Goal: Book appointment/travel/reservation

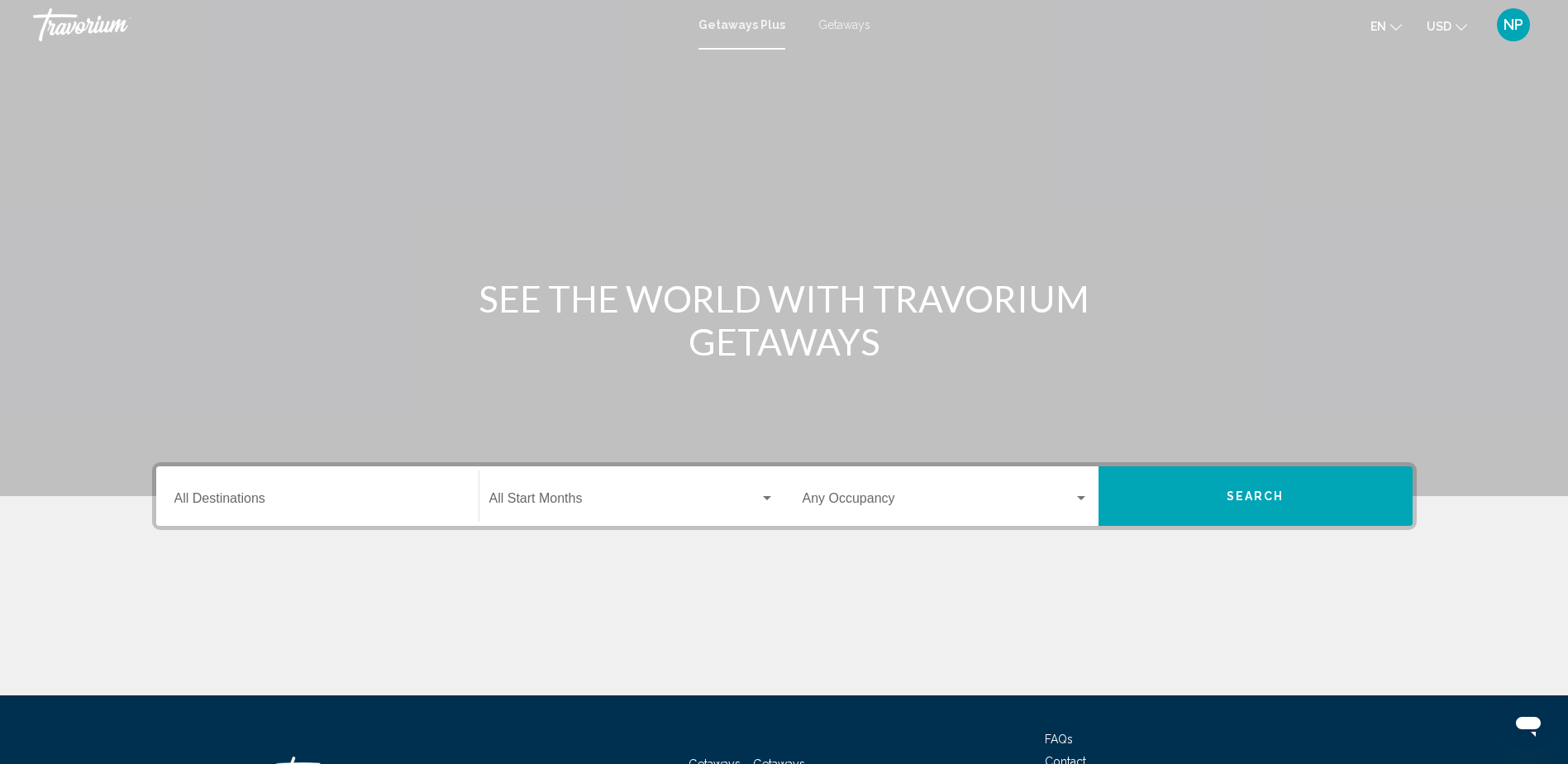
scroll to position [82, 0]
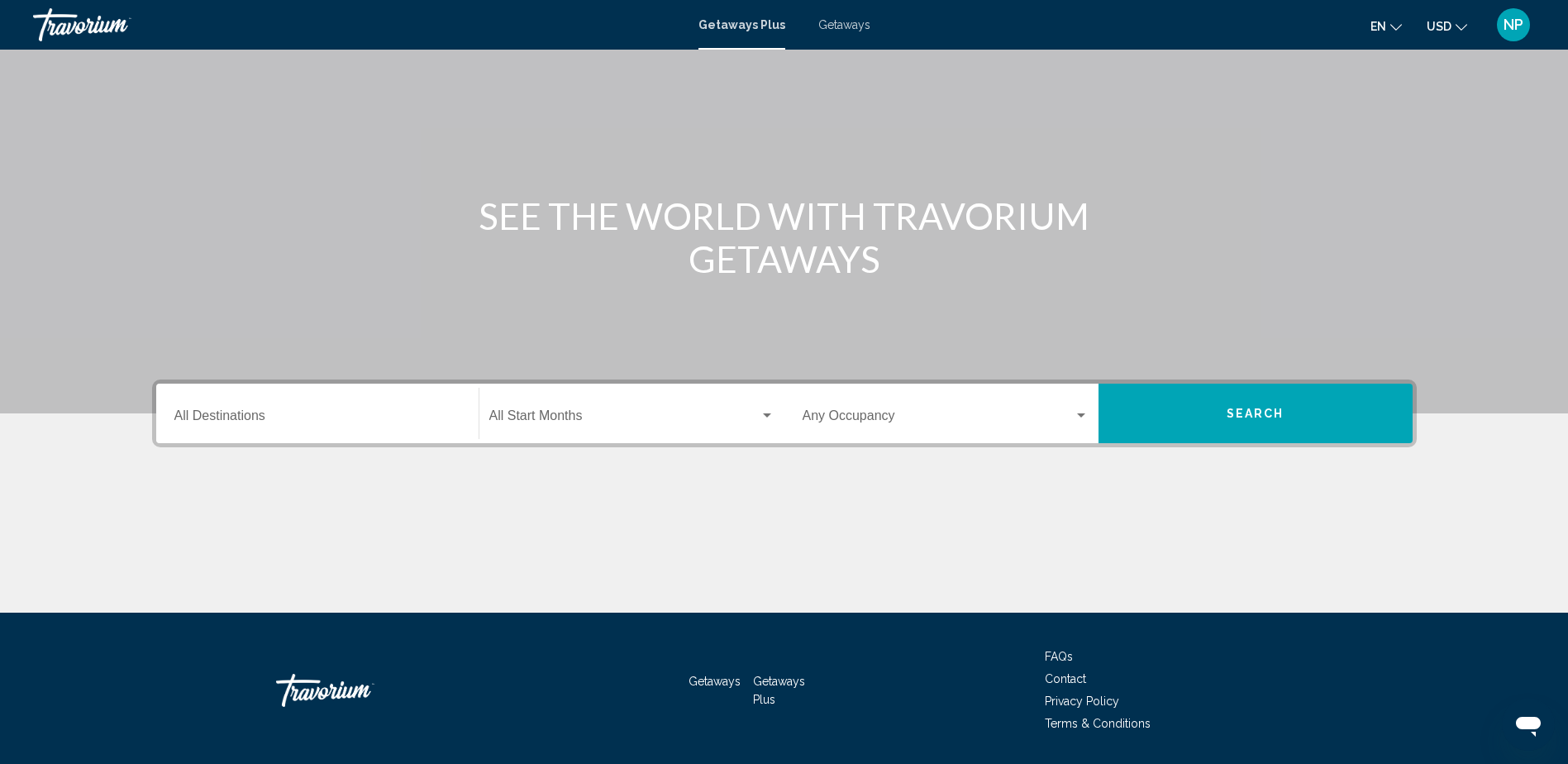
click at [449, 421] on input "Destination All Destinations" at bounding box center [318, 419] width 286 height 15
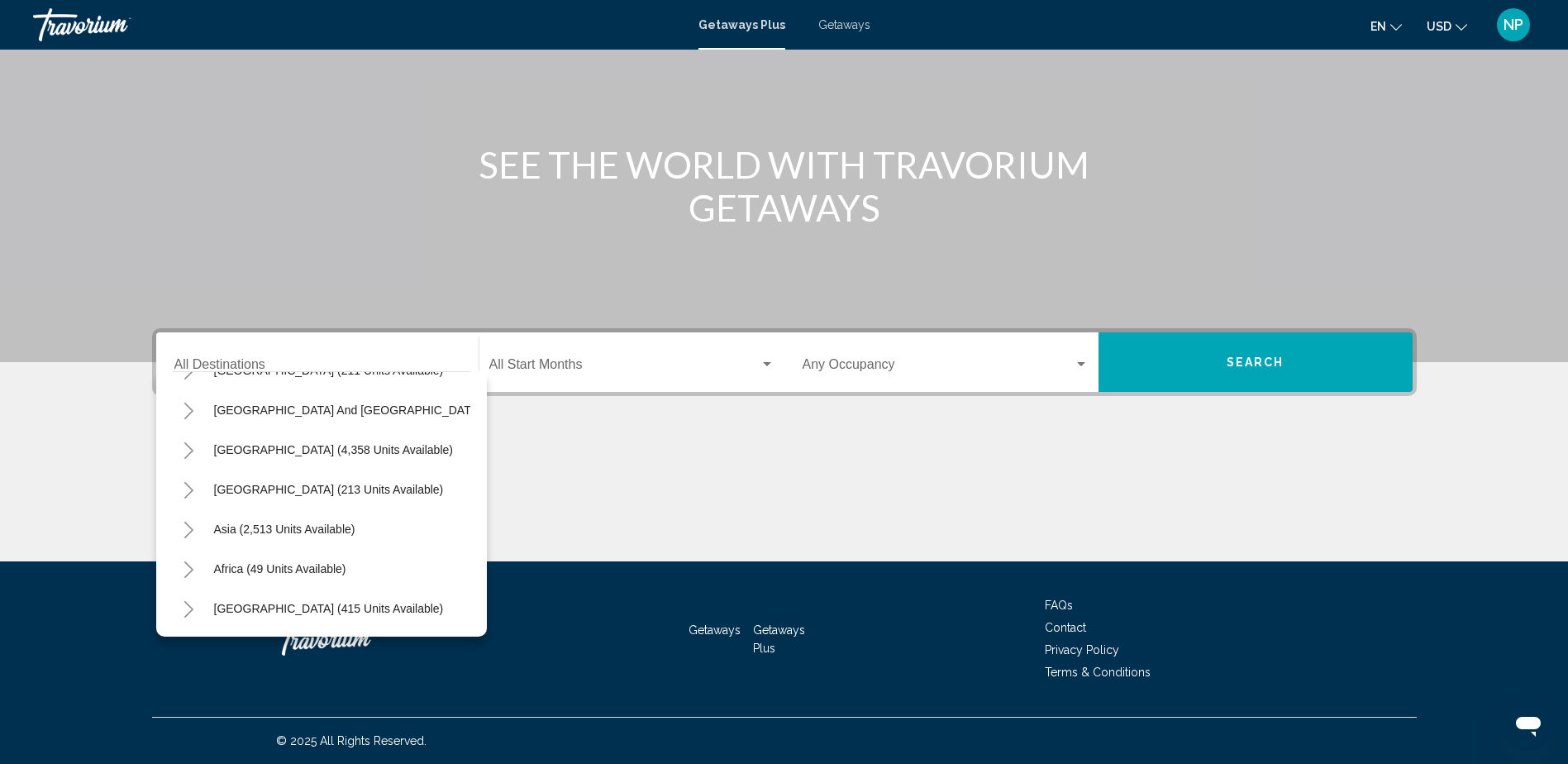
scroll to position [280, 0]
click at [264, 361] on input "Destination All Destinations" at bounding box center [318, 368] width 286 height 15
click at [263, 361] on input "Destination All Destinations" at bounding box center [318, 368] width 286 height 15
click at [294, 589] on button "[GEOGRAPHIC_DATA] (415 units available)" at bounding box center [329, 608] width 246 height 38
type input "**********"
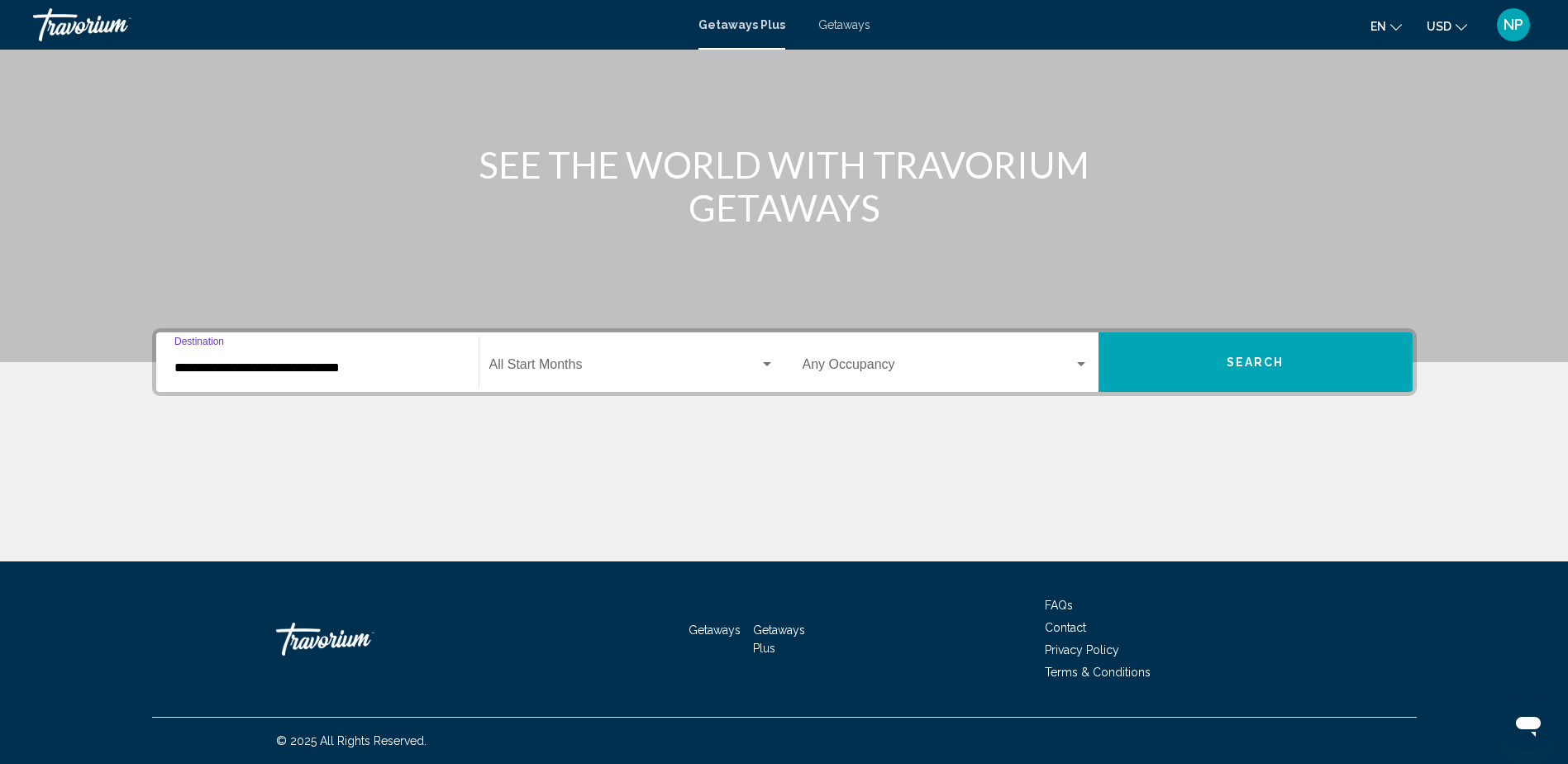
click at [779, 367] on div "Start Month All Start Months" at bounding box center [632, 362] width 305 height 52
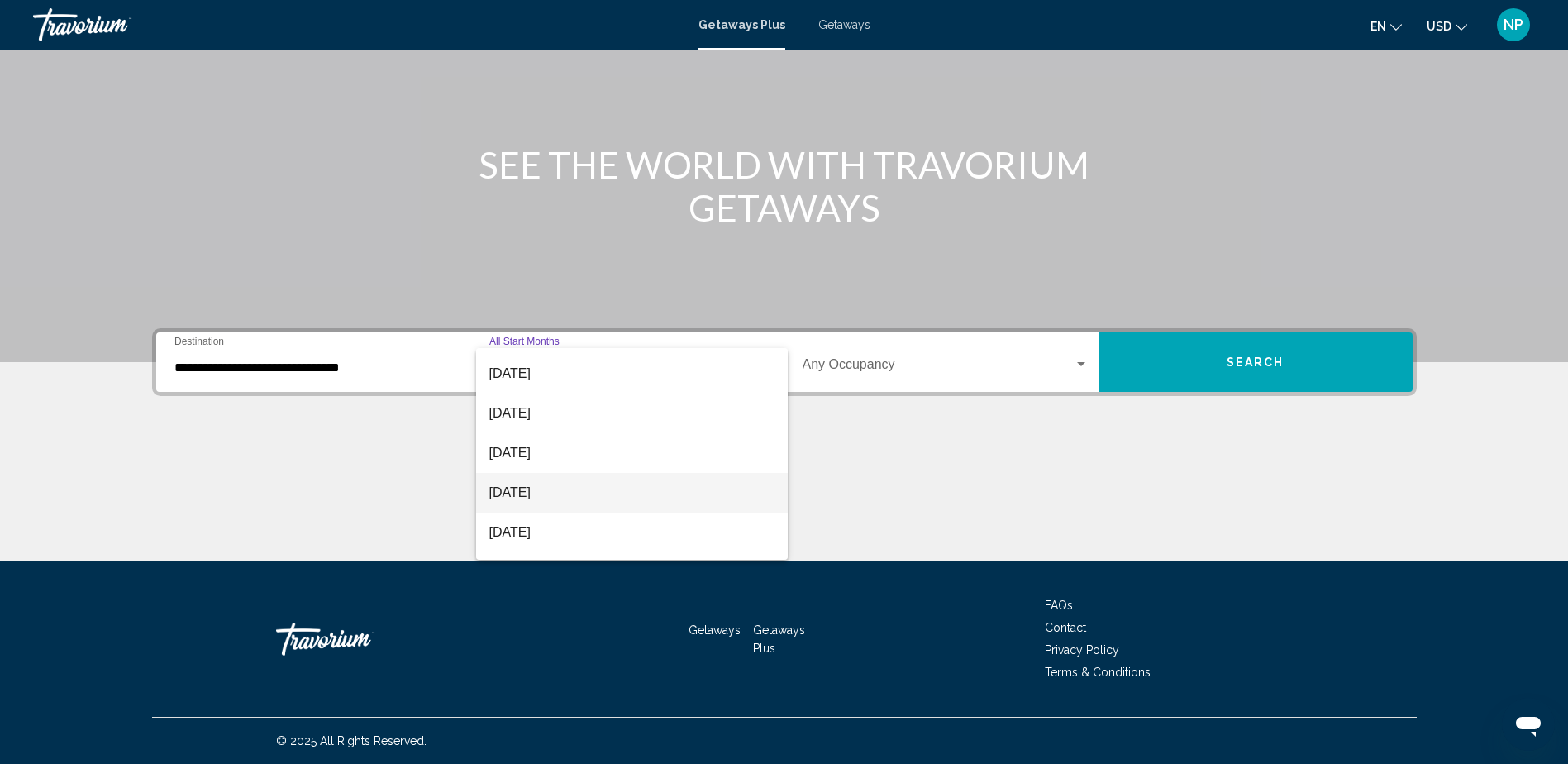
scroll to position [248, 0]
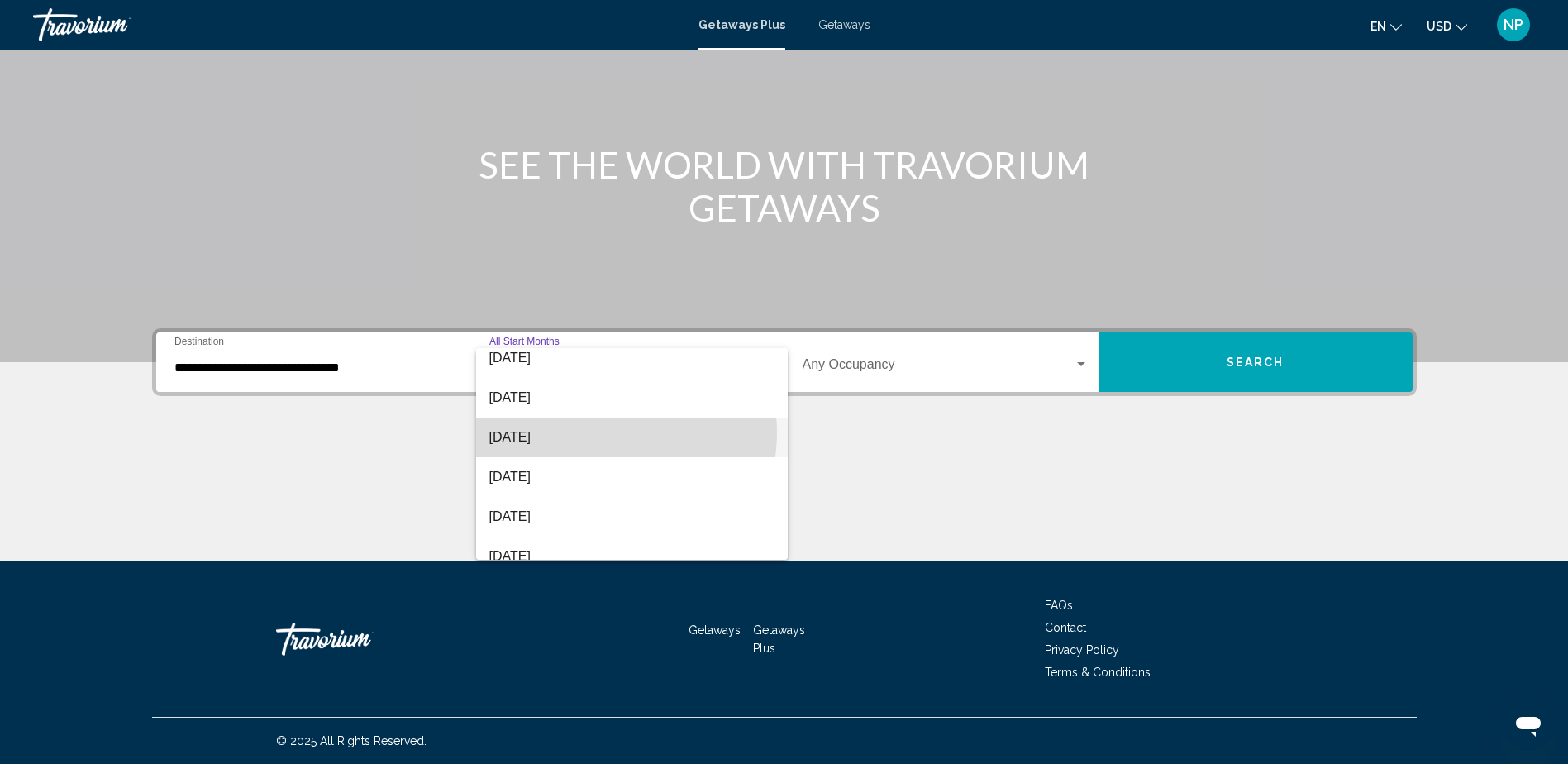
click at [600, 433] on span "[DATE]" at bounding box center [631, 437] width 285 height 40
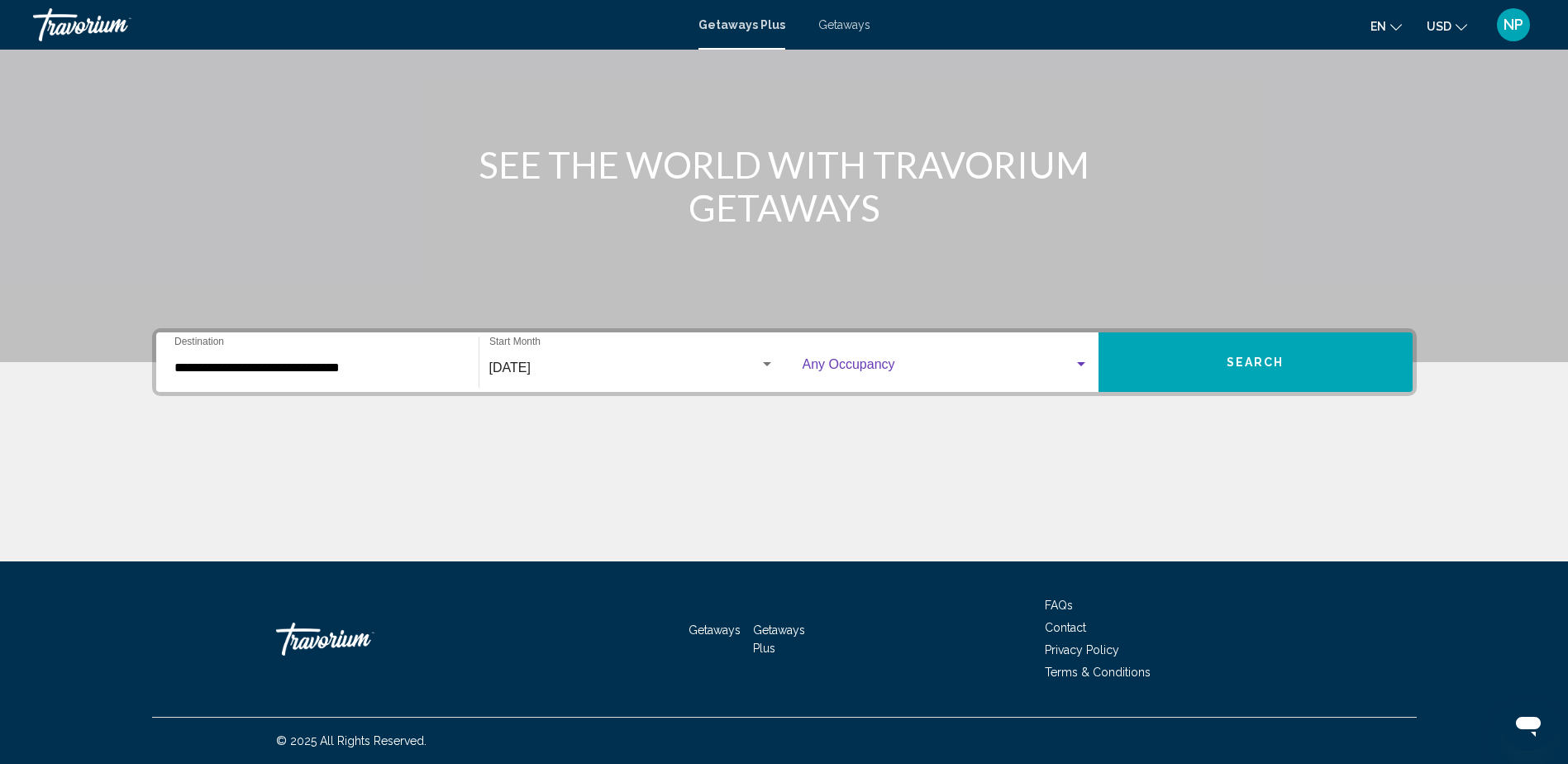
click at [1078, 368] on div "Search widget" at bounding box center [1081, 365] width 15 height 13
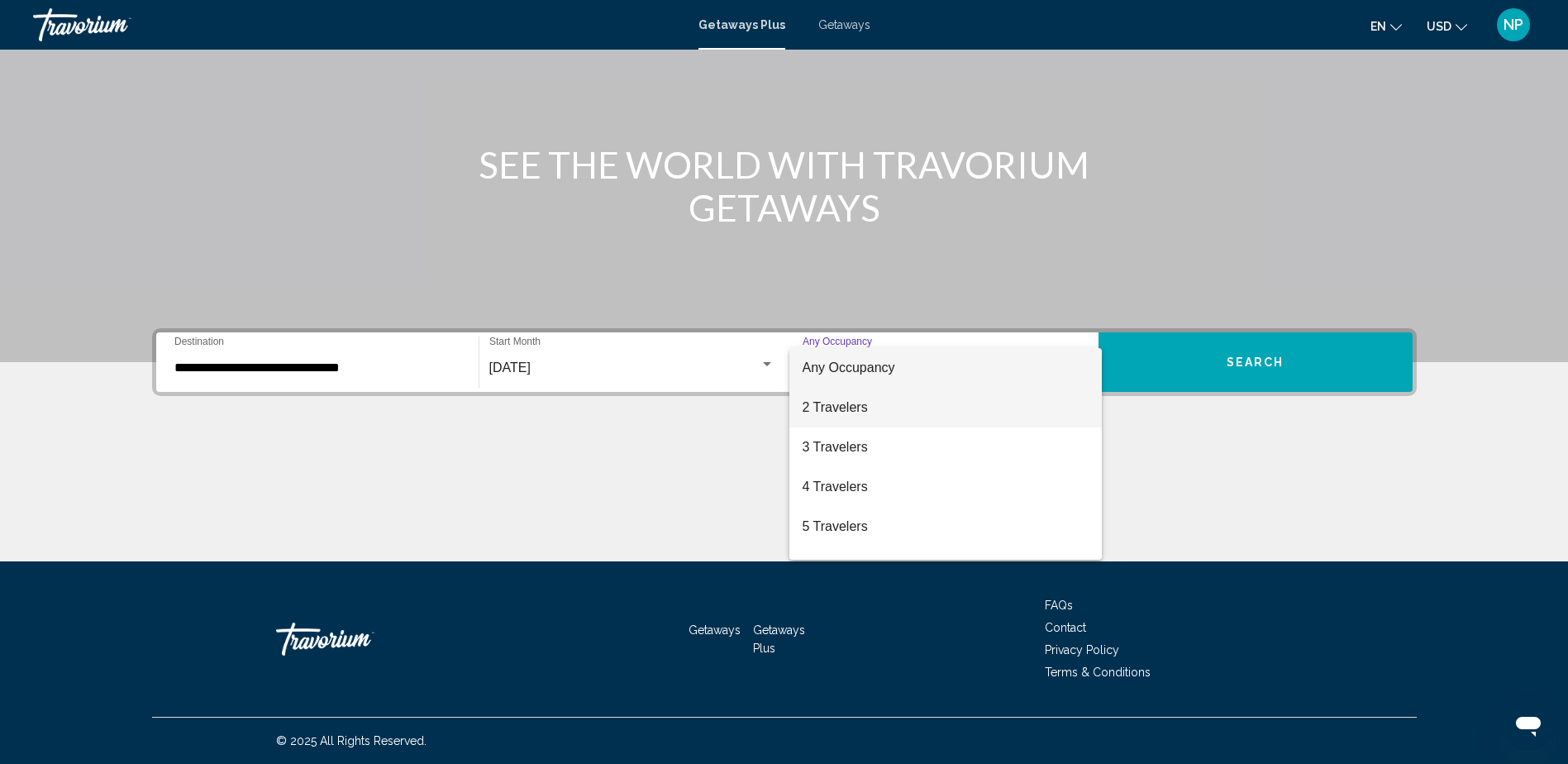
click at [970, 410] on span "2 Travelers" at bounding box center [945, 407] width 286 height 40
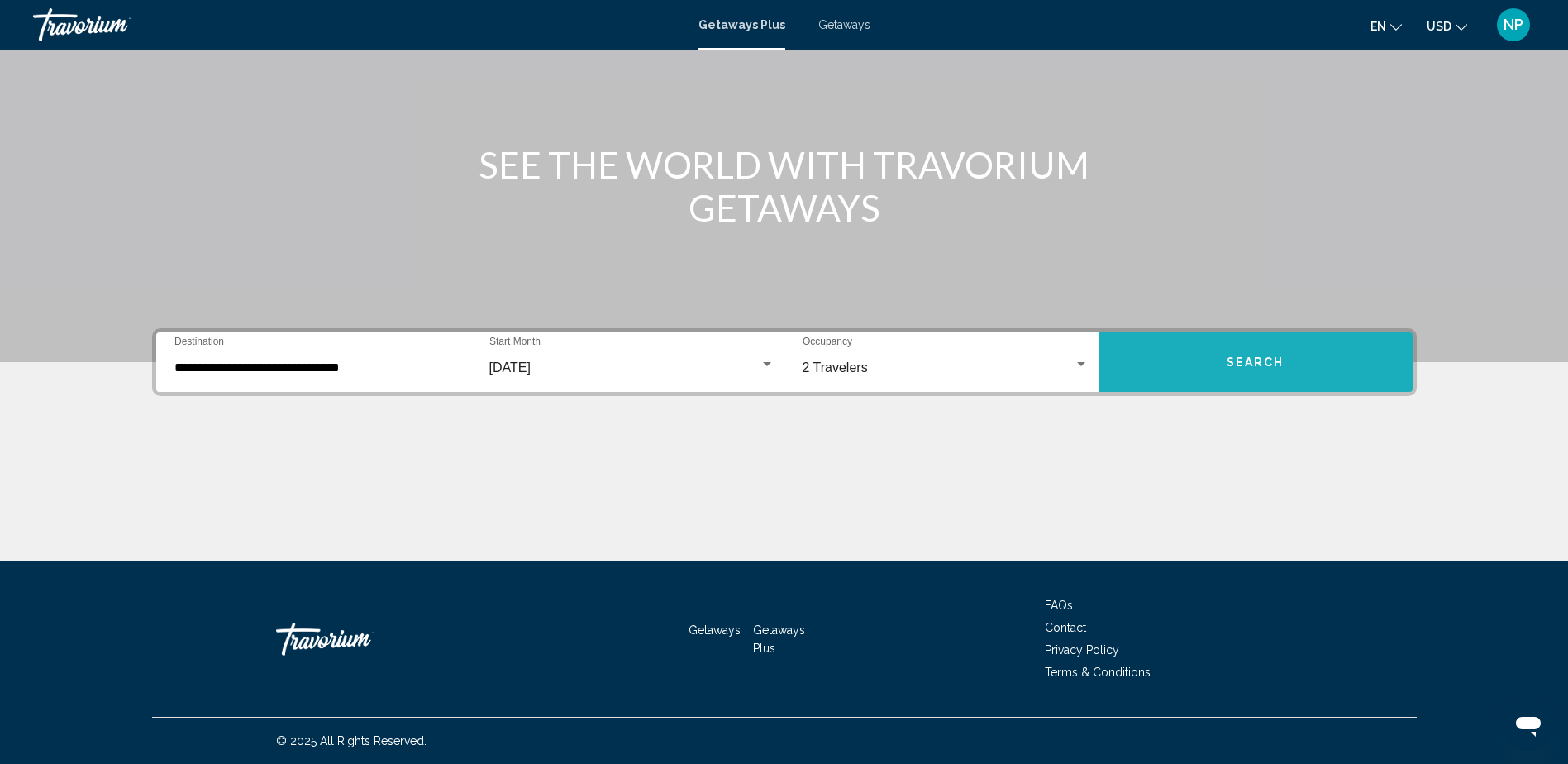
click at [1297, 367] on button "Search" at bounding box center [1255, 361] width 314 height 60
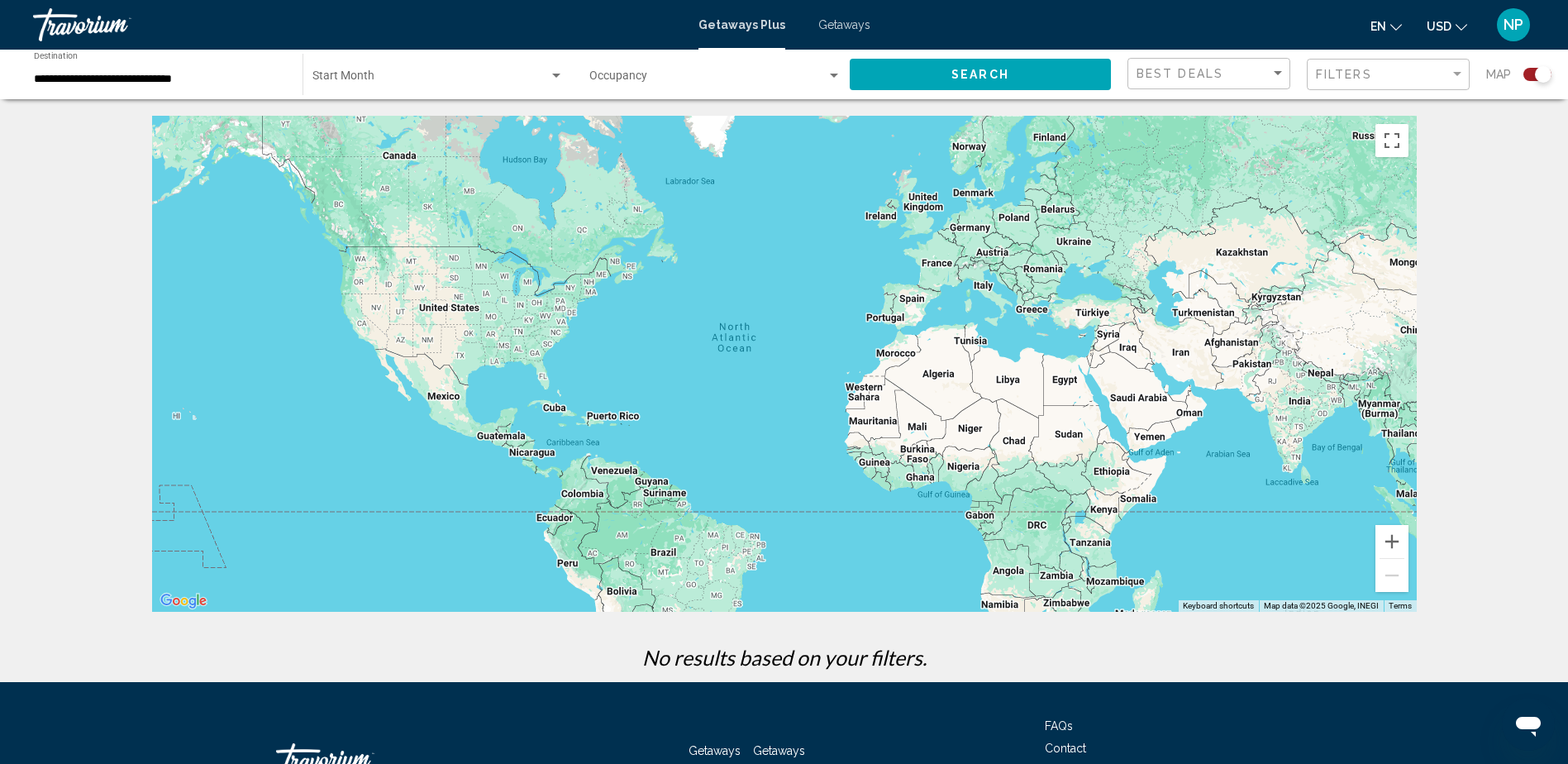
click at [95, 79] on input "**********" at bounding box center [160, 80] width 252 height 13
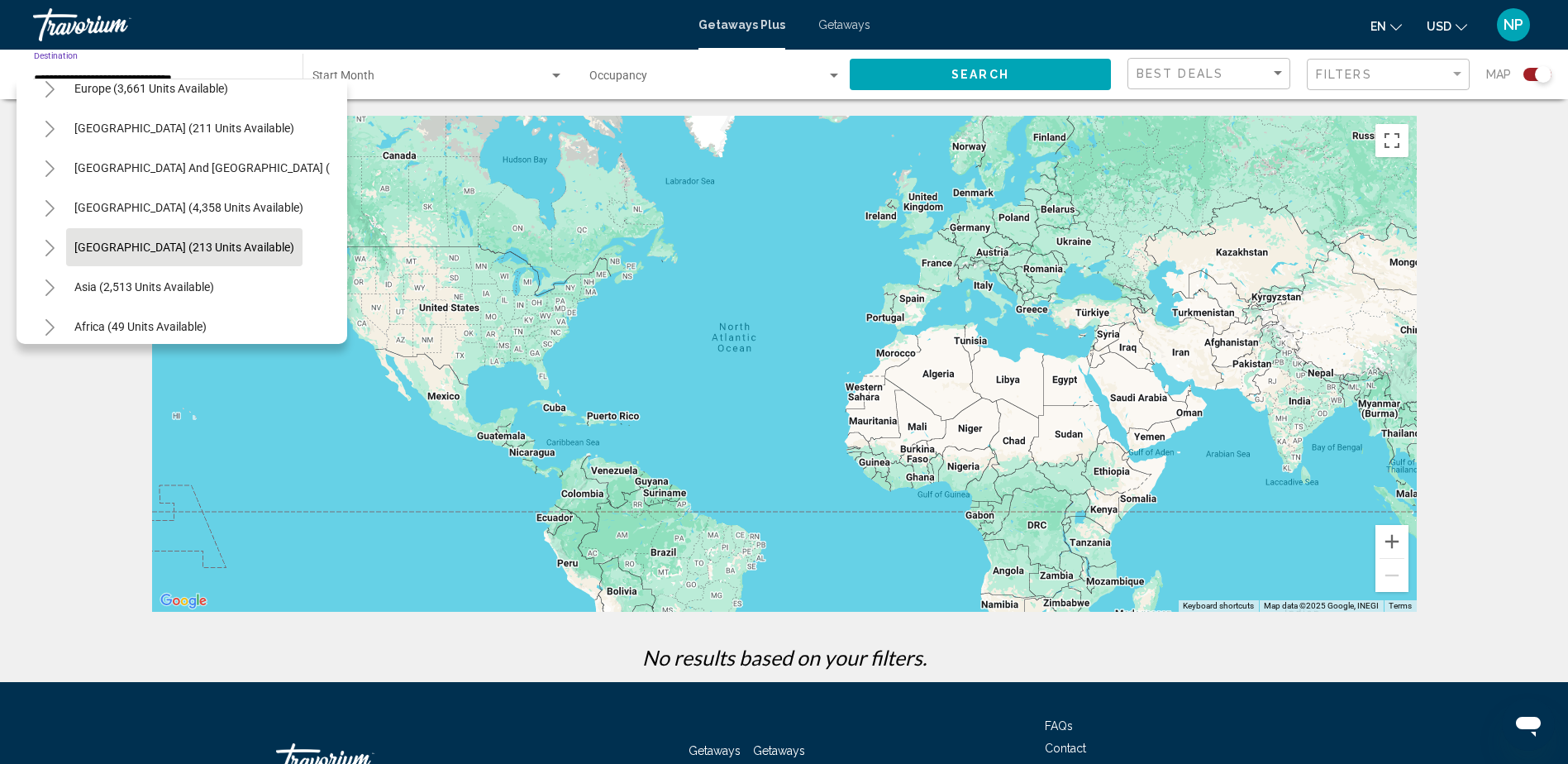
scroll to position [382, 0]
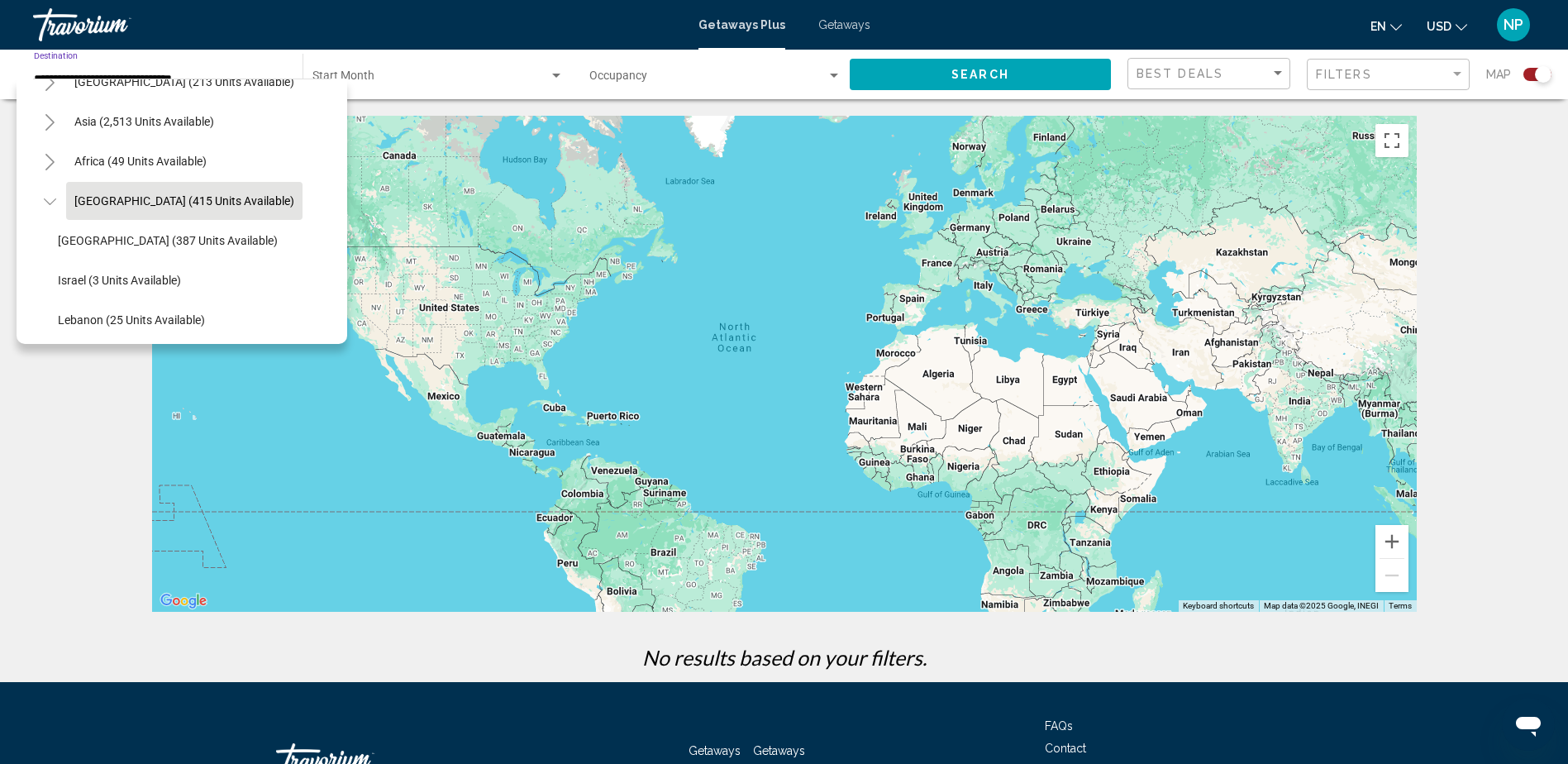
click at [166, 211] on button "[GEOGRAPHIC_DATA] (415 units available)" at bounding box center [184, 200] width 236 height 38
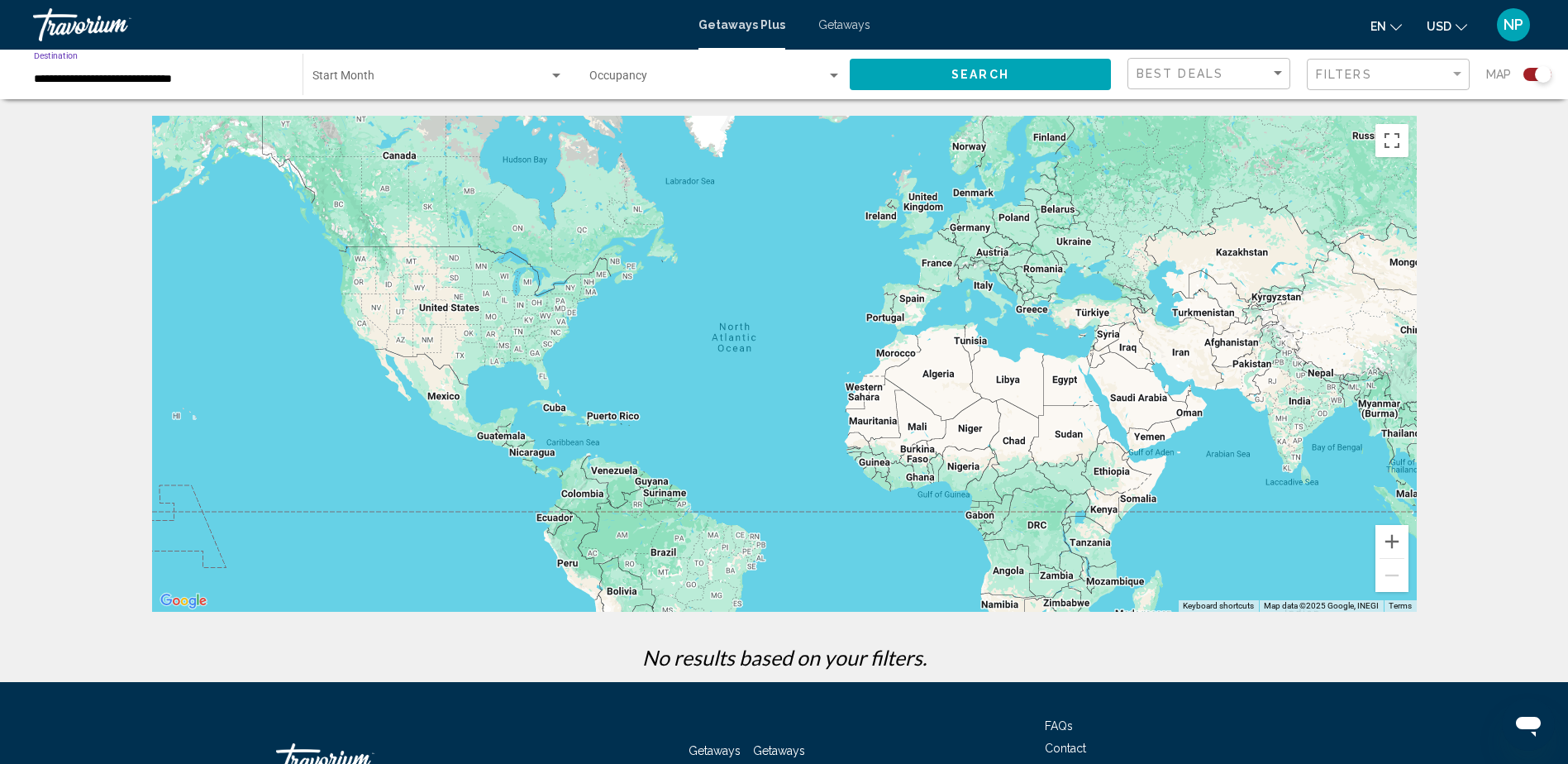
click at [113, 76] on input "**********" at bounding box center [160, 80] width 252 height 13
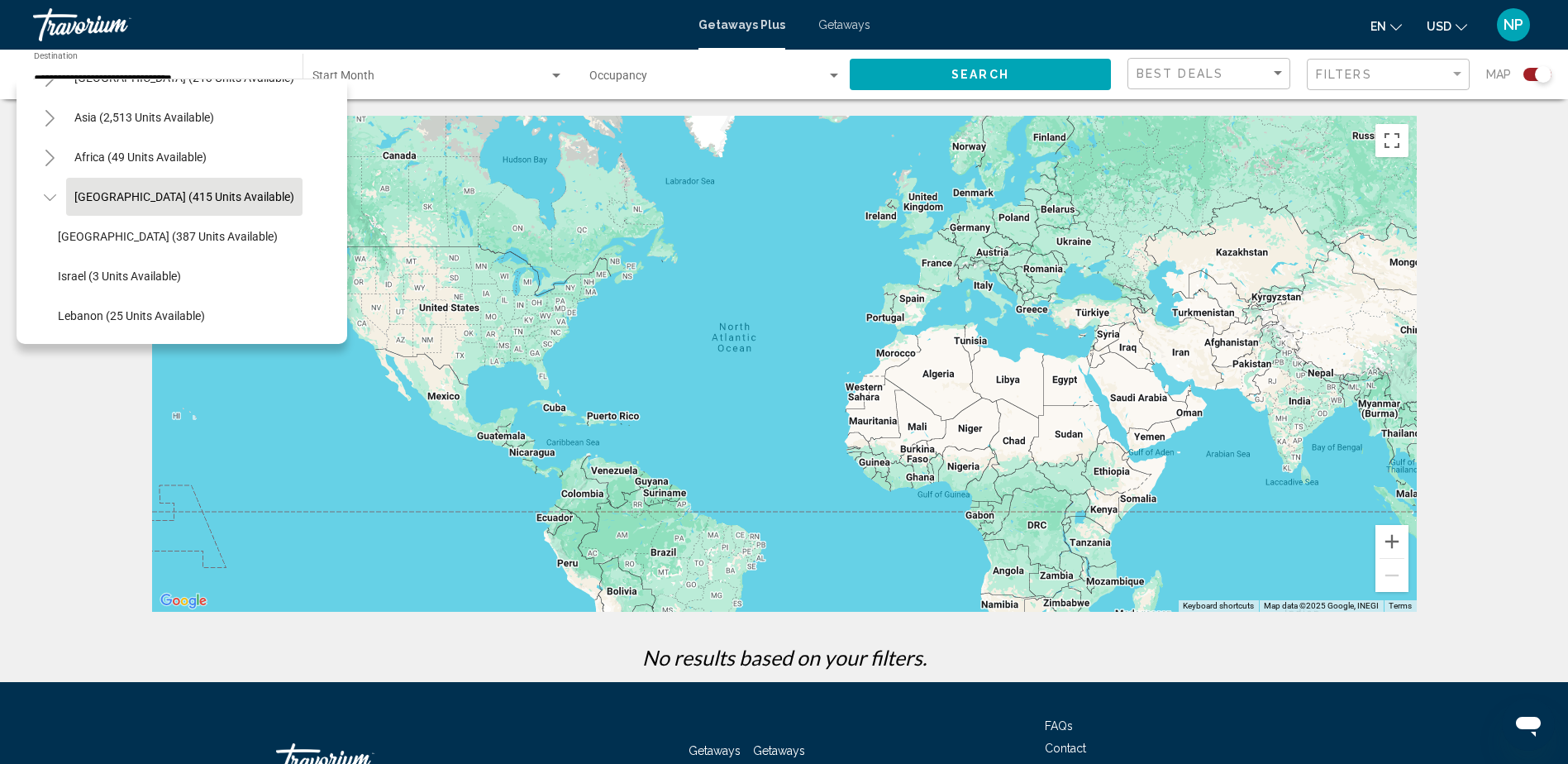
scroll to position [342, 0]
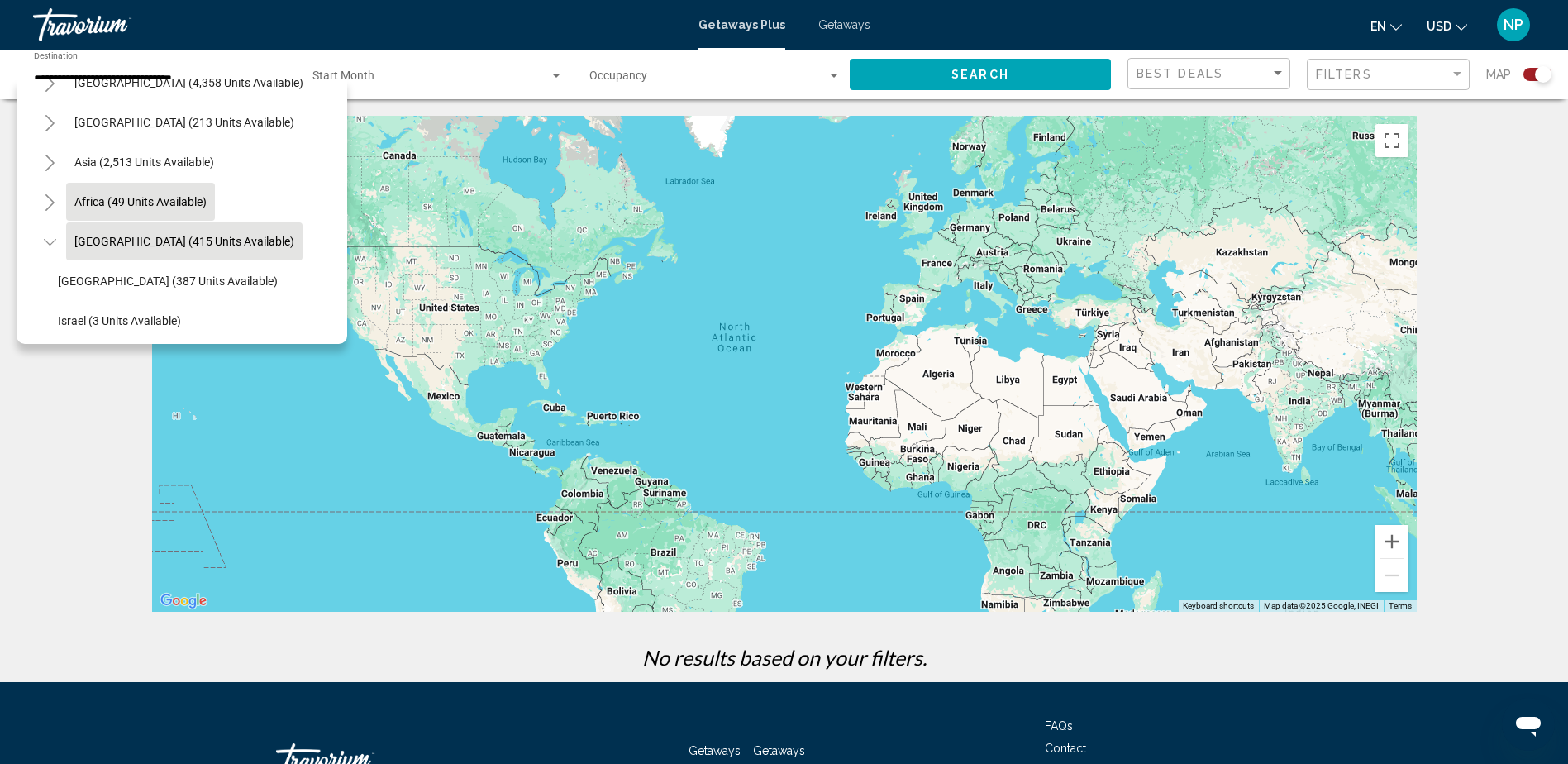
click at [130, 190] on button "Africa (49 units available)" at bounding box center [140, 201] width 149 height 38
type input "**********"
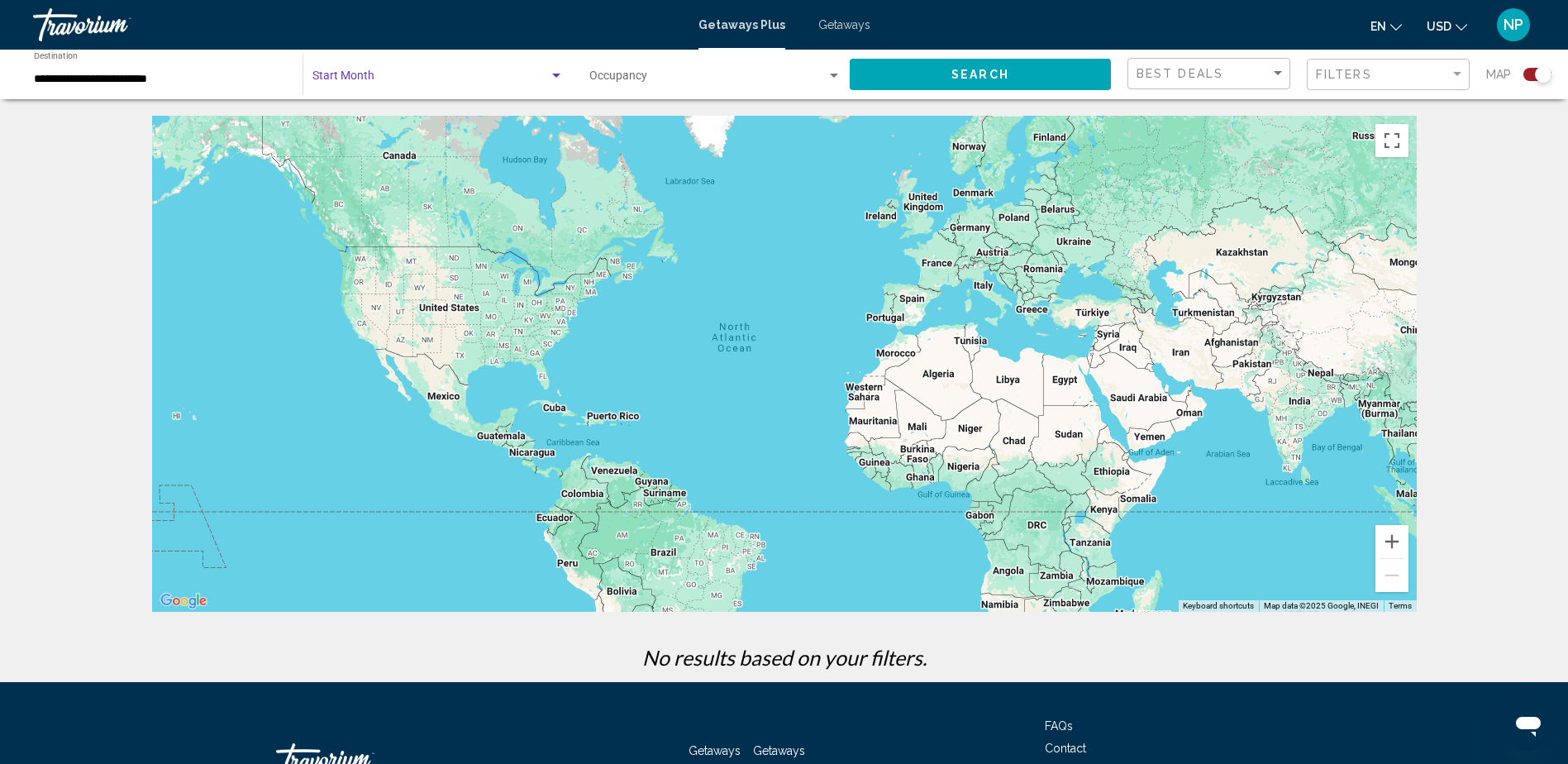
click at [558, 74] on div "Search widget" at bounding box center [556, 76] width 8 height 4
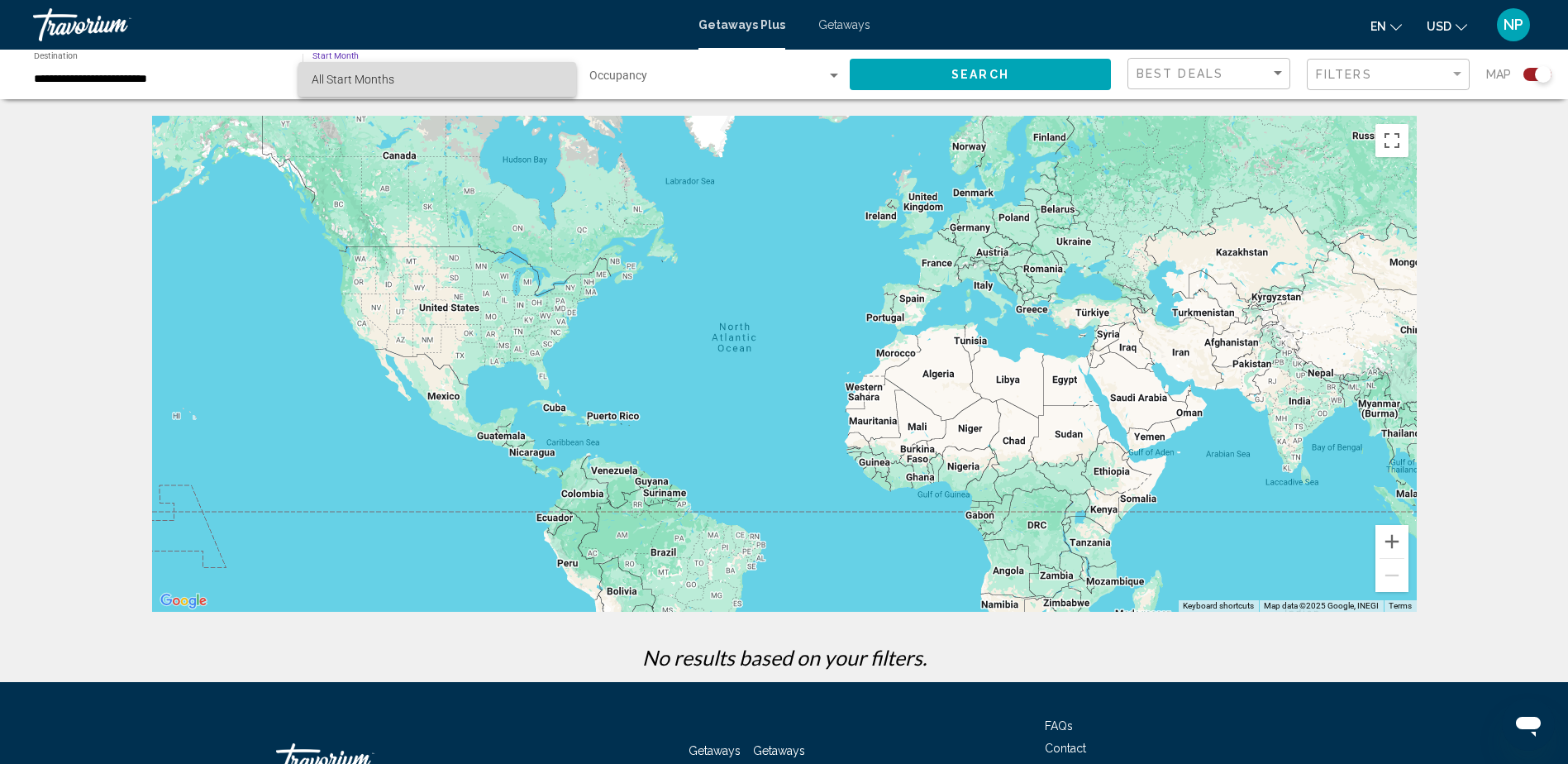
click at [492, 82] on span "All Start Months" at bounding box center [437, 79] width 251 height 34
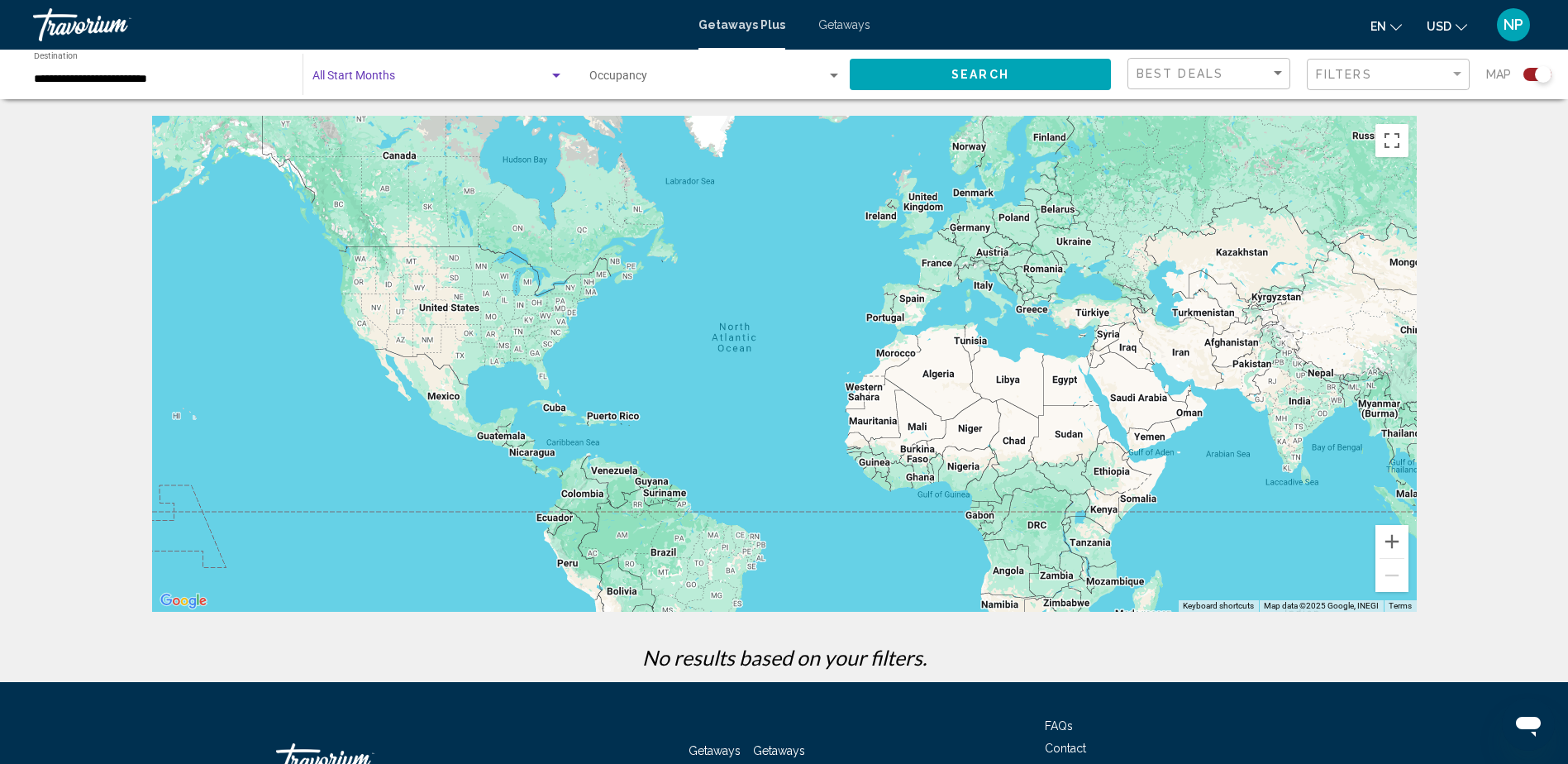
click at [553, 78] on div "Search widget" at bounding box center [556, 76] width 15 height 13
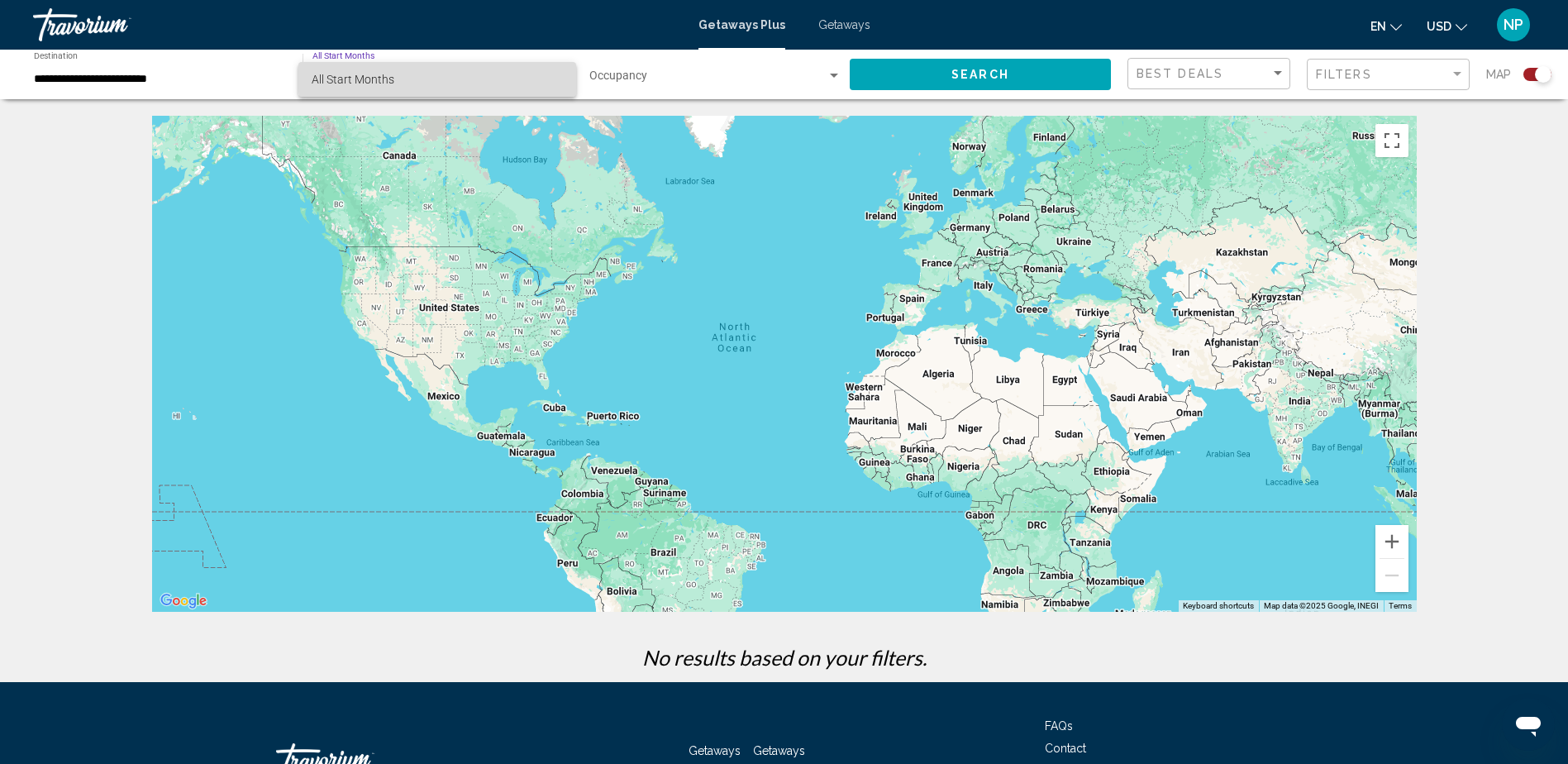
click at [565, 71] on mat-option "All Start Months" at bounding box center [437, 79] width 278 height 34
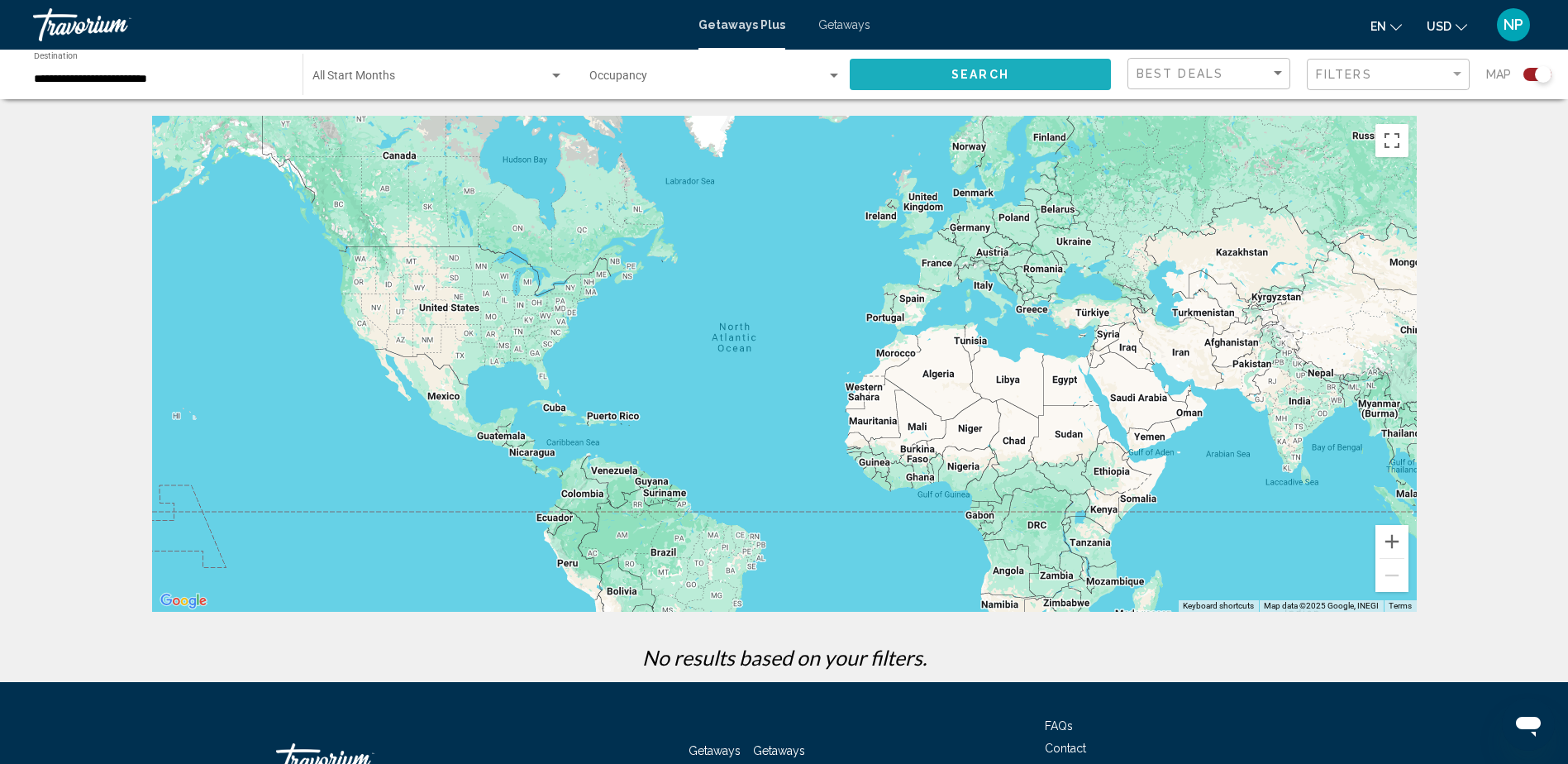
click at [918, 67] on button "Search" at bounding box center [980, 74] width 261 height 30
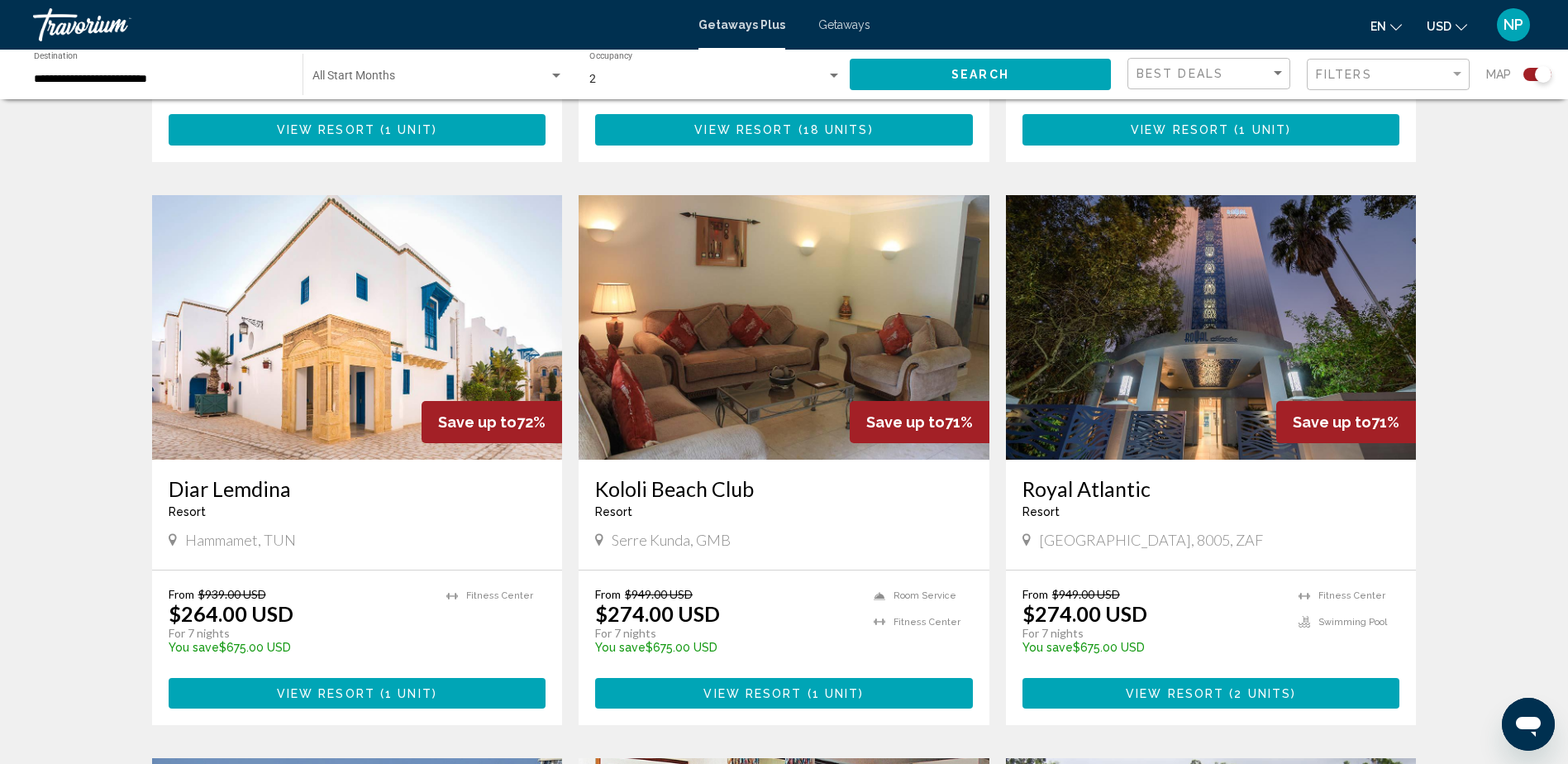
scroll to position [1653, 0]
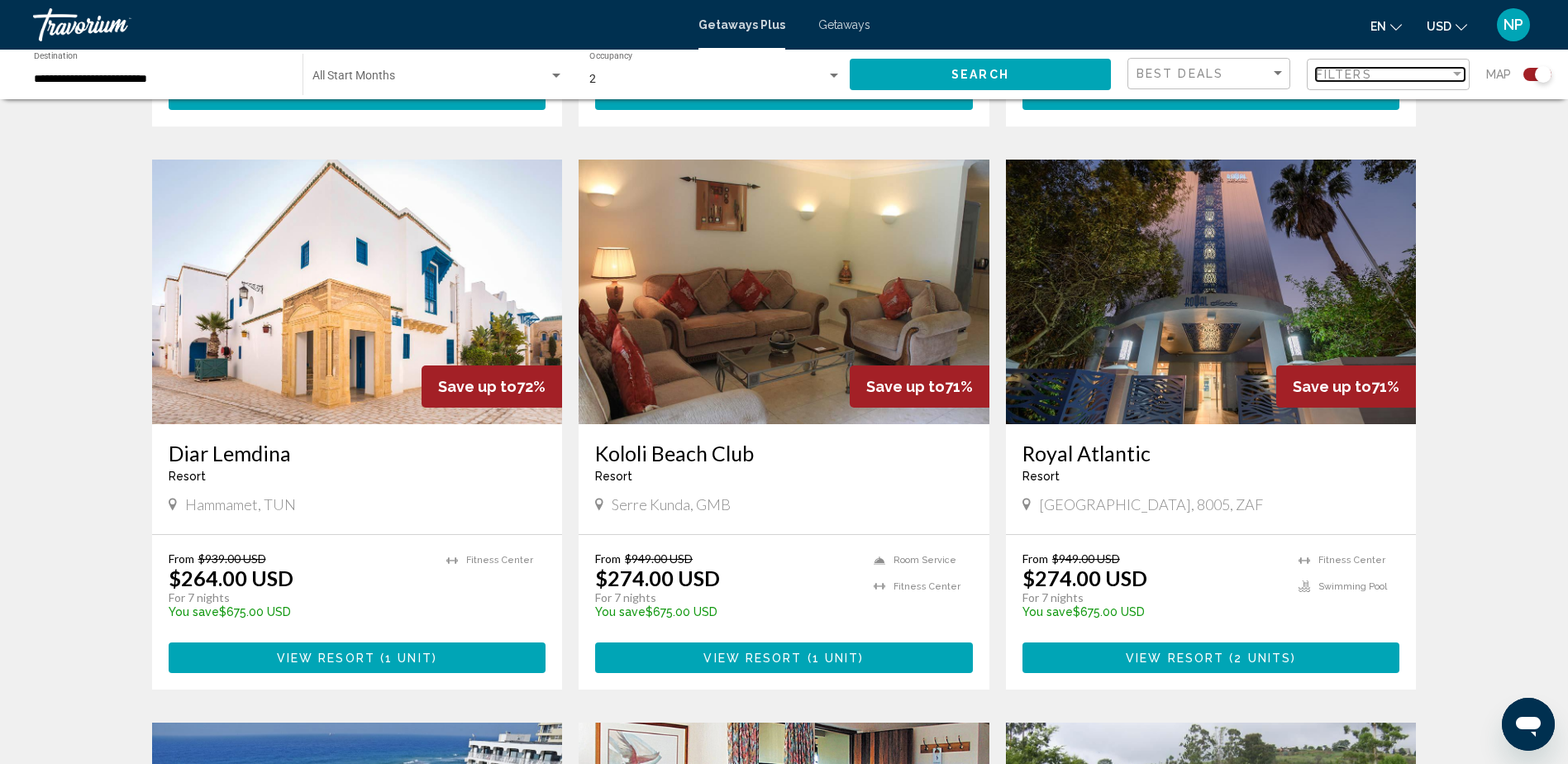
click at [1451, 72] on div "Filter" at bounding box center [1457, 75] width 15 height 13
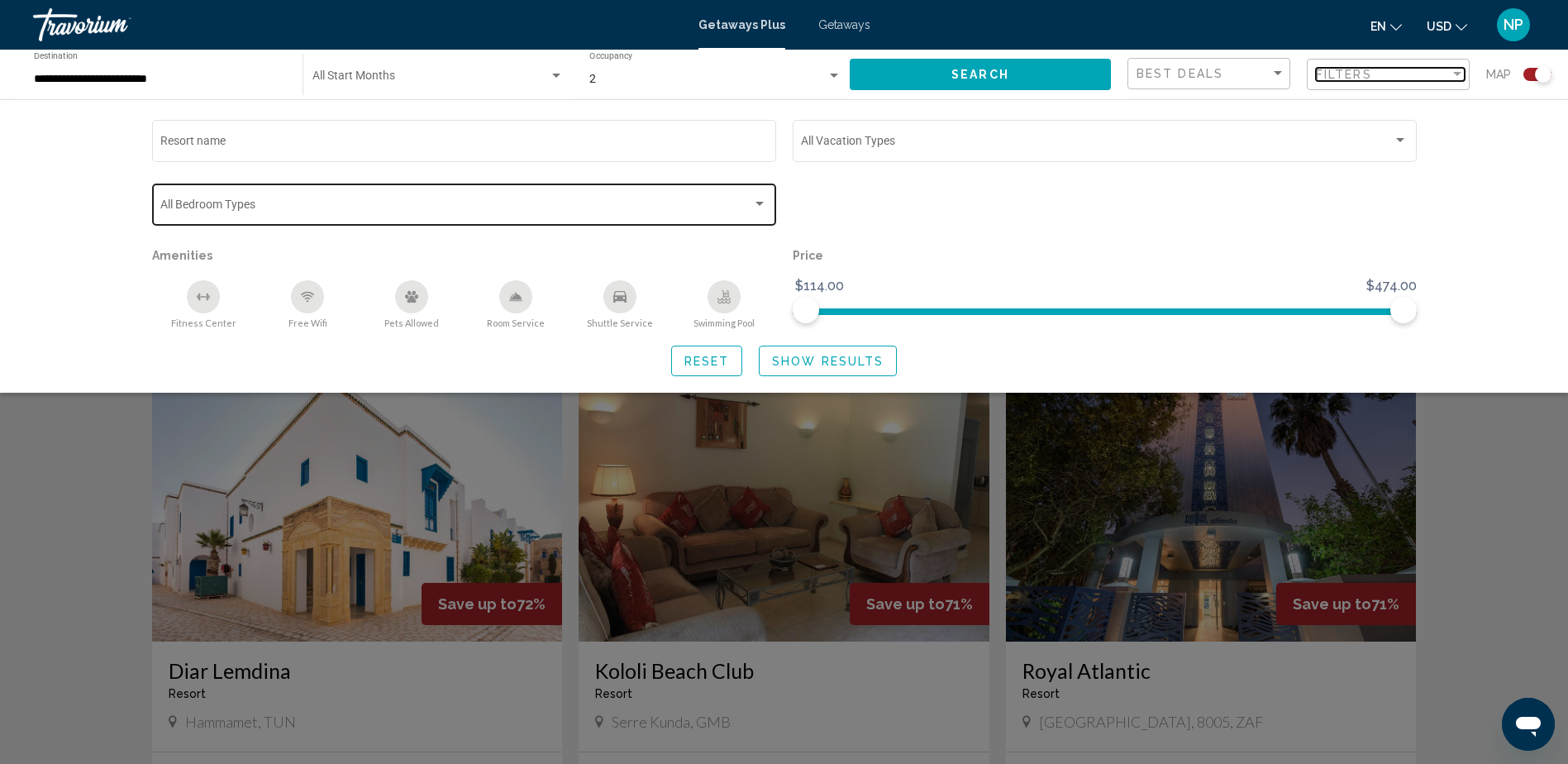
scroll to position [1405, 0]
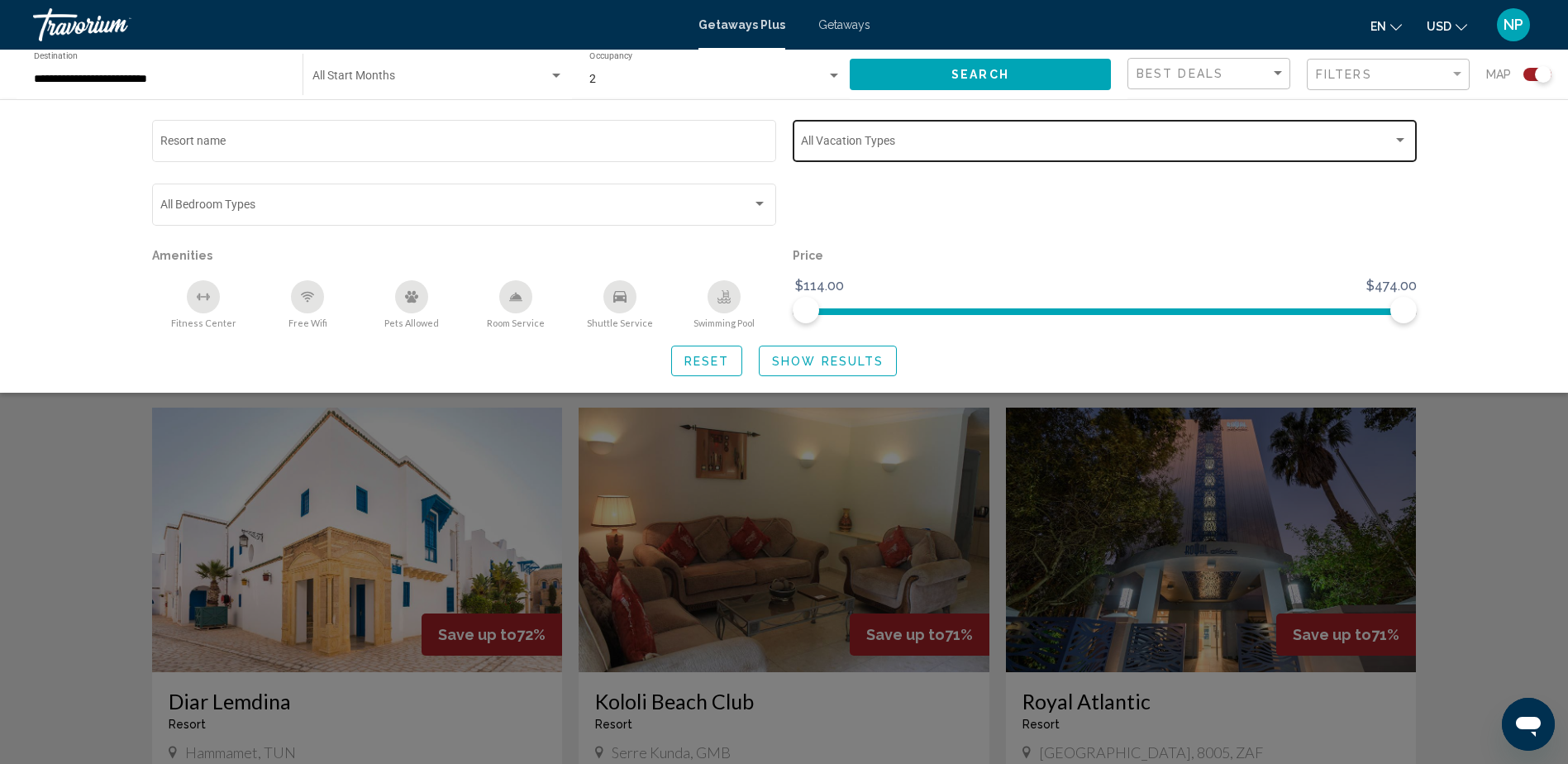
click at [1400, 139] on div "Search widget" at bounding box center [1401, 140] width 8 height 4
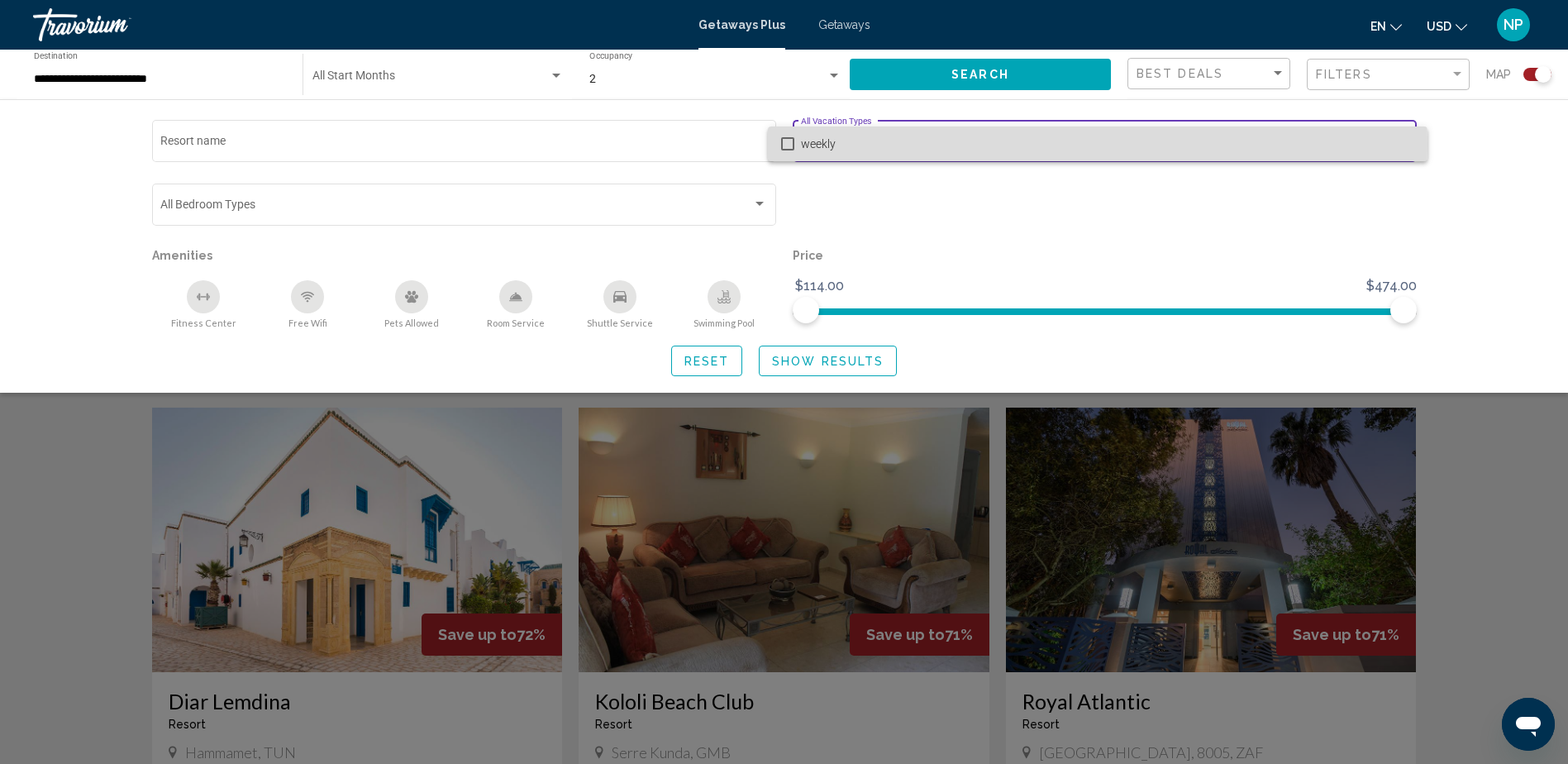
click at [781, 145] on mat-pseudo-checkbox at bounding box center [788, 144] width 13 height 13
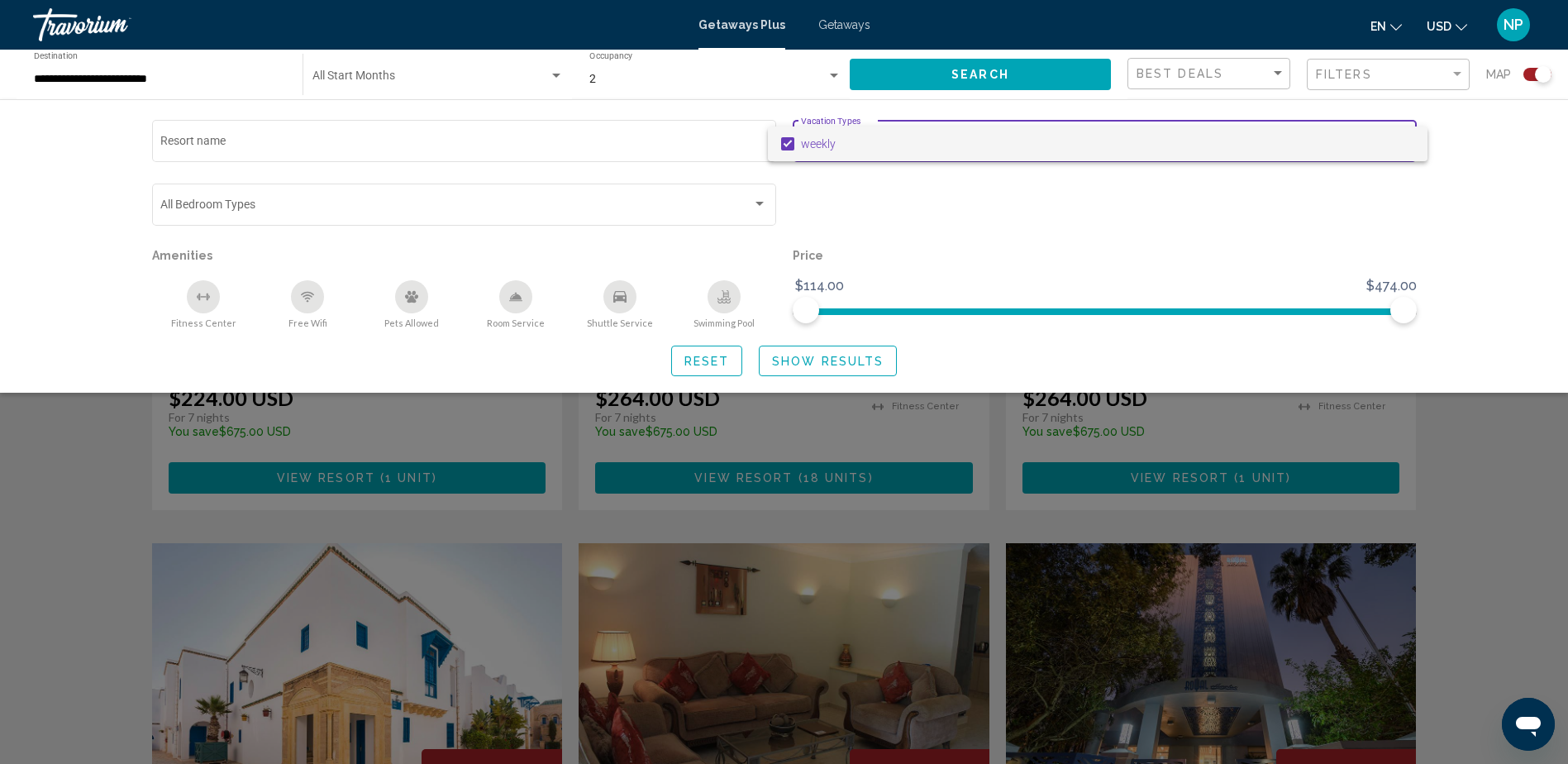
scroll to position [1323, 0]
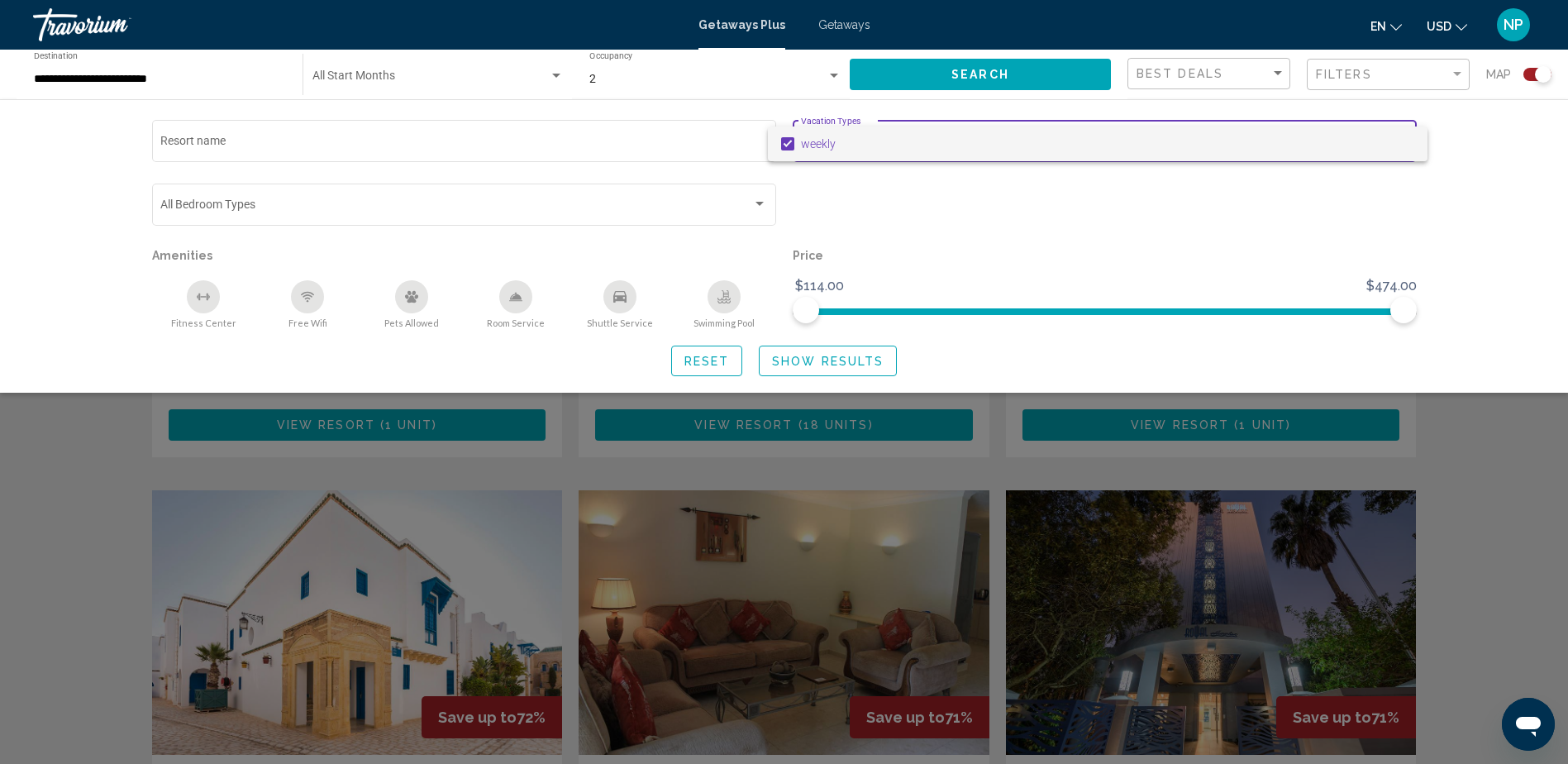
click at [1458, 76] on div at bounding box center [784, 382] width 1568 height 764
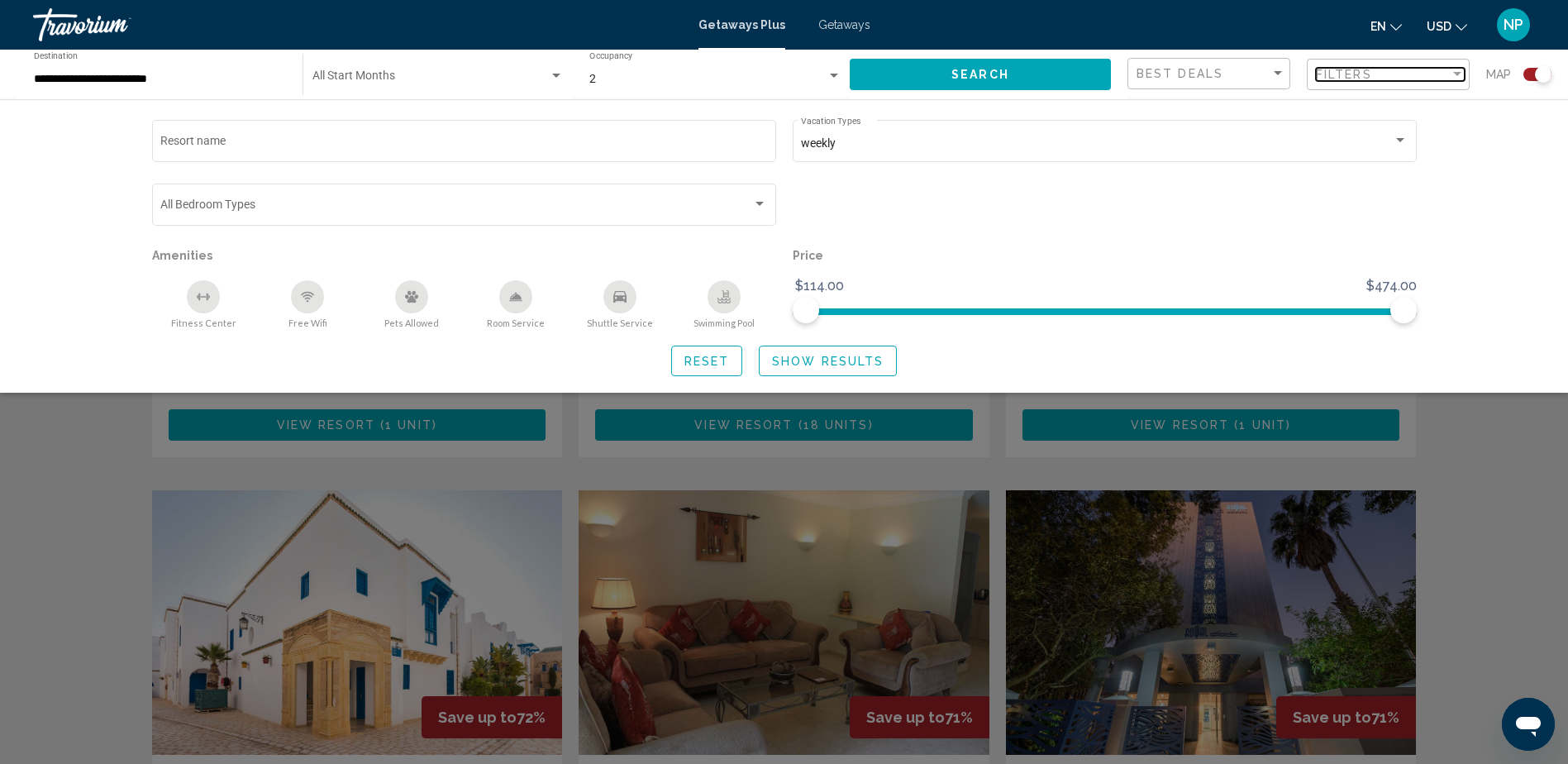
click at [1458, 71] on div "Filter" at bounding box center [1457, 75] width 15 height 13
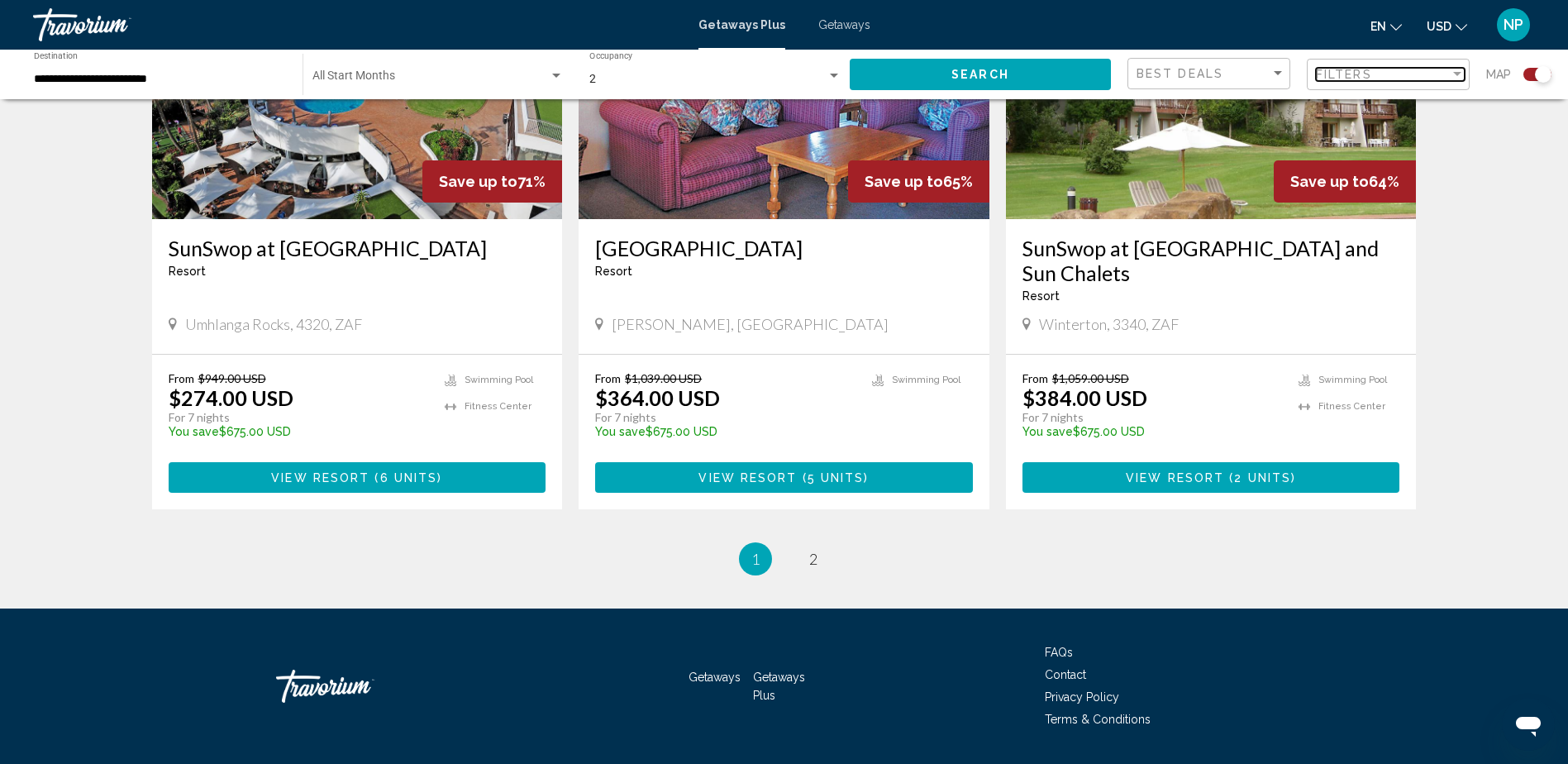
scroll to position [2469, 0]
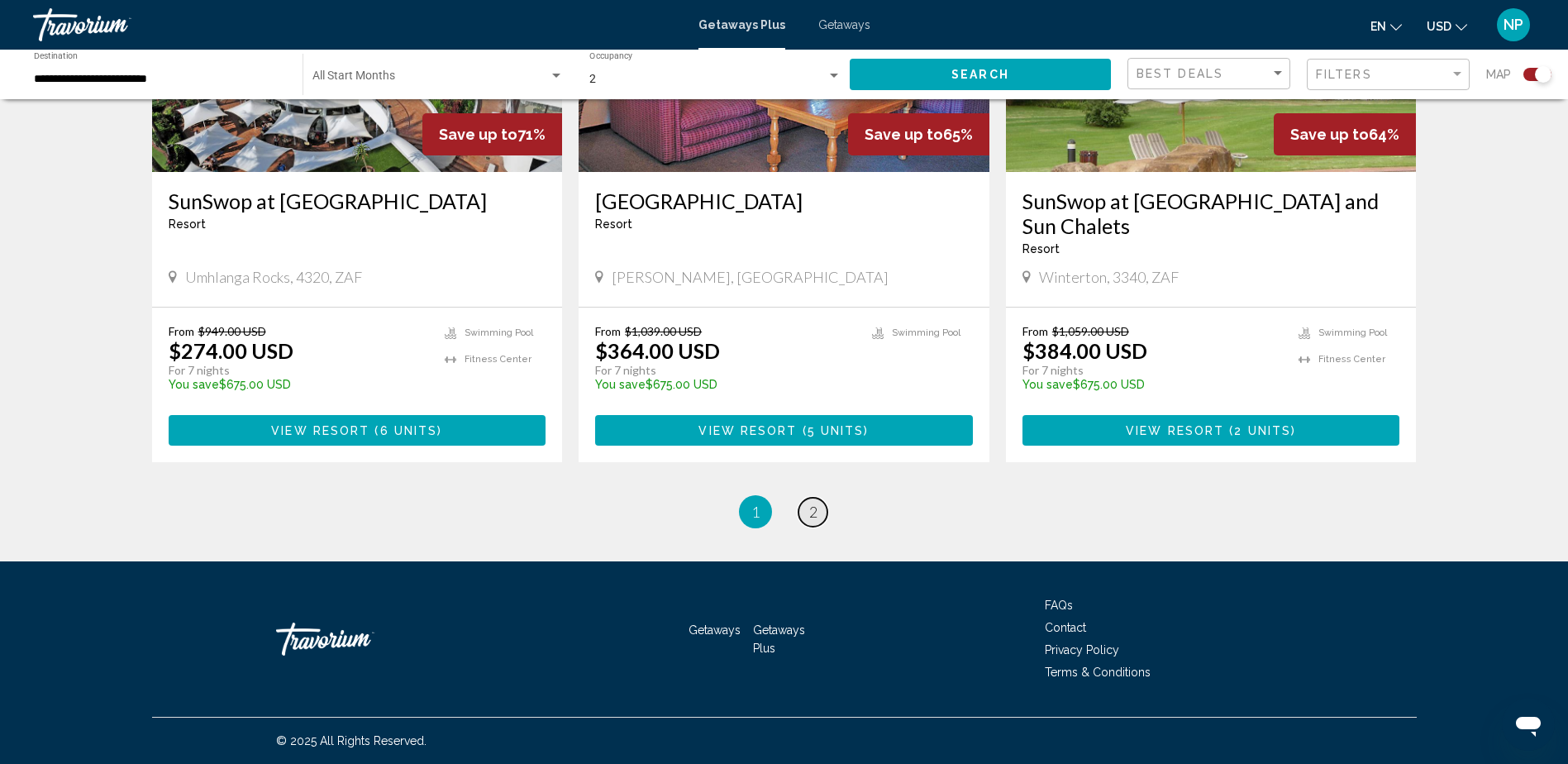
click at [814, 513] on span "2" at bounding box center [813, 512] width 8 height 18
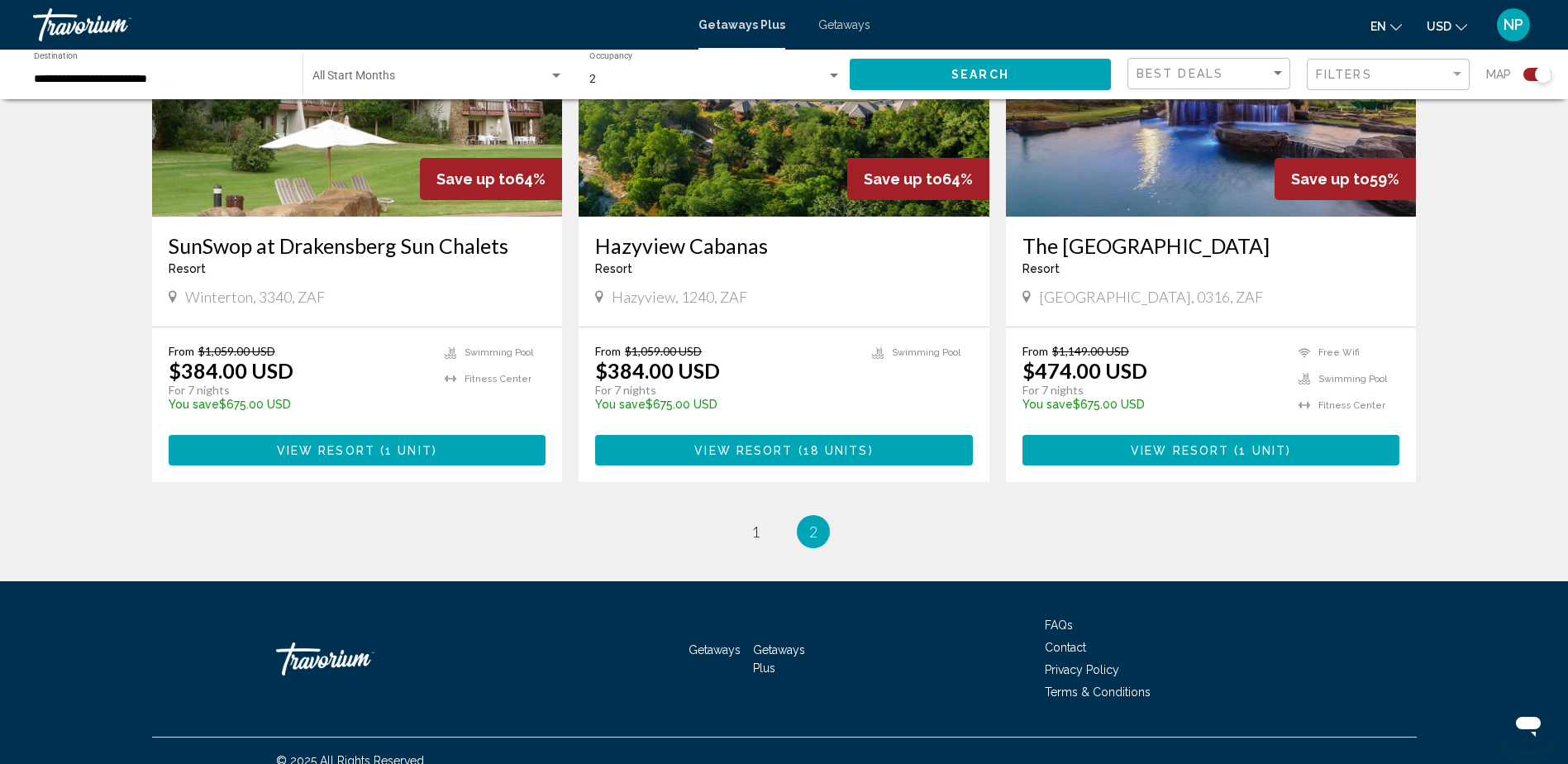
scroll to position [754, 0]
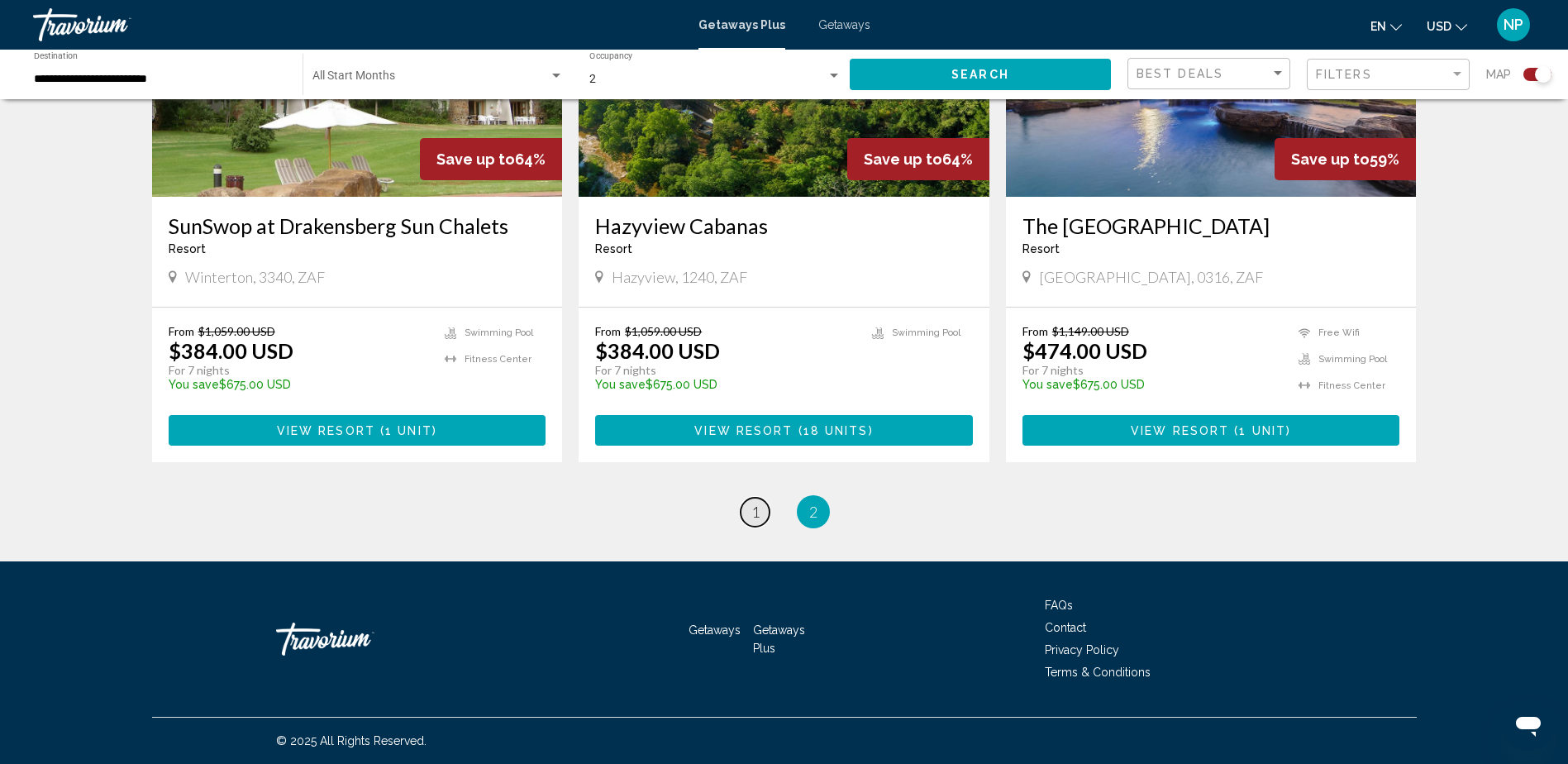
click at [753, 509] on span "1" at bounding box center [755, 512] width 8 height 18
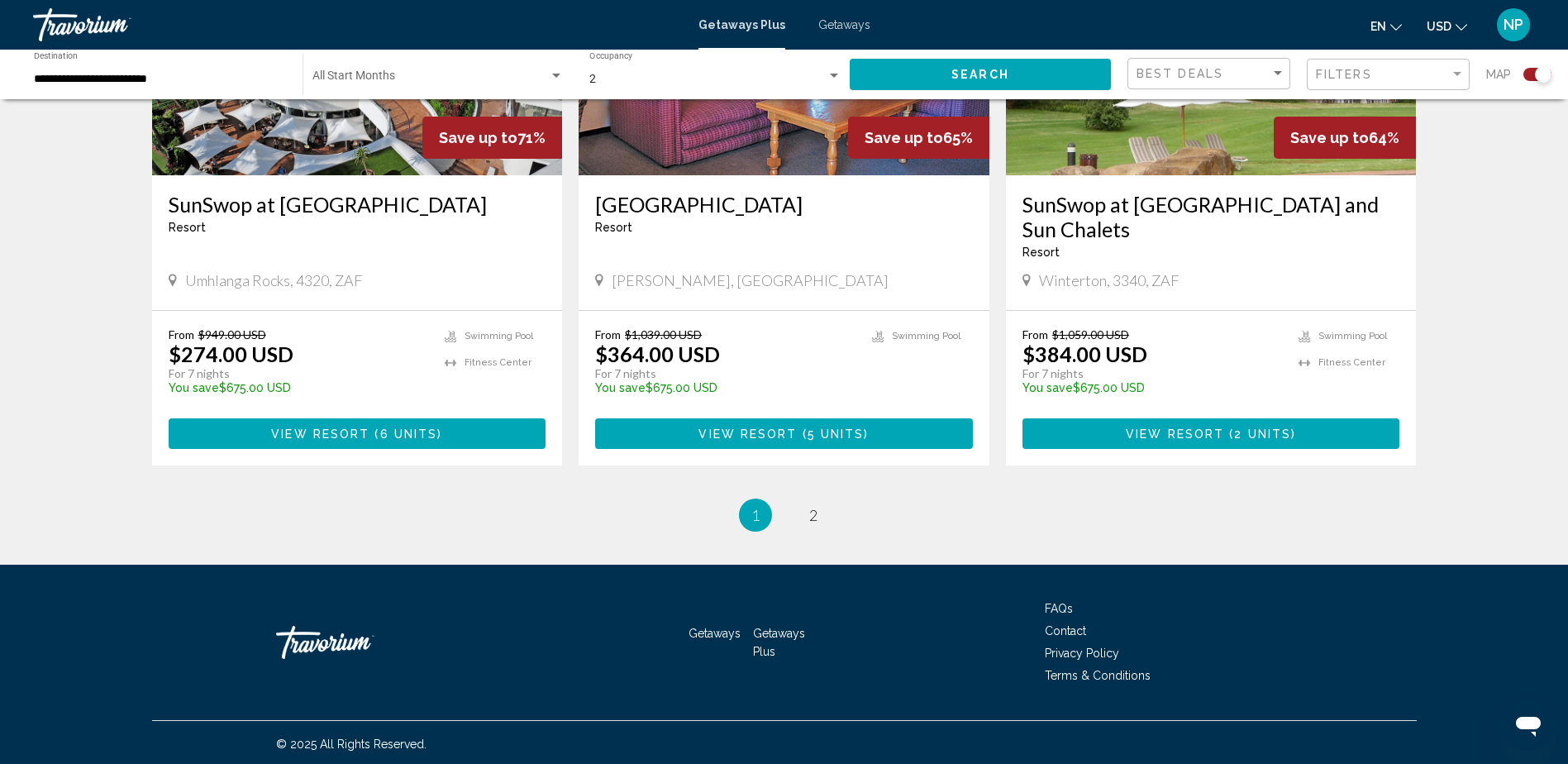
scroll to position [2469, 0]
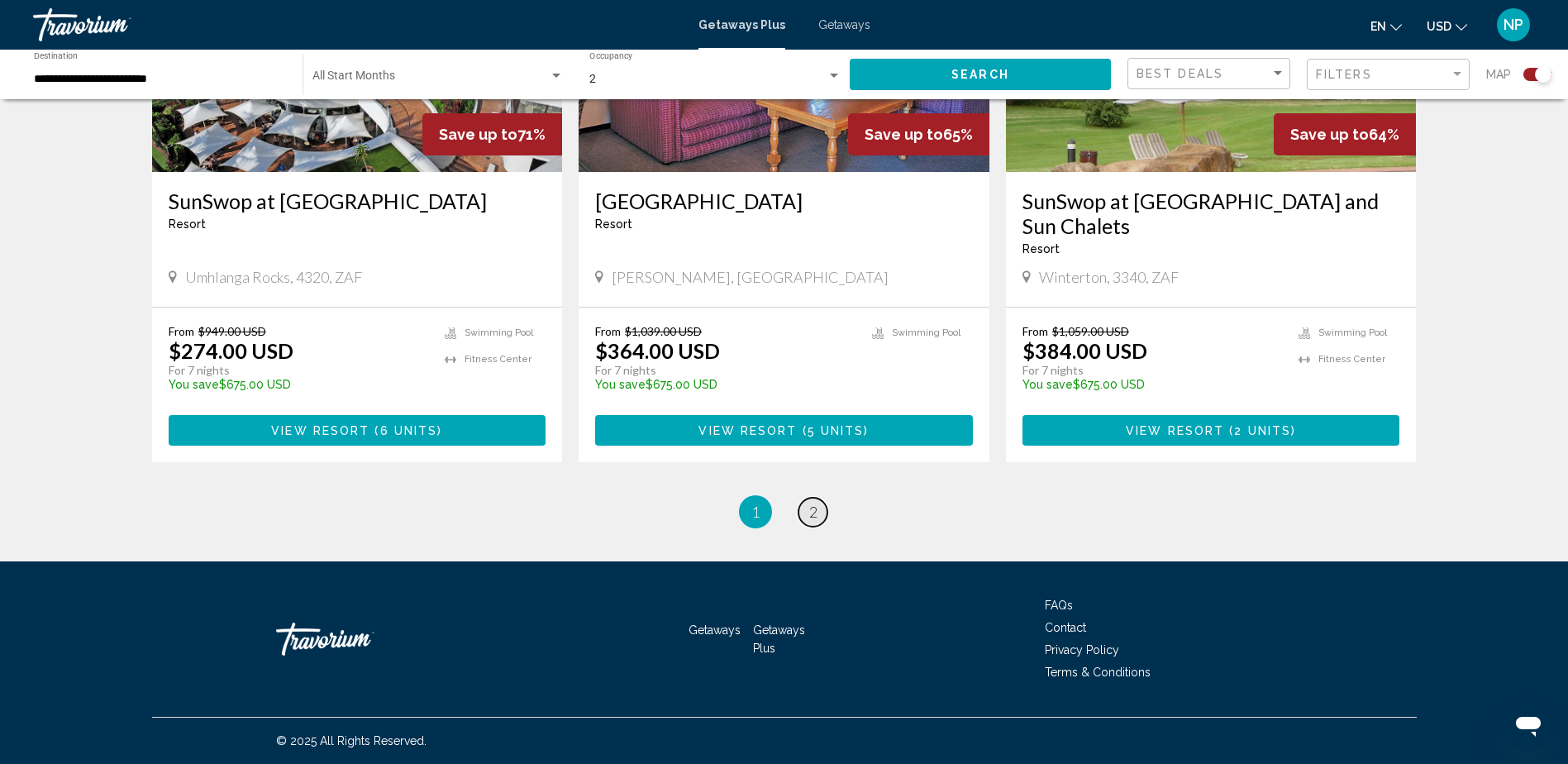
click at [813, 508] on span "2" at bounding box center [813, 512] width 8 height 18
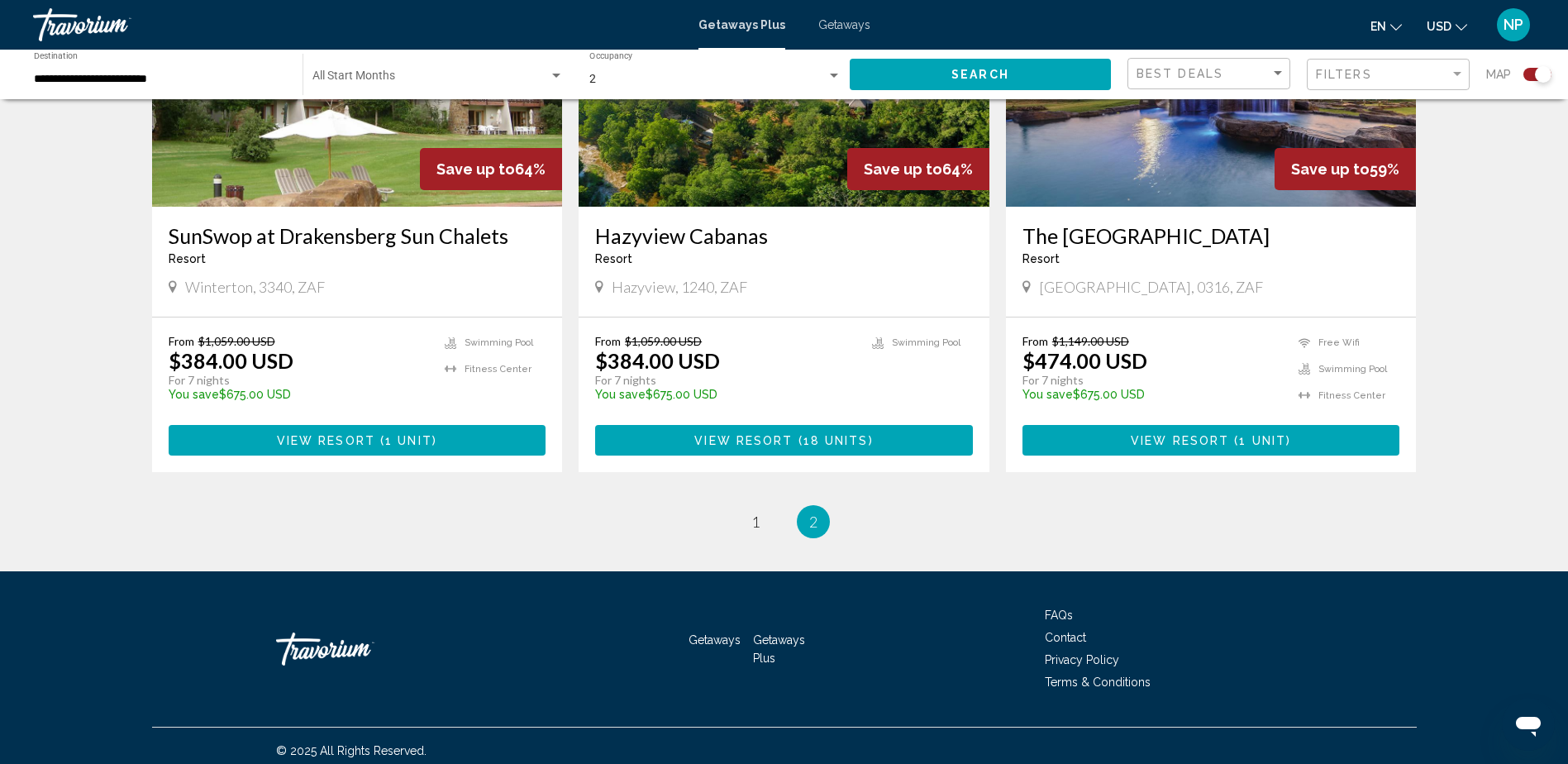
scroll to position [661, 0]
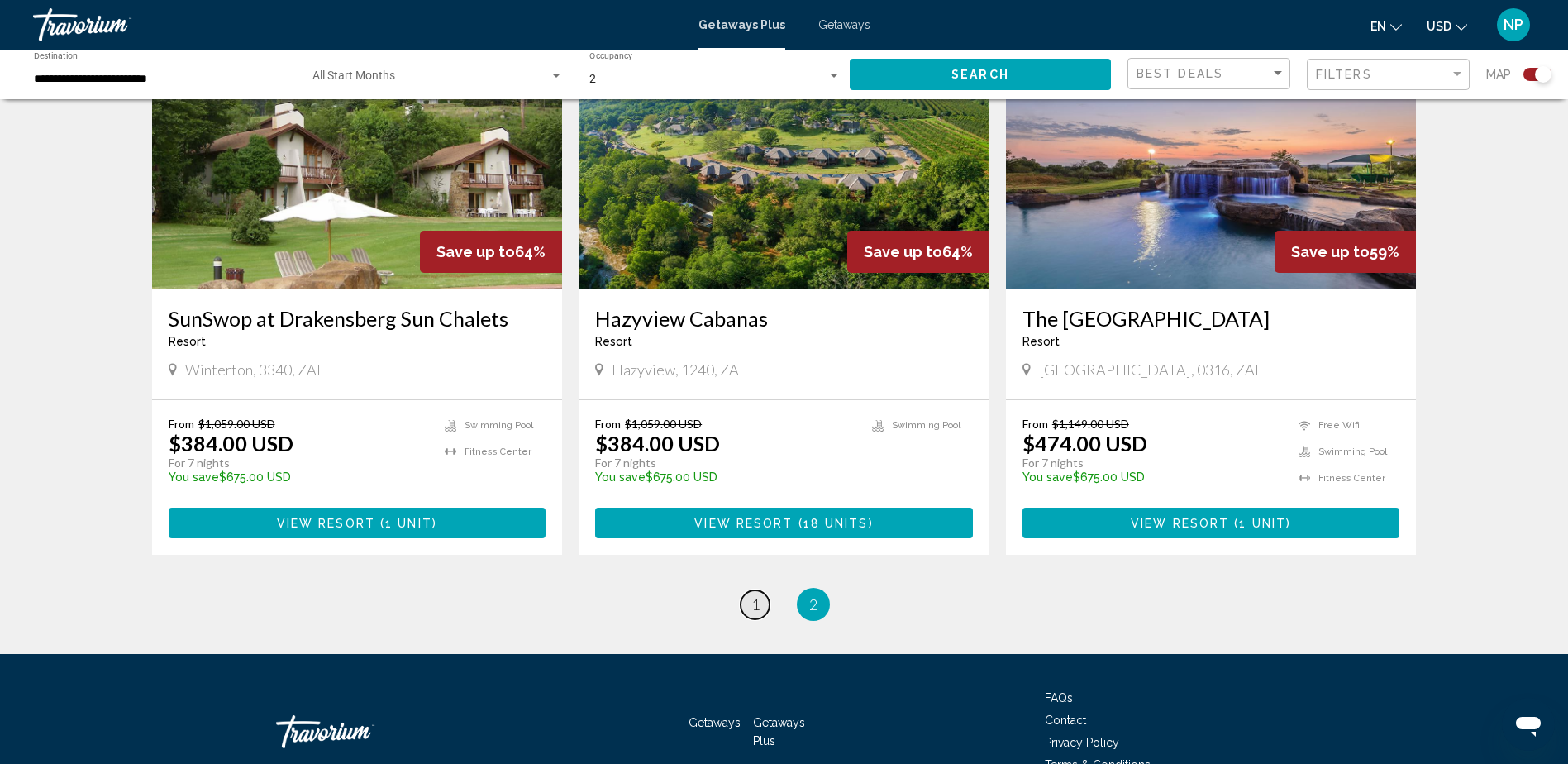
click at [748, 604] on link "page 1" at bounding box center [755, 604] width 29 height 29
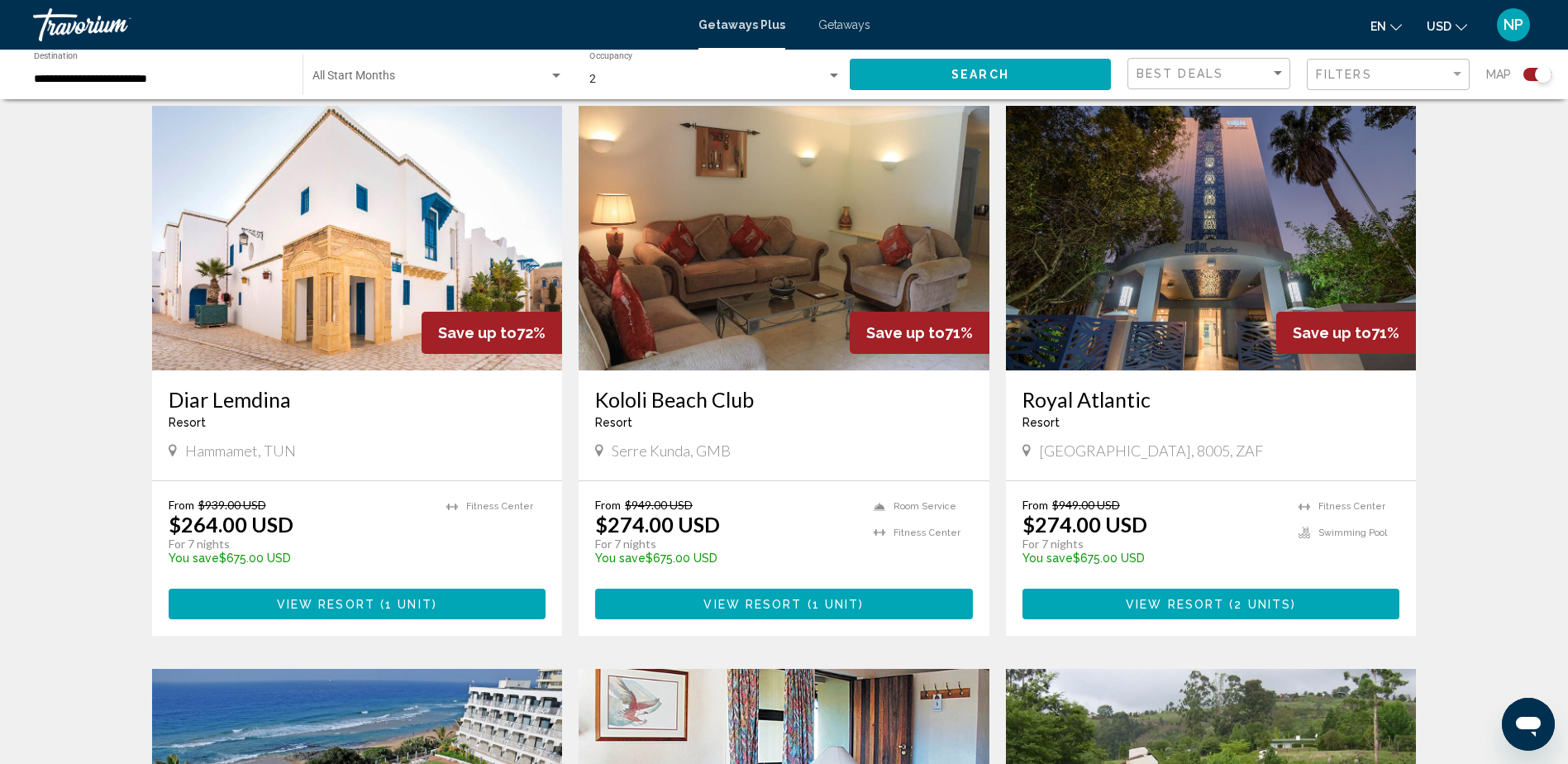
scroll to position [1736, 0]
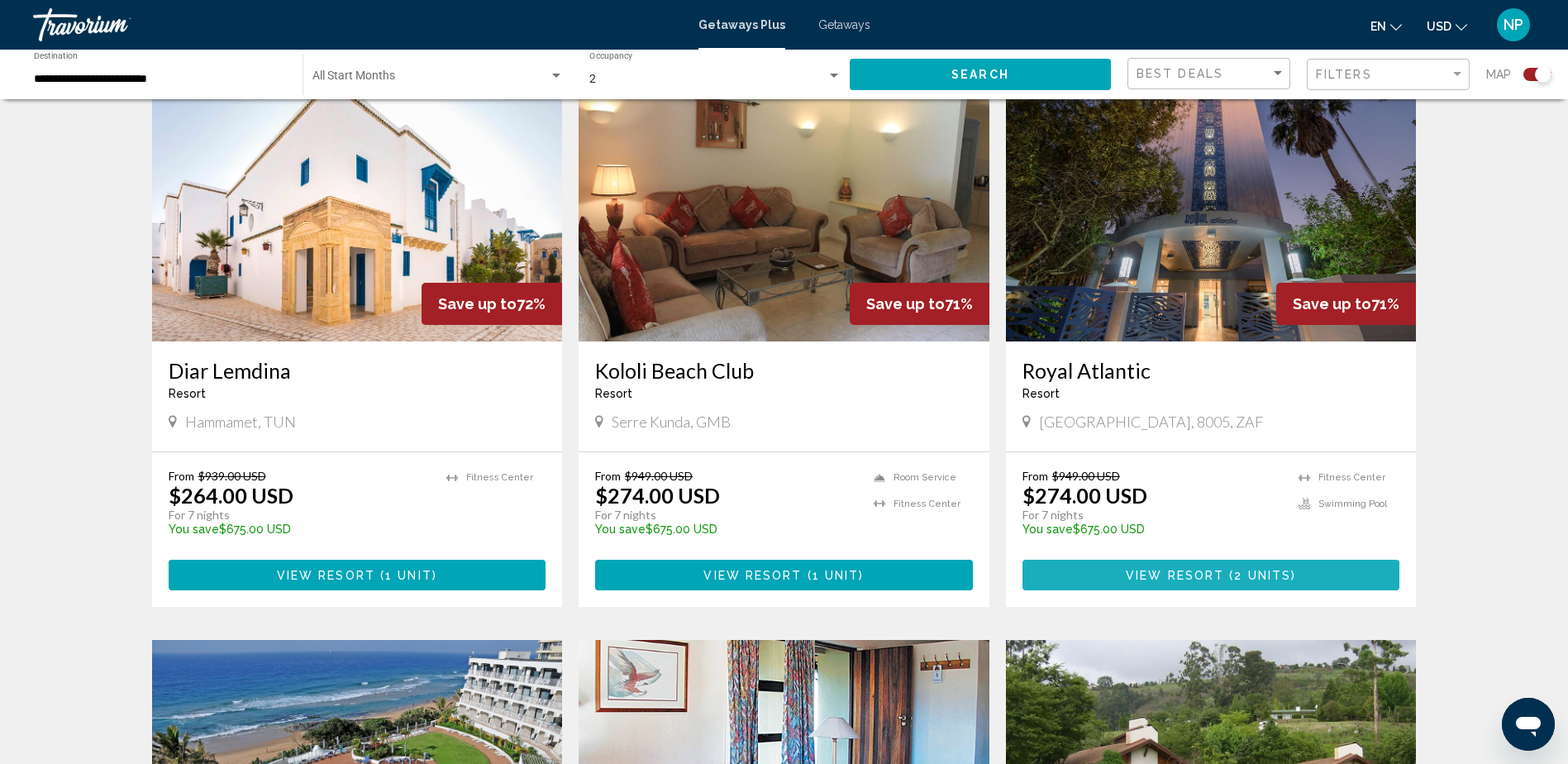
click at [1155, 582] on span "View Resort" at bounding box center [1175, 576] width 98 height 13
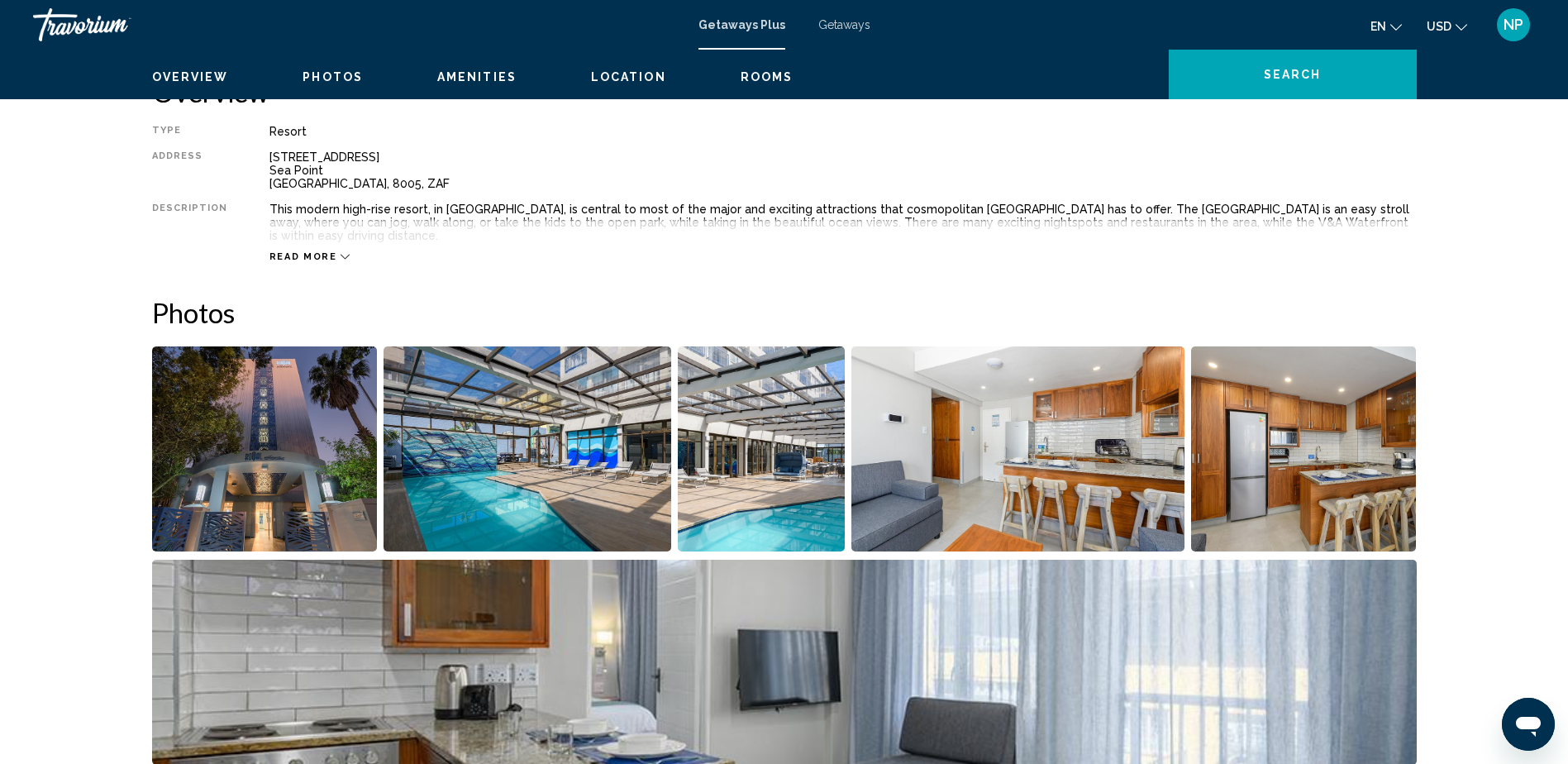
scroll to position [579, 0]
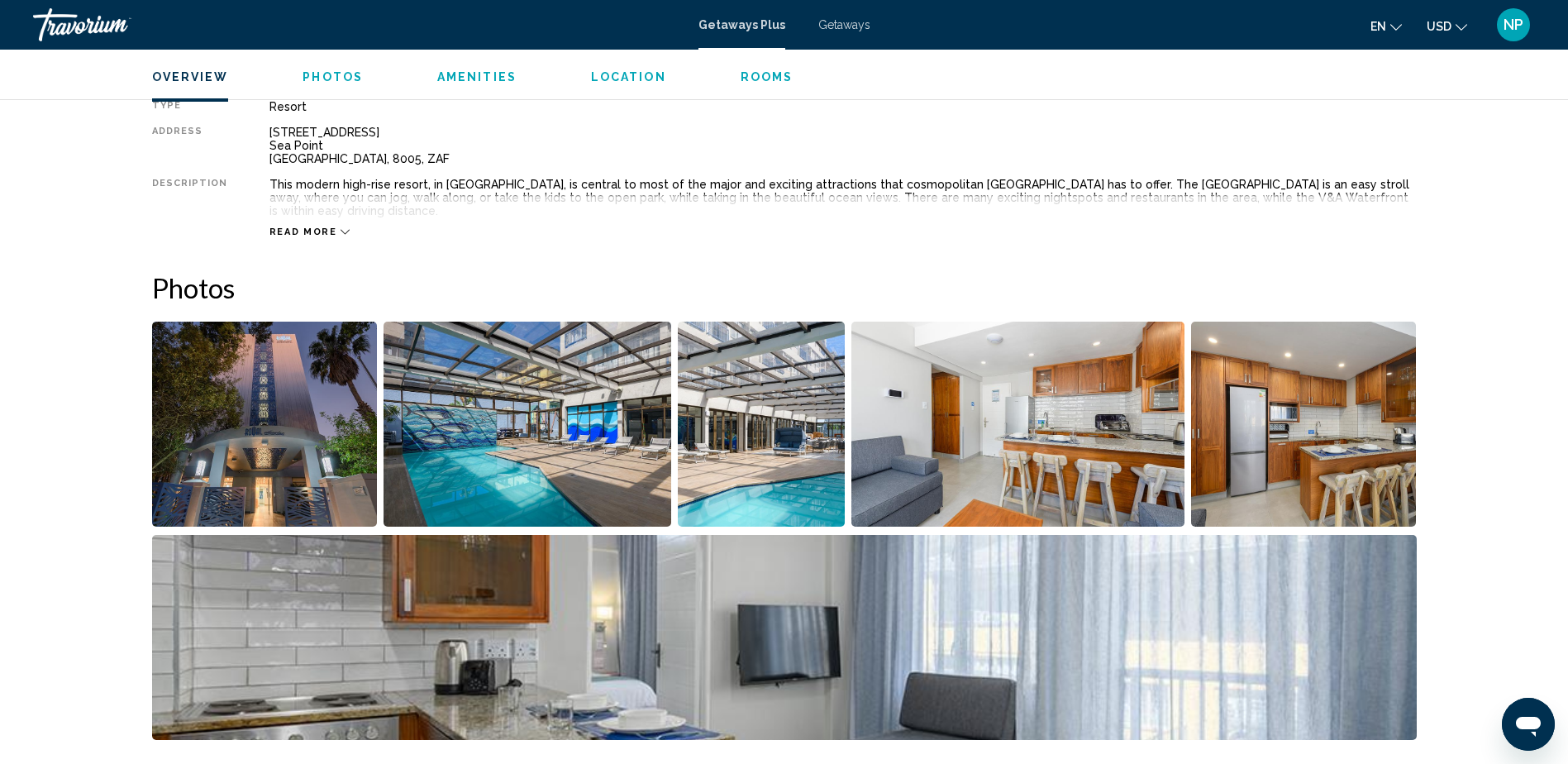
click at [542, 477] on img "Open full-screen image slider" at bounding box center [527, 424] width 287 height 205
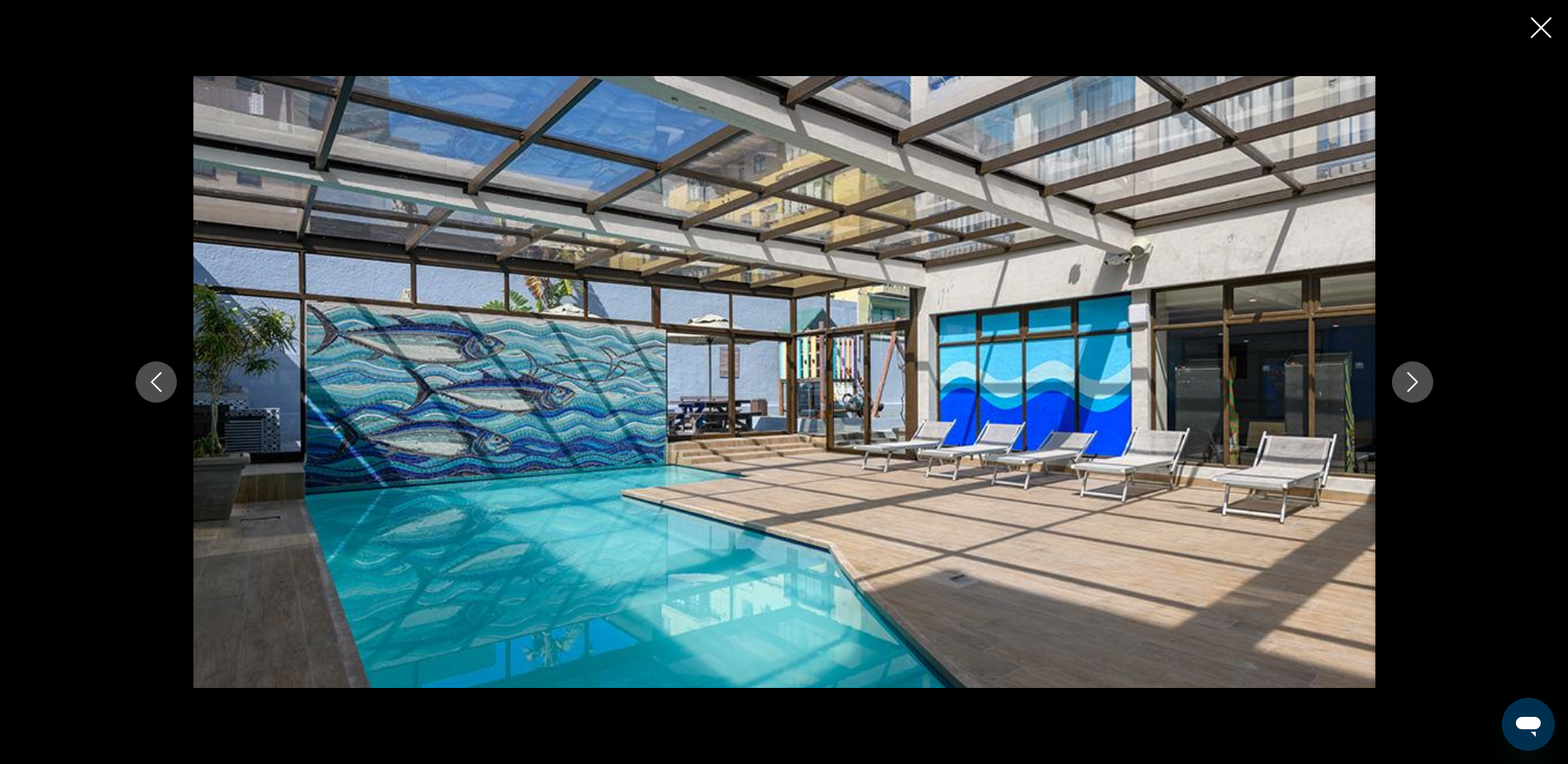
click at [1408, 377] on icon "Next image" at bounding box center [1413, 382] width 20 height 20
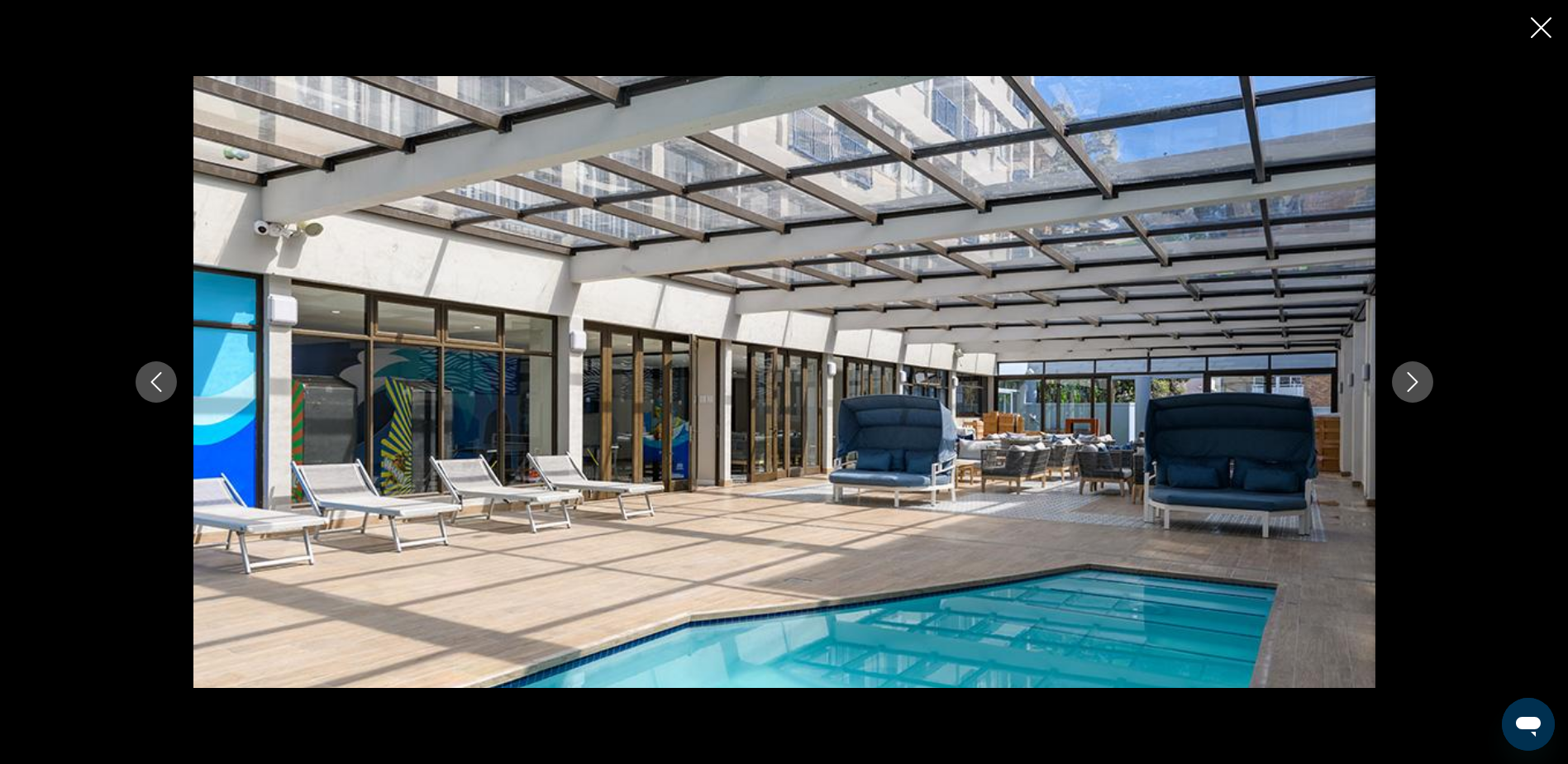
click at [1408, 377] on icon "Next image" at bounding box center [1413, 382] width 20 height 20
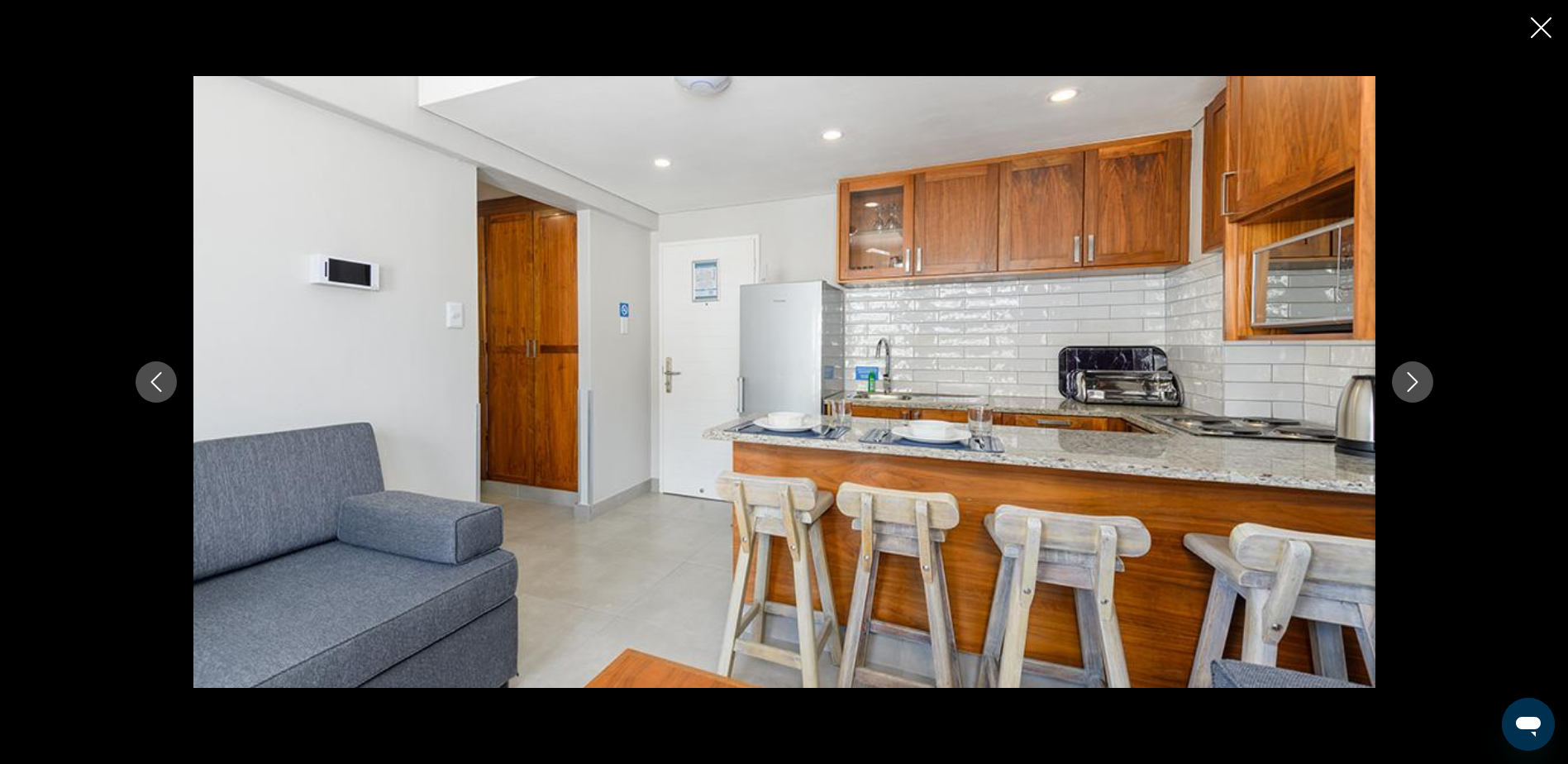
click at [1408, 377] on icon "Next image" at bounding box center [1413, 382] width 20 height 20
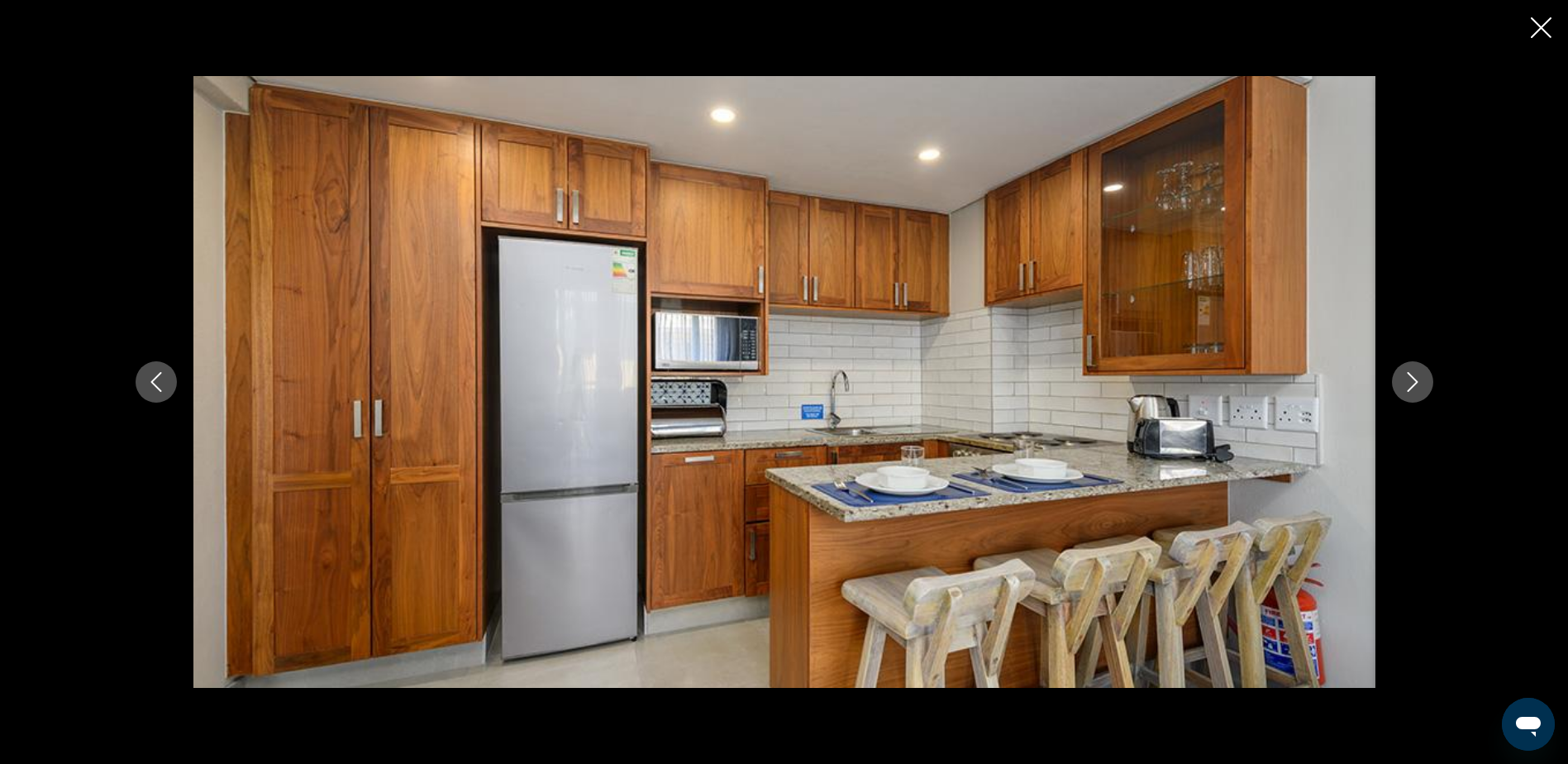
click at [1408, 377] on icon "Next image" at bounding box center [1413, 382] width 20 height 20
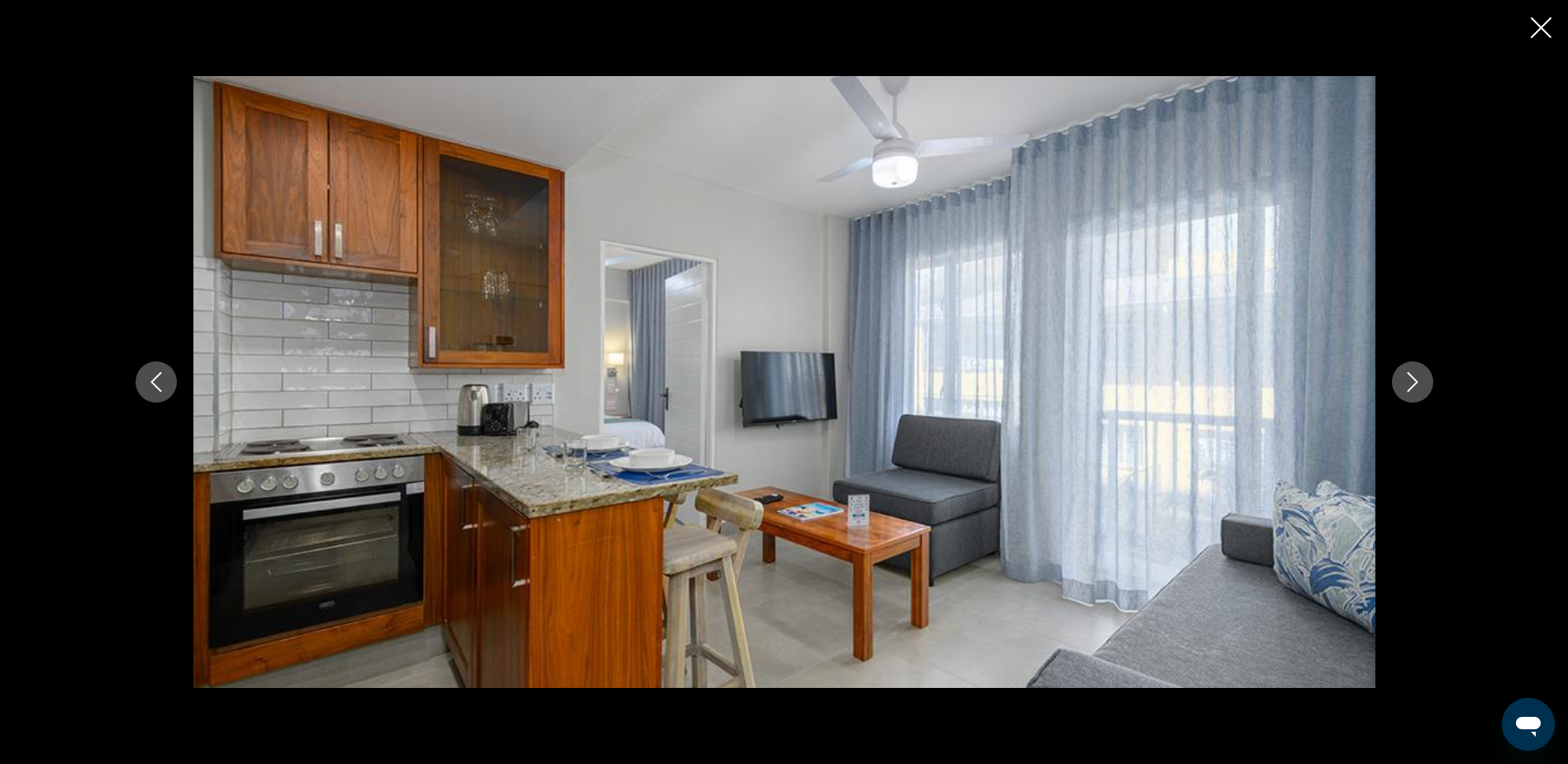
click at [1408, 377] on icon "Next image" at bounding box center [1413, 382] width 20 height 20
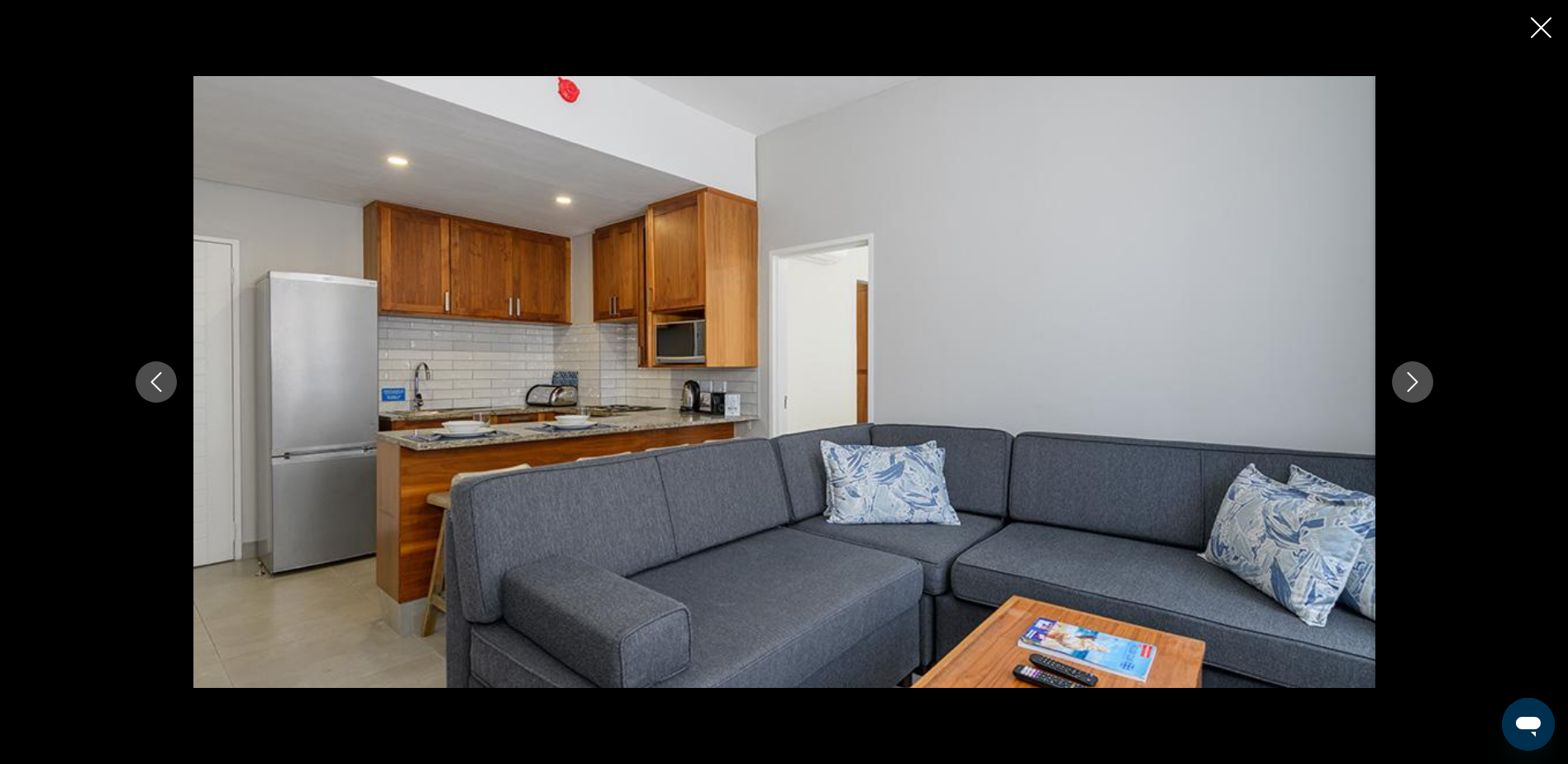
click at [1408, 377] on icon "Next image" at bounding box center [1413, 382] width 20 height 20
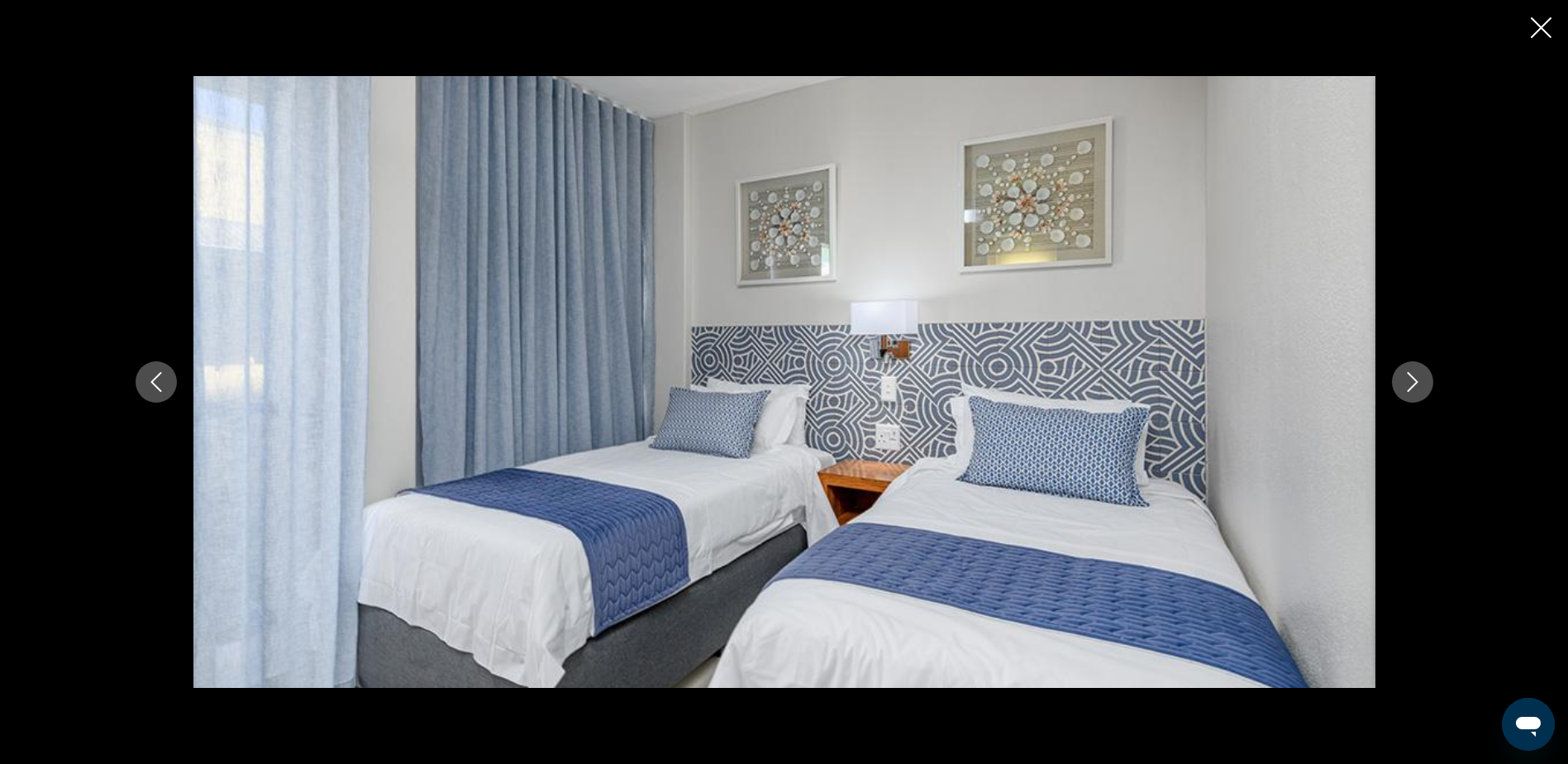
click at [1408, 377] on icon "Next image" at bounding box center [1413, 382] width 20 height 20
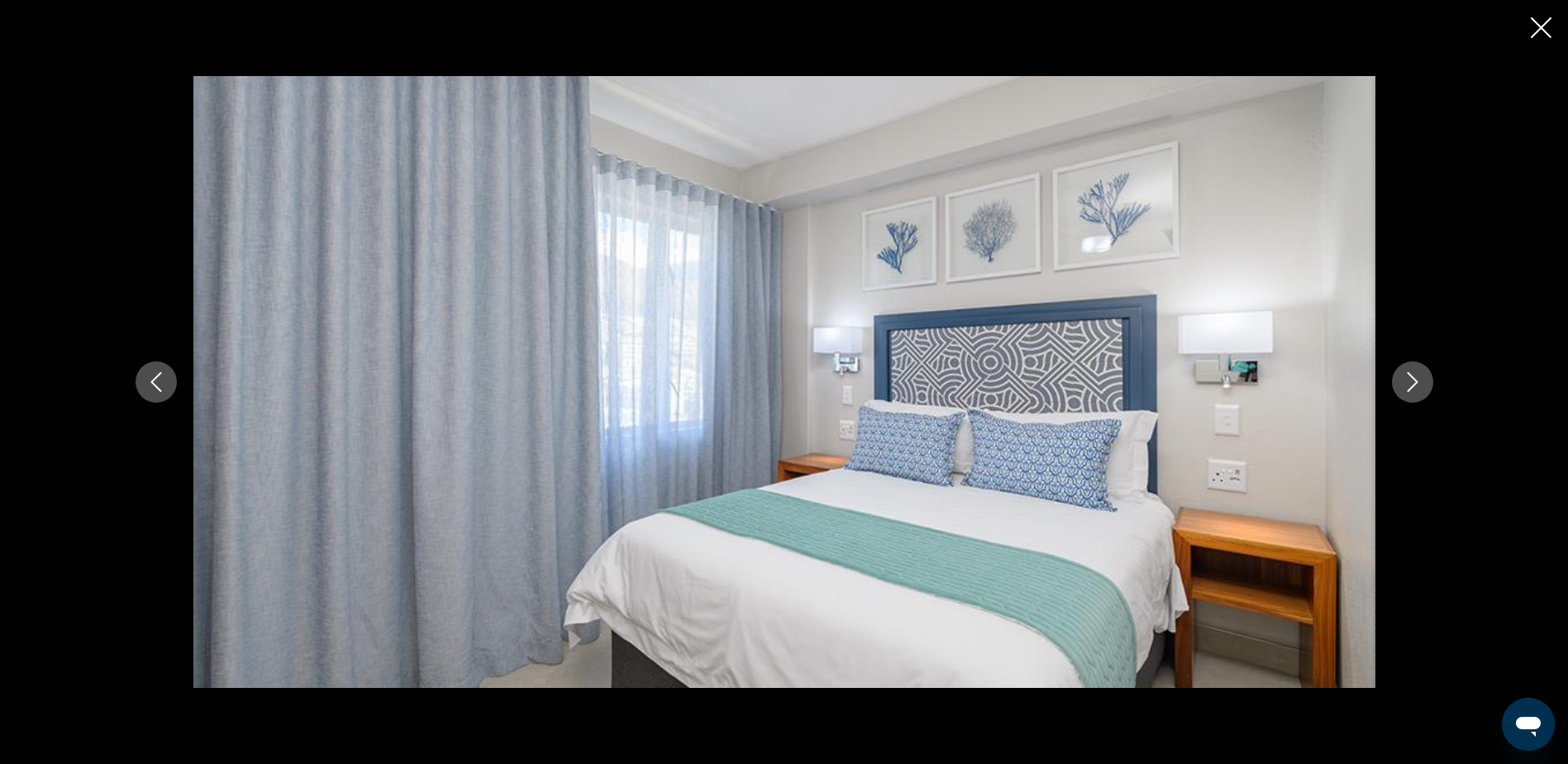
click at [1408, 377] on icon "Next image" at bounding box center [1413, 382] width 20 height 20
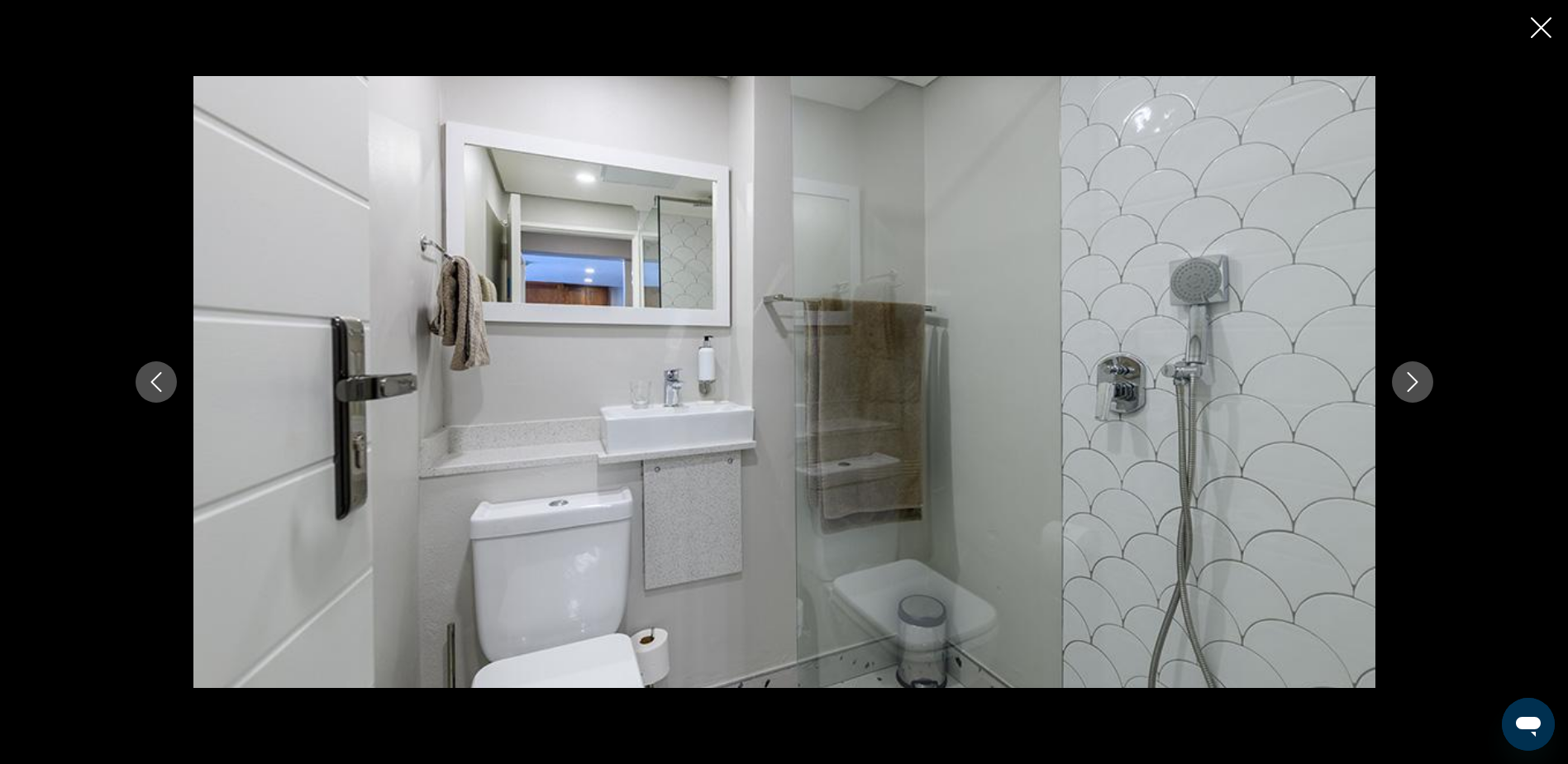
click at [146, 388] on icon "Previous image" at bounding box center [156, 382] width 20 height 20
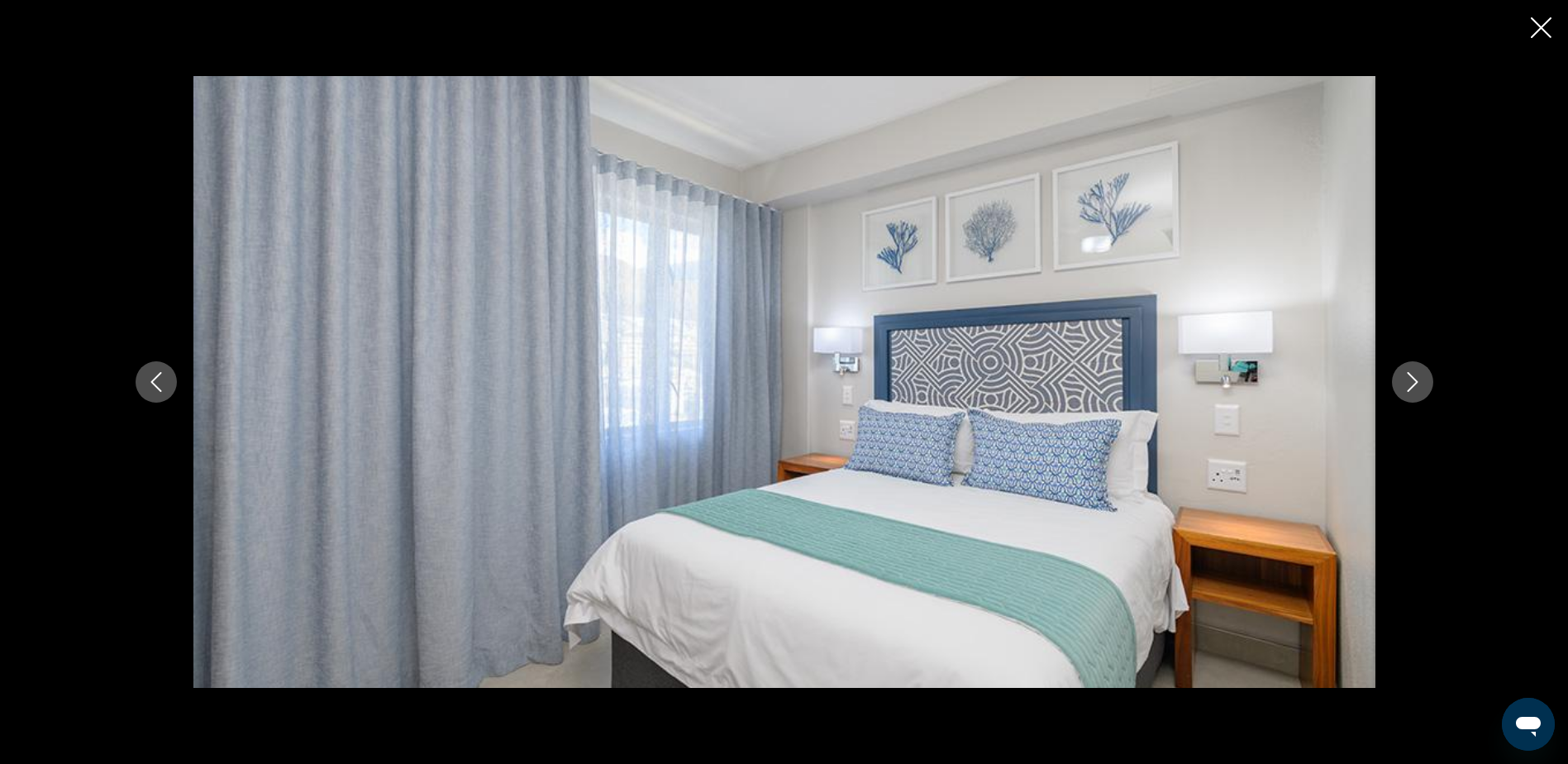
click at [150, 392] on button "Previous image" at bounding box center [155, 382] width 41 height 41
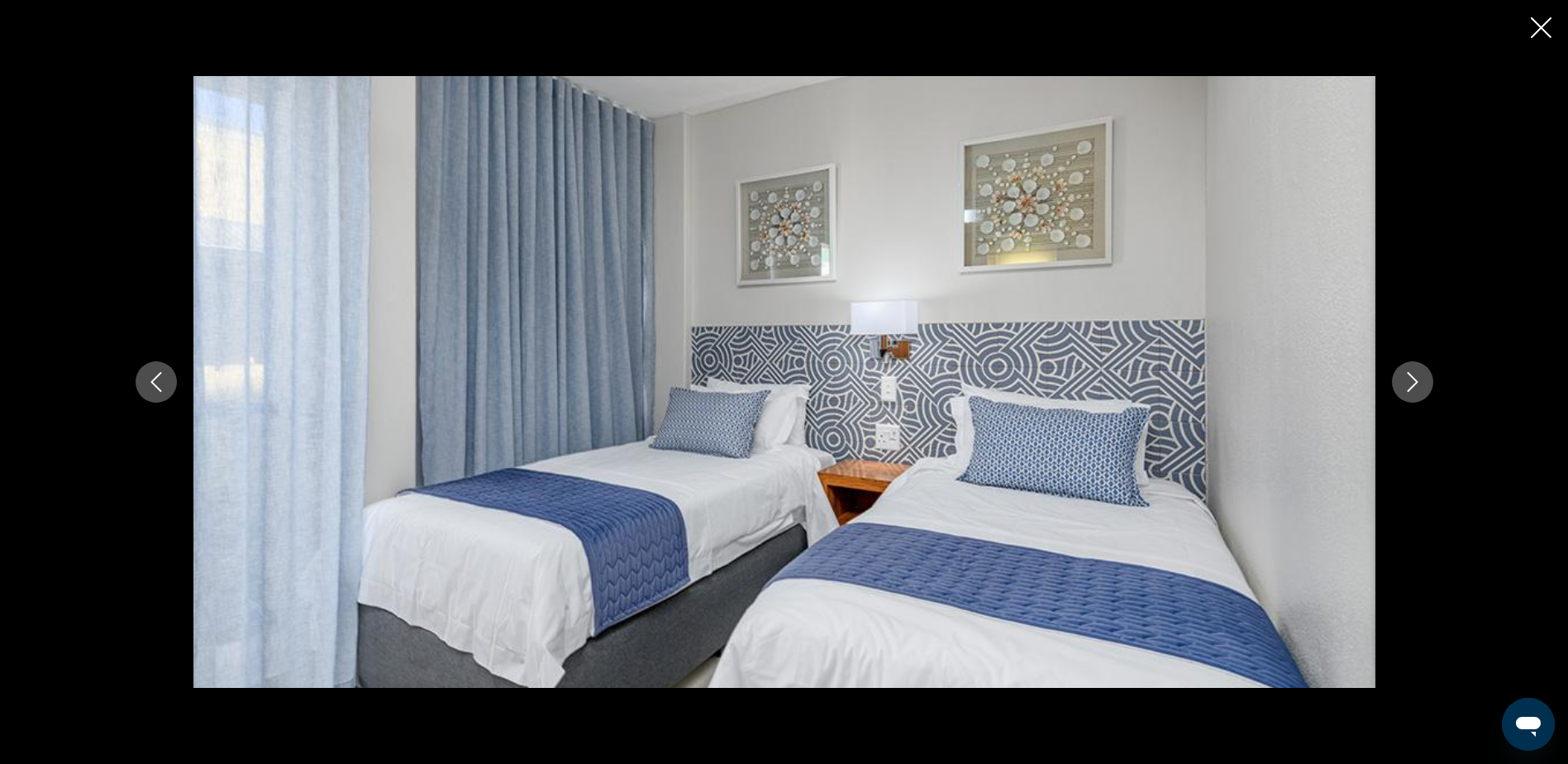
click at [1401, 382] on button "Next image" at bounding box center [1413, 382] width 41 height 41
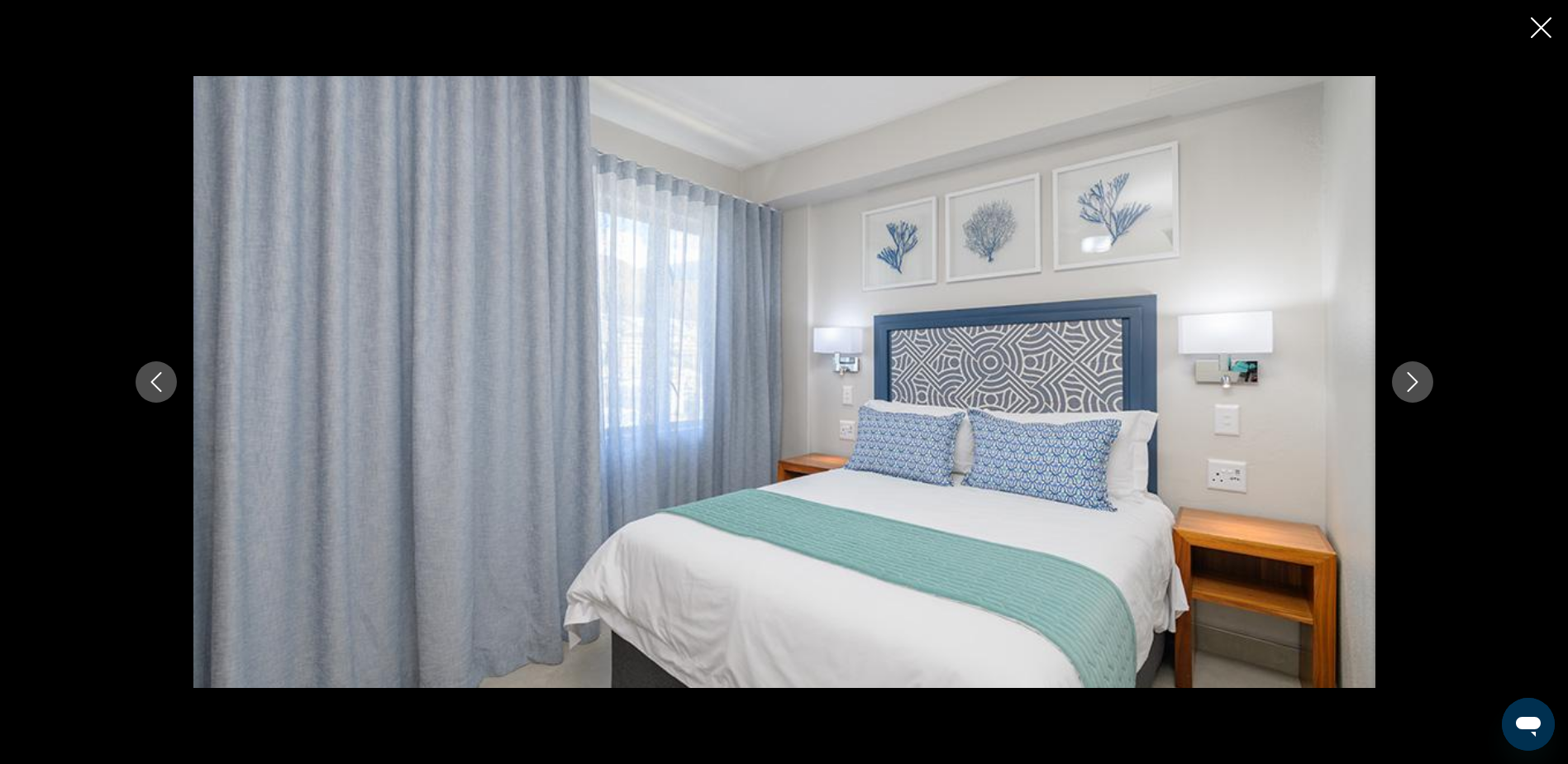
click at [1402, 382] on icon "Next image" at bounding box center [1413, 382] width 20 height 20
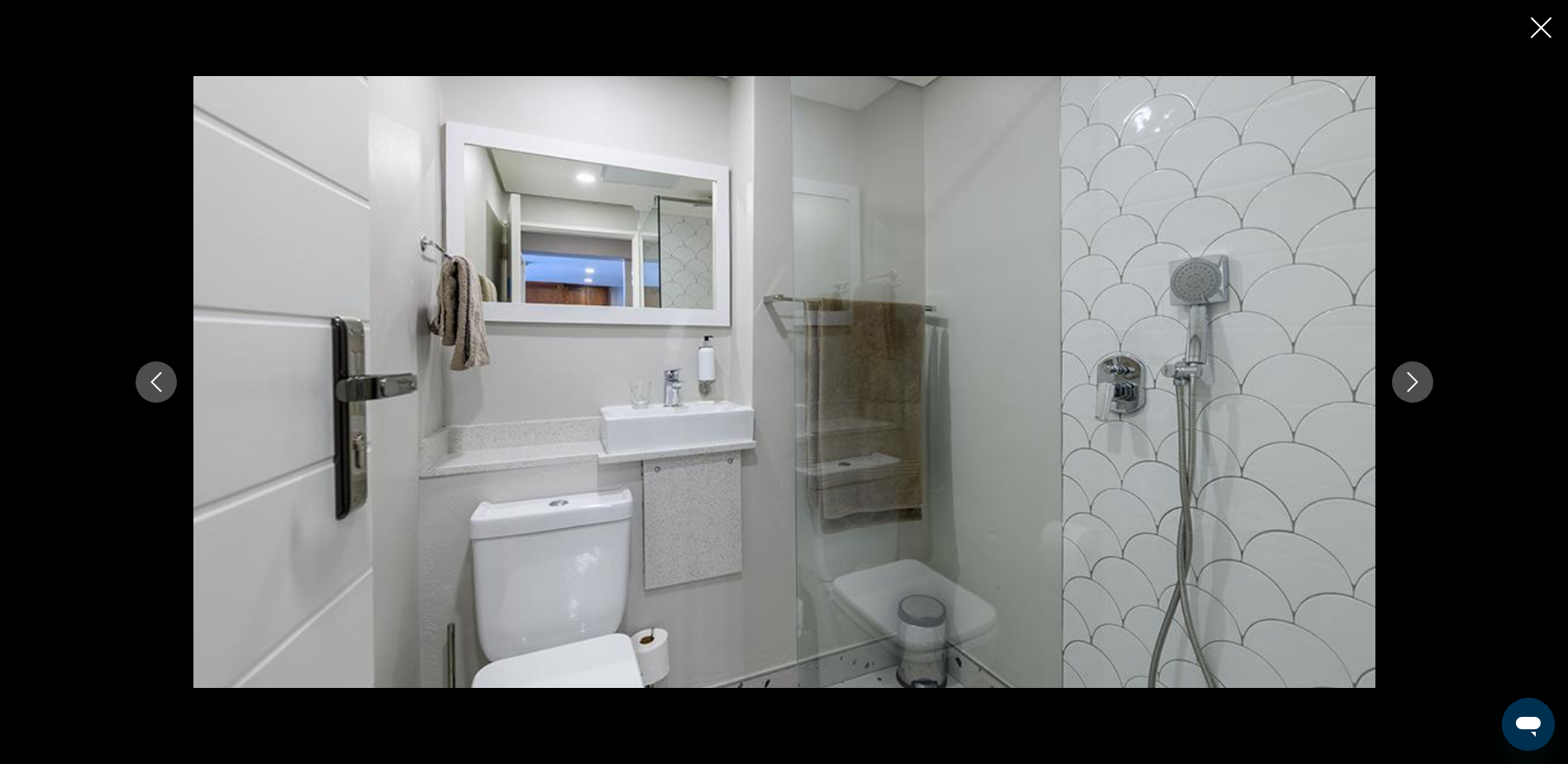
click at [1401, 382] on button "Next image" at bounding box center [1413, 382] width 41 height 41
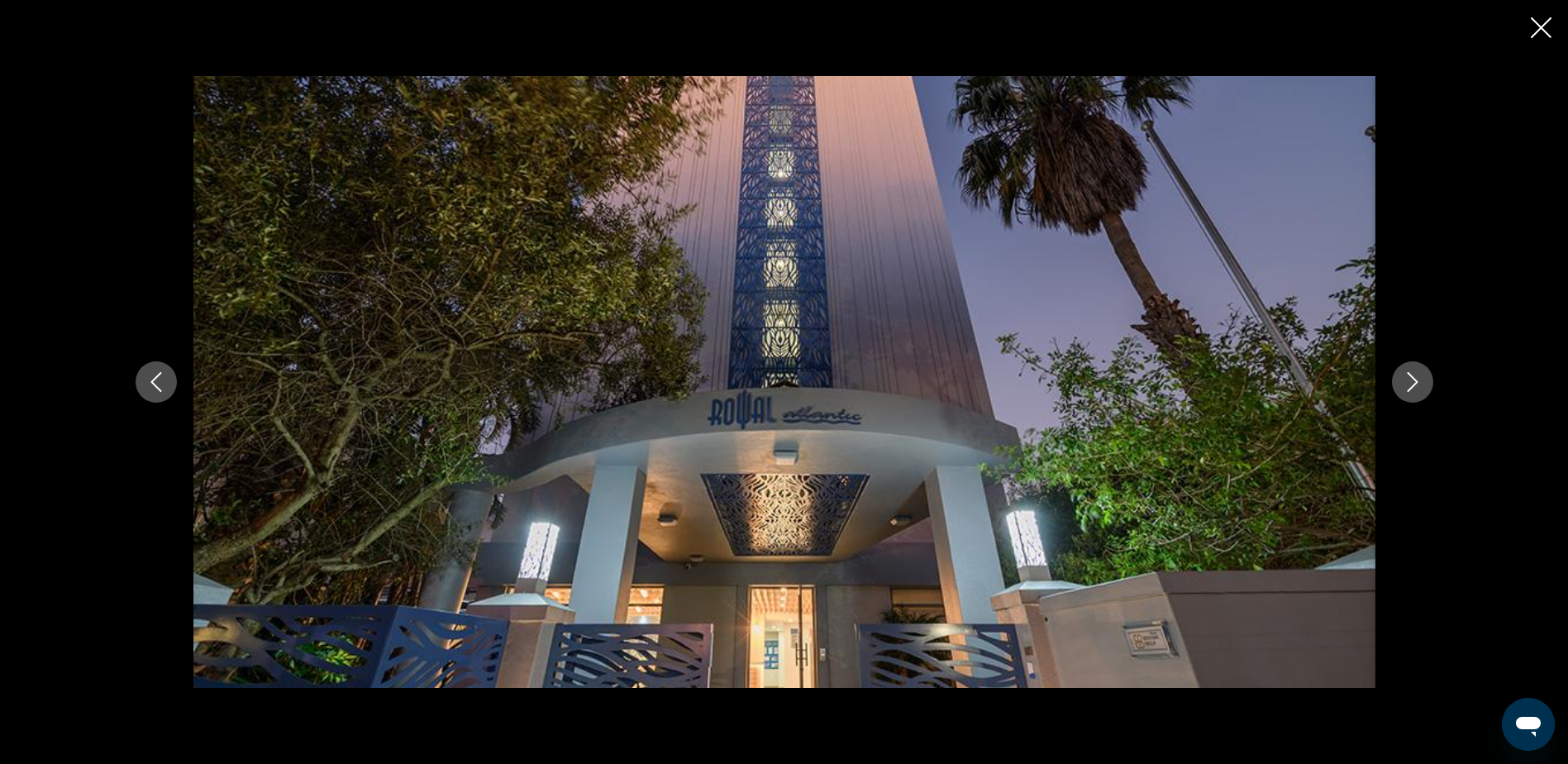
click at [1401, 382] on button "Next image" at bounding box center [1413, 382] width 41 height 41
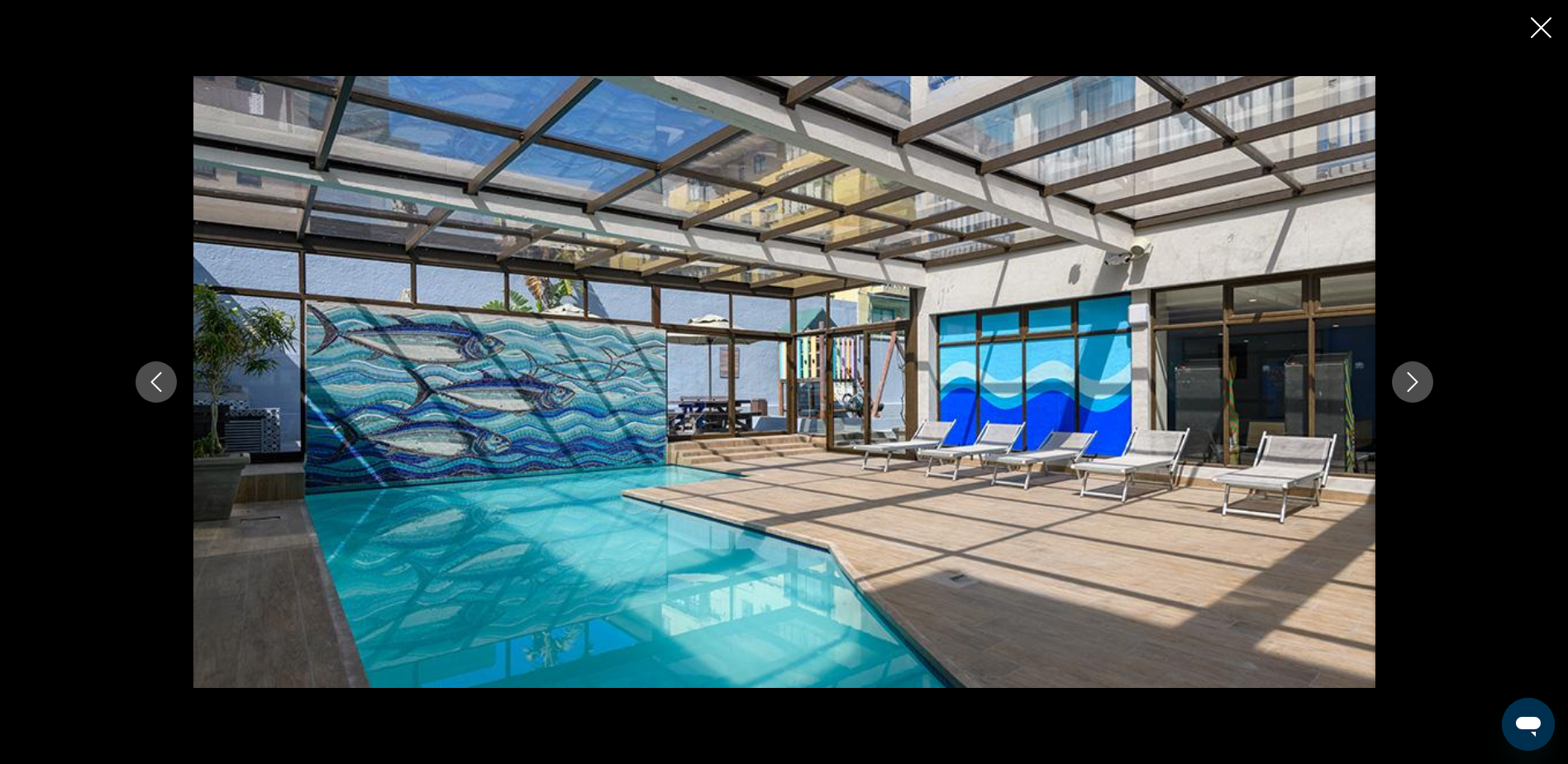
click at [1402, 382] on icon "Next image" at bounding box center [1413, 382] width 20 height 20
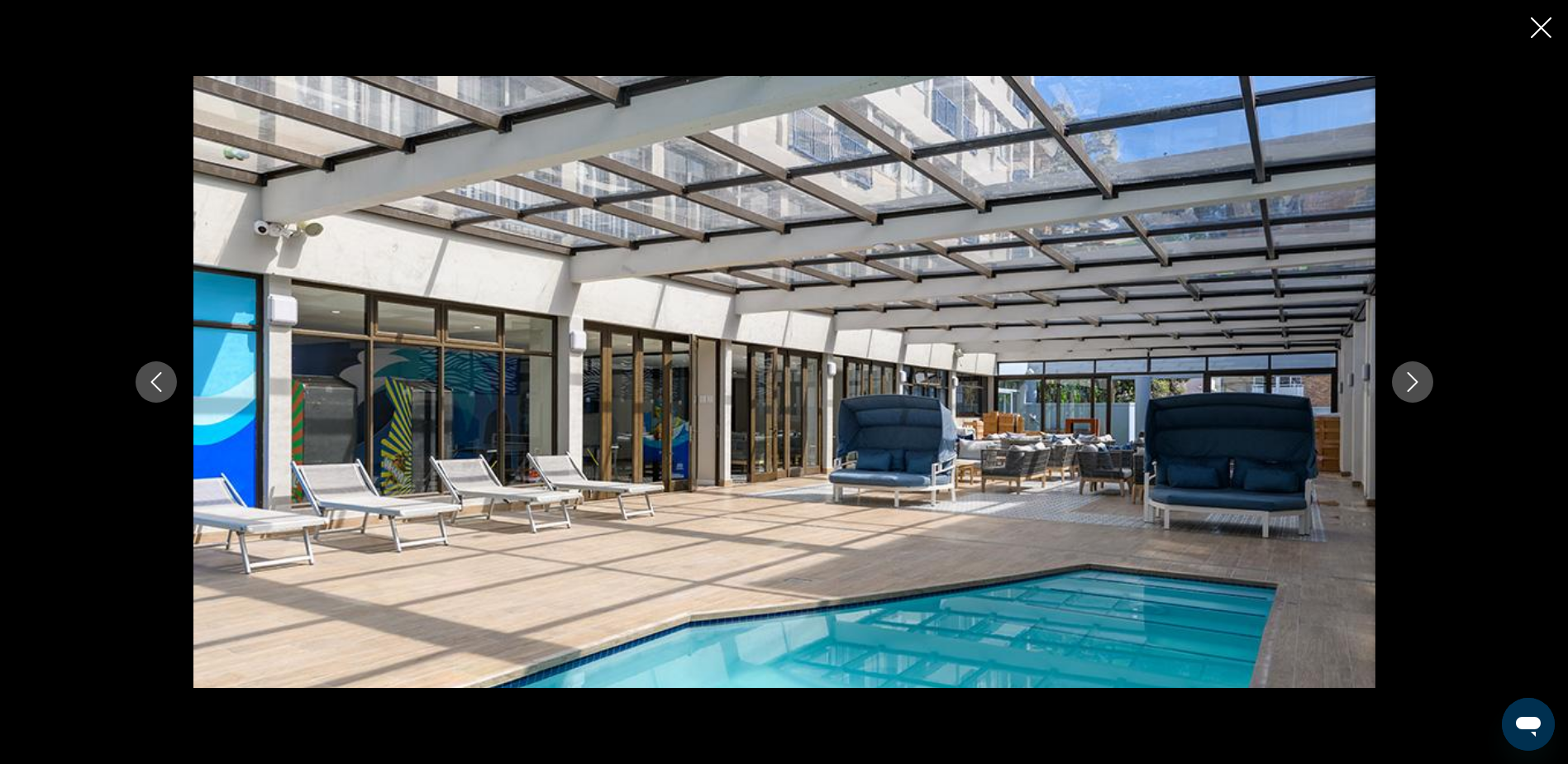
click at [1401, 382] on button "Next image" at bounding box center [1413, 382] width 41 height 41
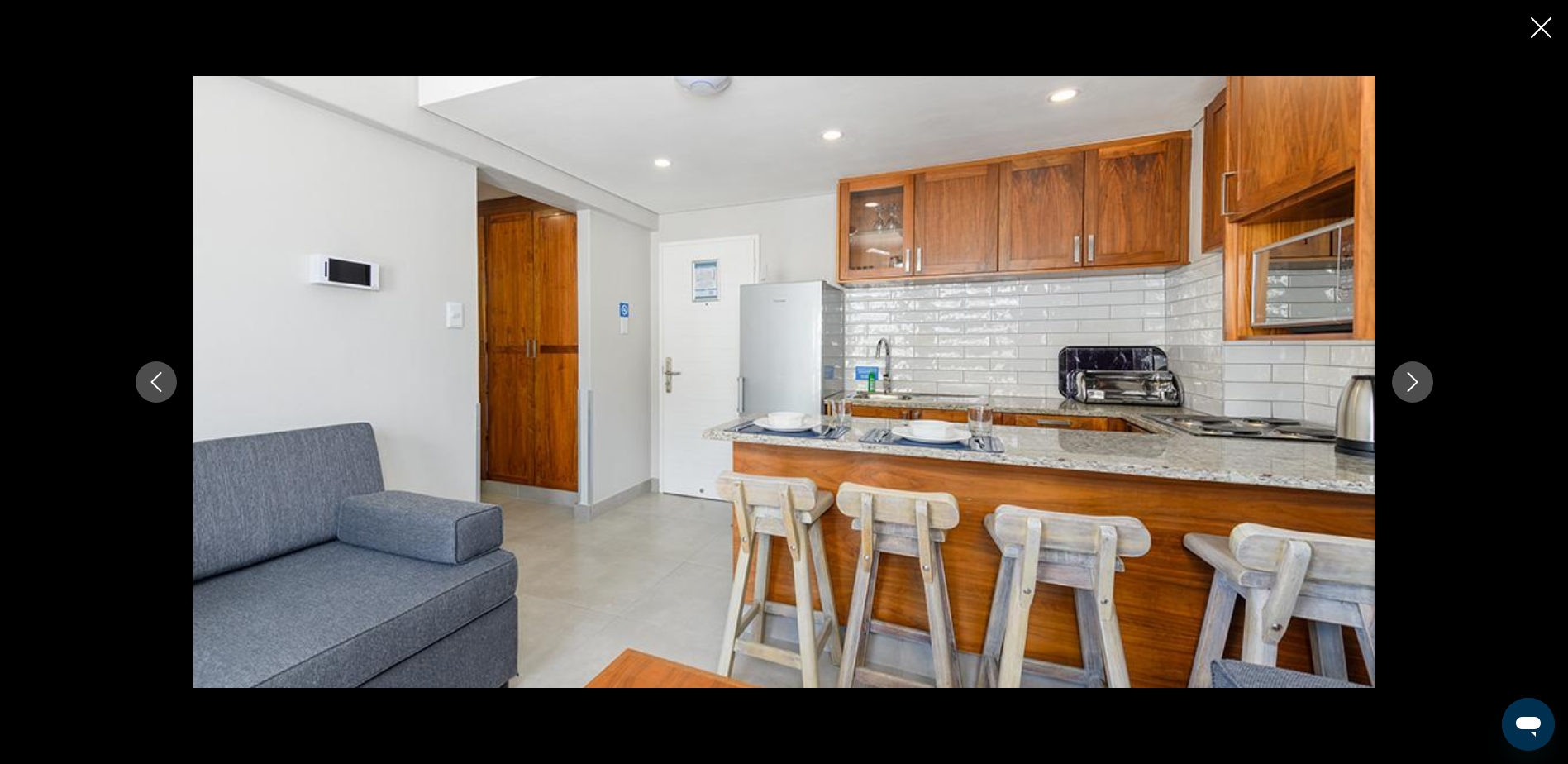
click at [1402, 382] on icon "Next image" at bounding box center [1413, 382] width 20 height 20
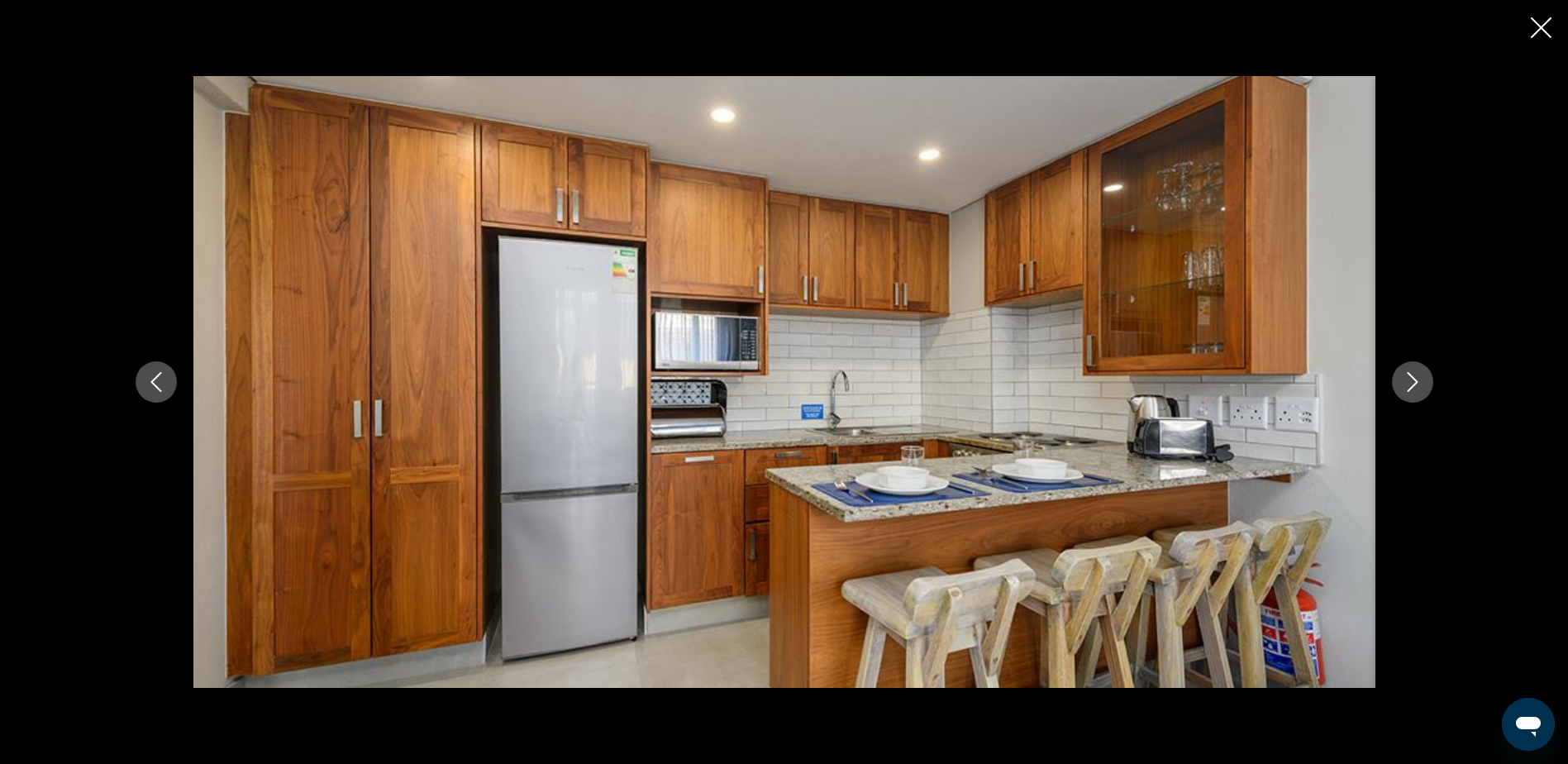
click at [1402, 382] on icon "Next image" at bounding box center [1413, 382] width 20 height 20
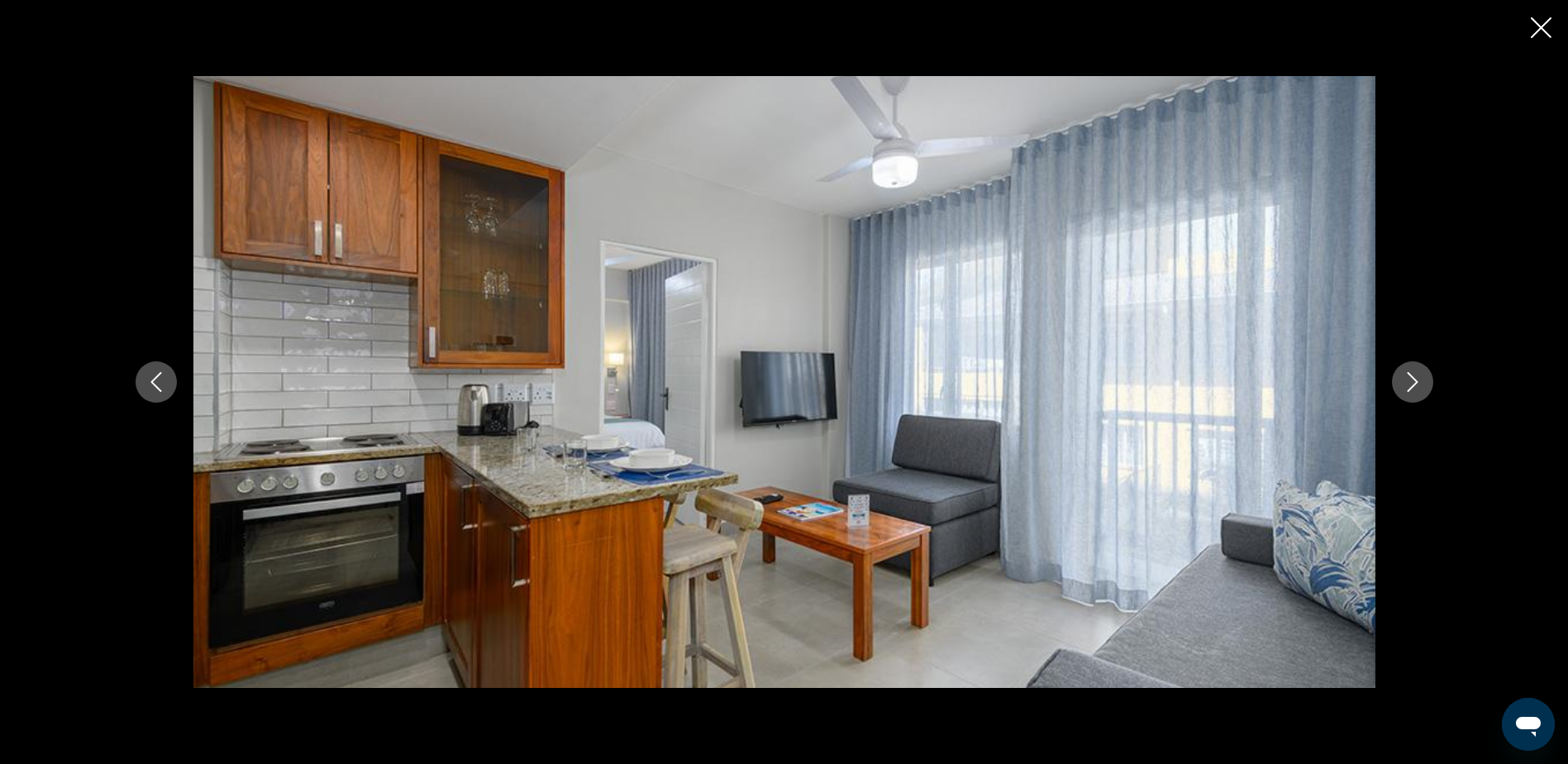
click at [1402, 382] on icon "Next image" at bounding box center [1413, 382] width 20 height 20
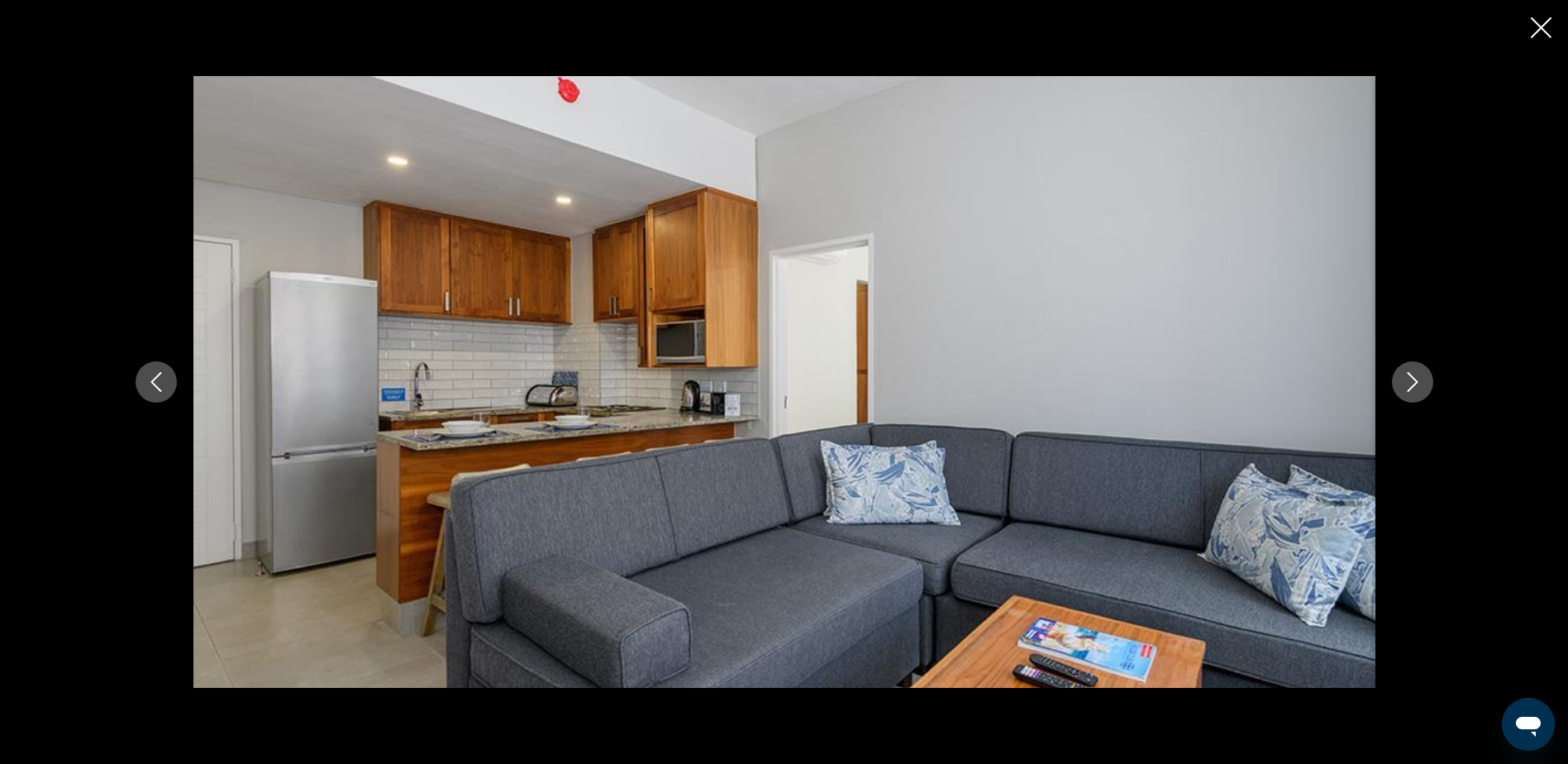
click at [1401, 382] on button "Next image" at bounding box center [1413, 382] width 41 height 41
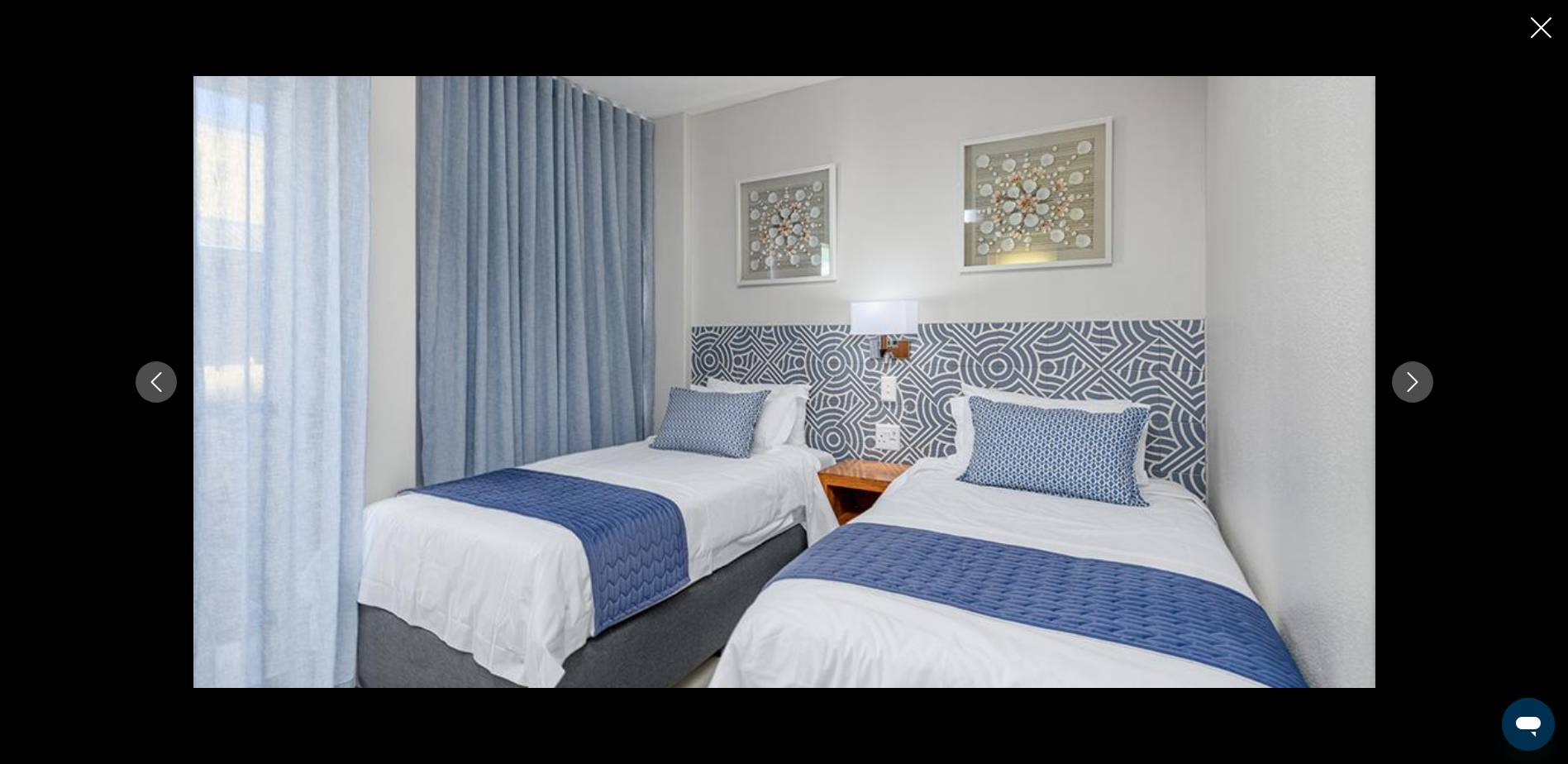
click at [1402, 382] on icon "Next image" at bounding box center [1413, 382] width 20 height 20
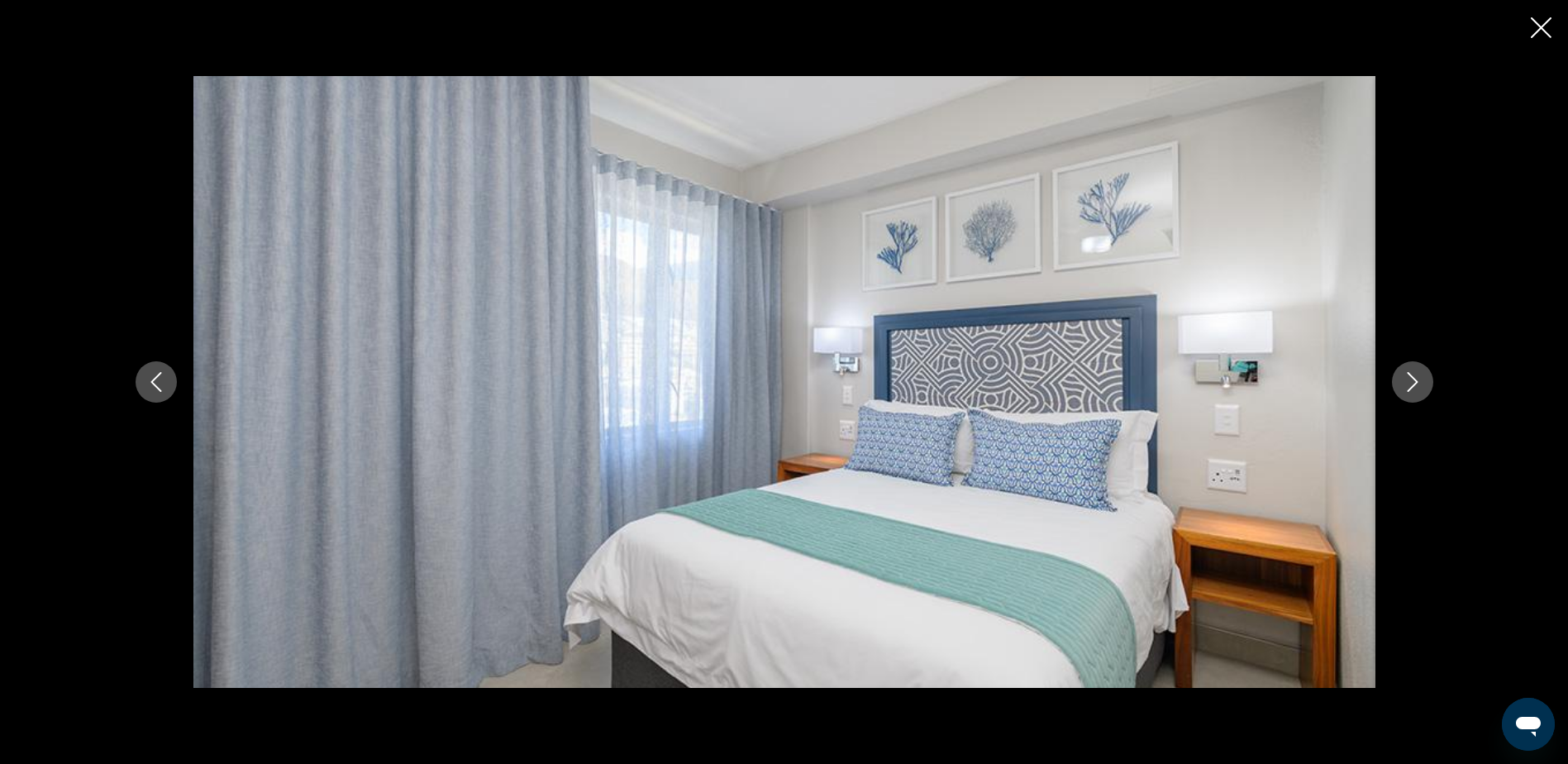
click at [1401, 382] on button "Next image" at bounding box center [1413, 382] width 41 height 41
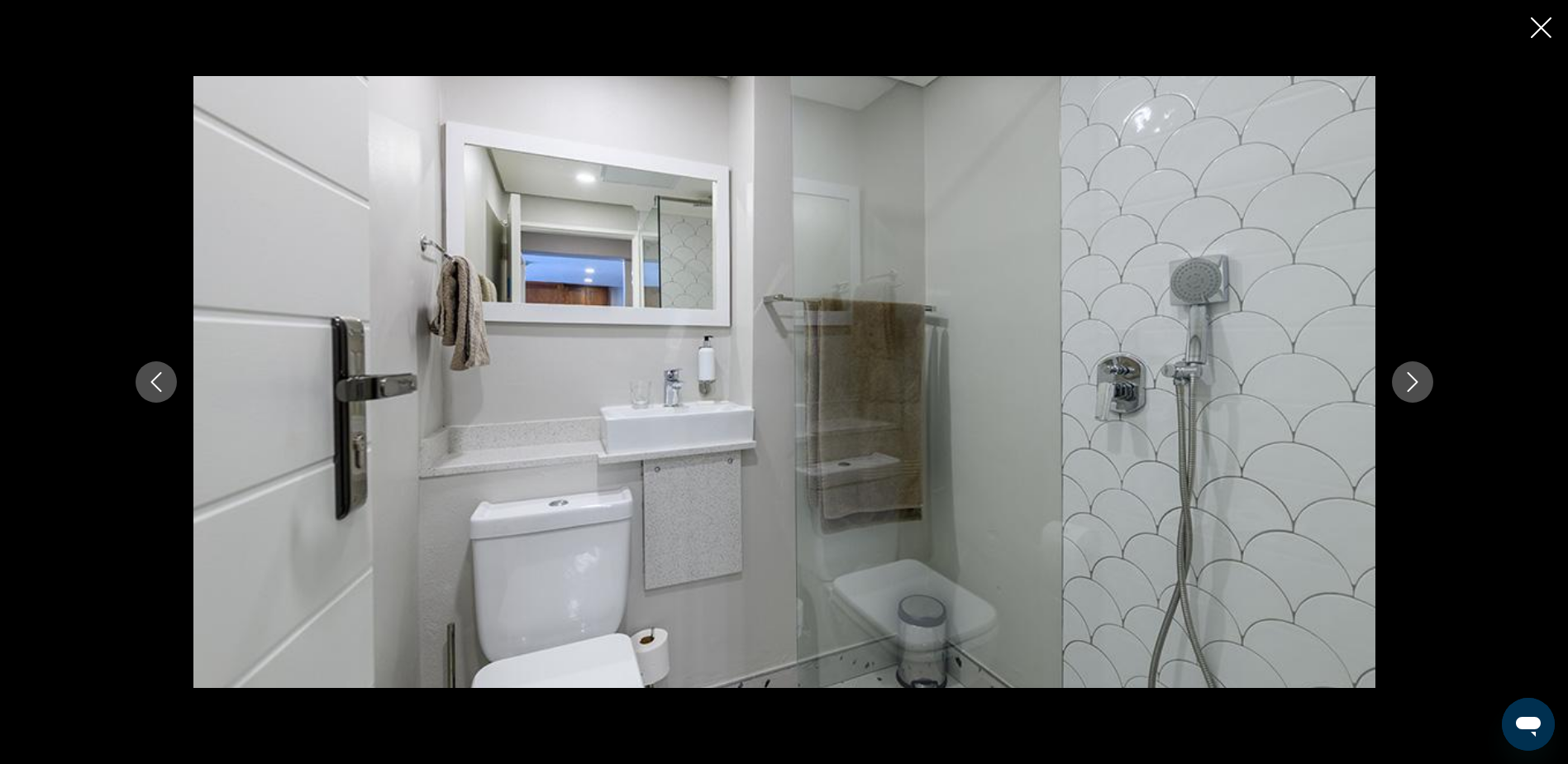
click at [1401, 382] on button "Next image" at bounding box center [1413, 382] width 41 height 41
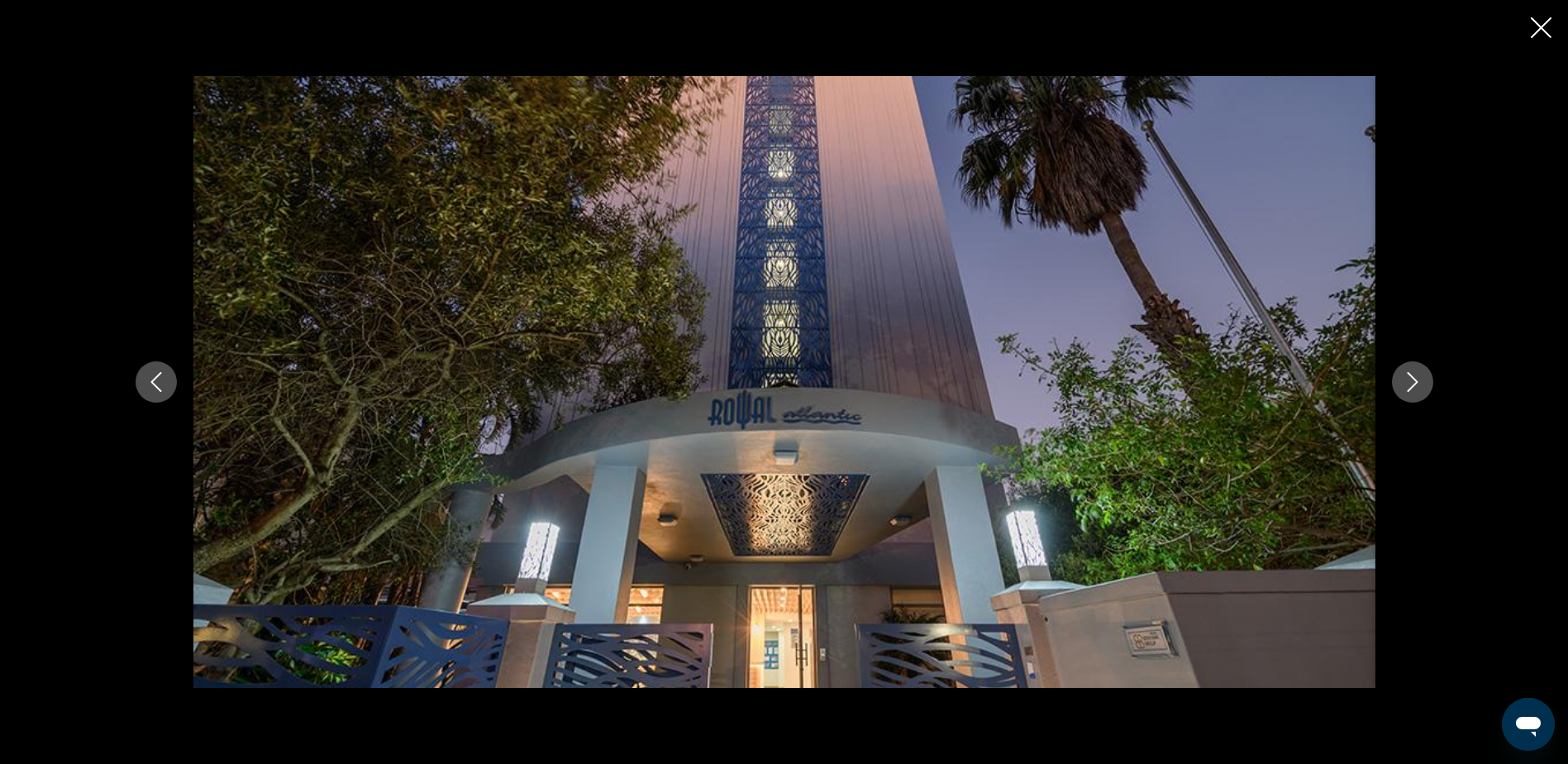
click at [1540, 29] on icon "Close slideshow" at bounding box center [1541, 28] width 21 height 21
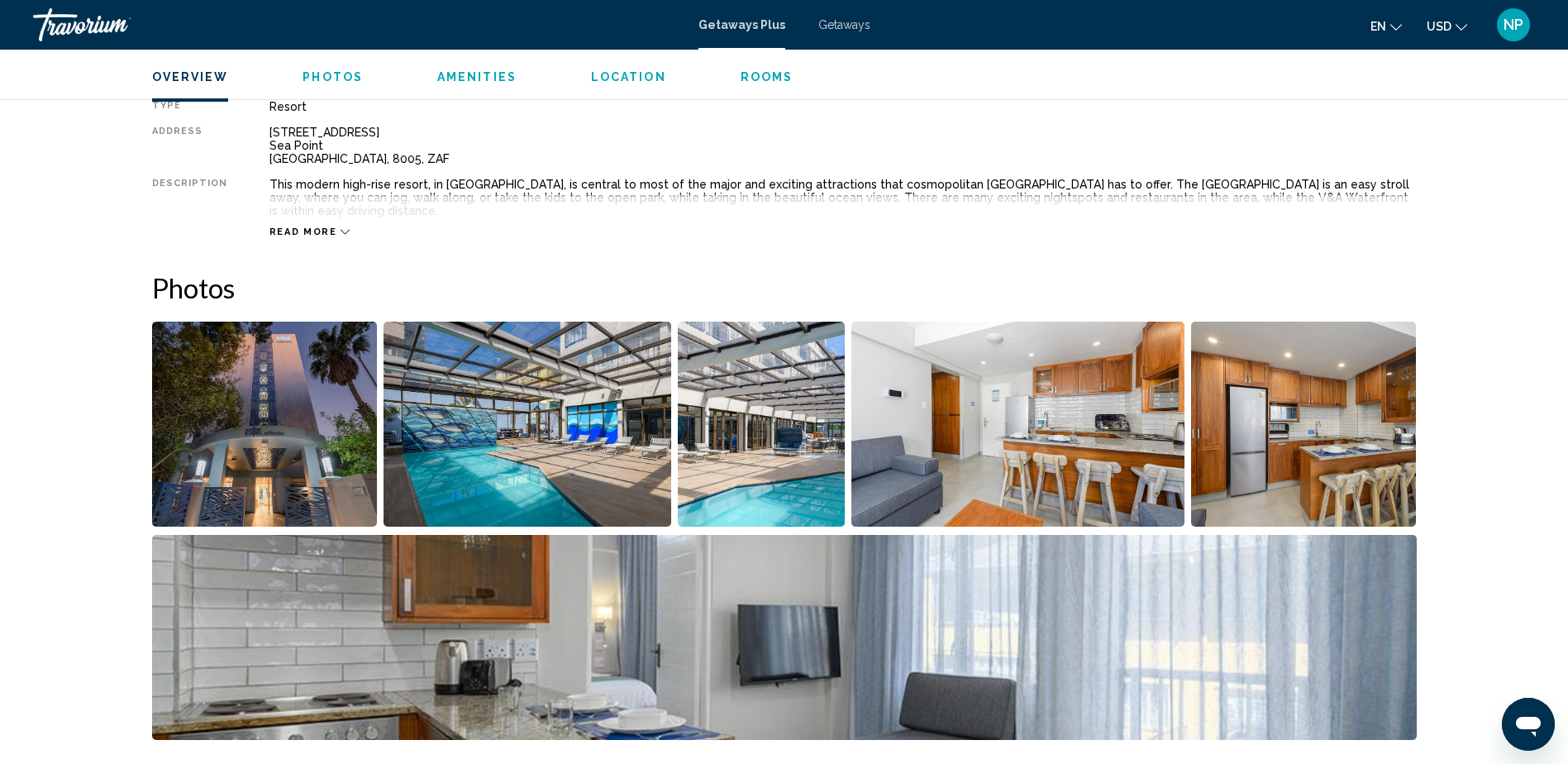
click at [340, 228] on icon "Main content" at bounding box center [345, 232] width 9 height 9
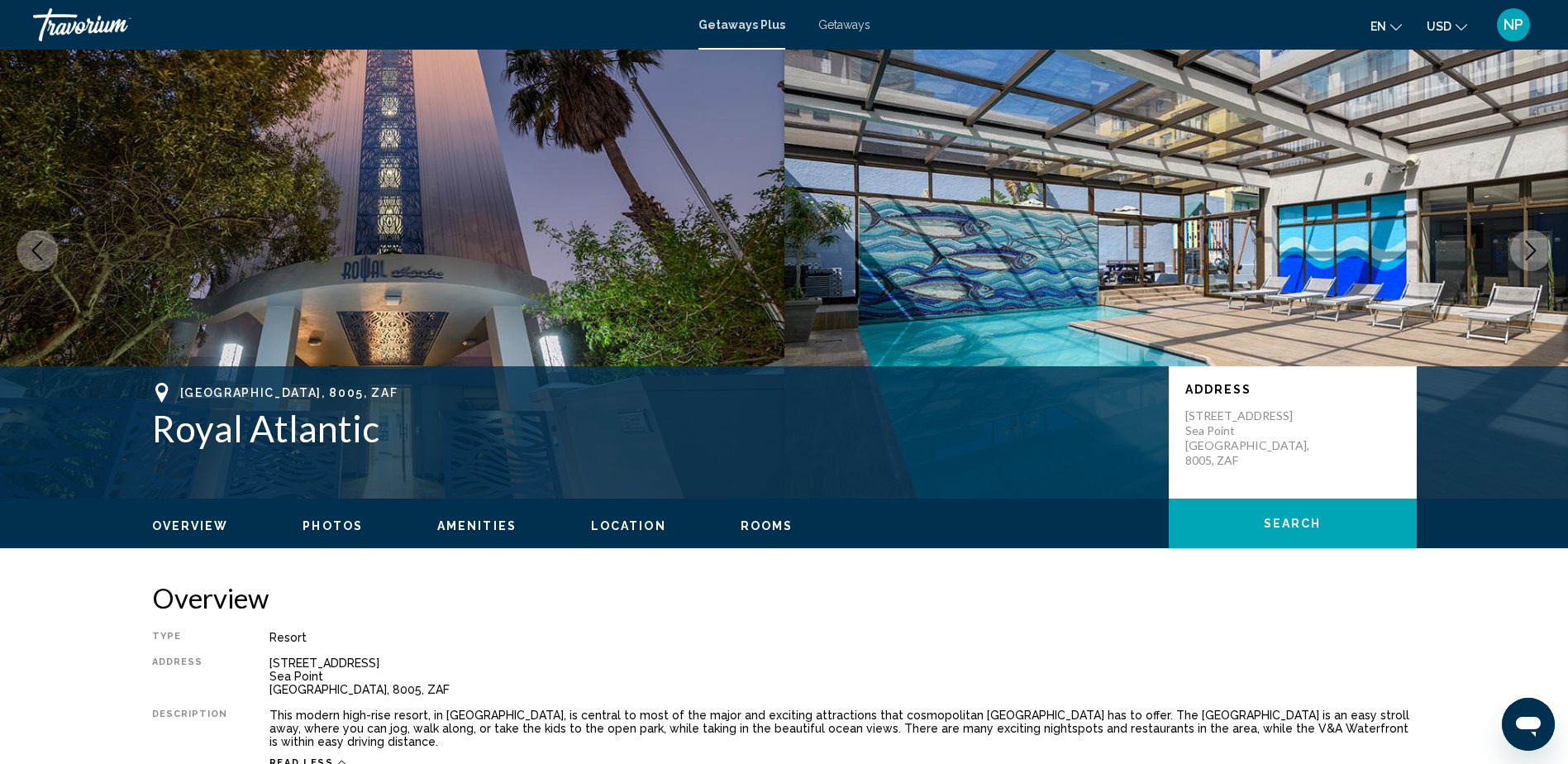
scroll to position [0, 0]
